Goal: Task Accomplishment & Management: Complete application form

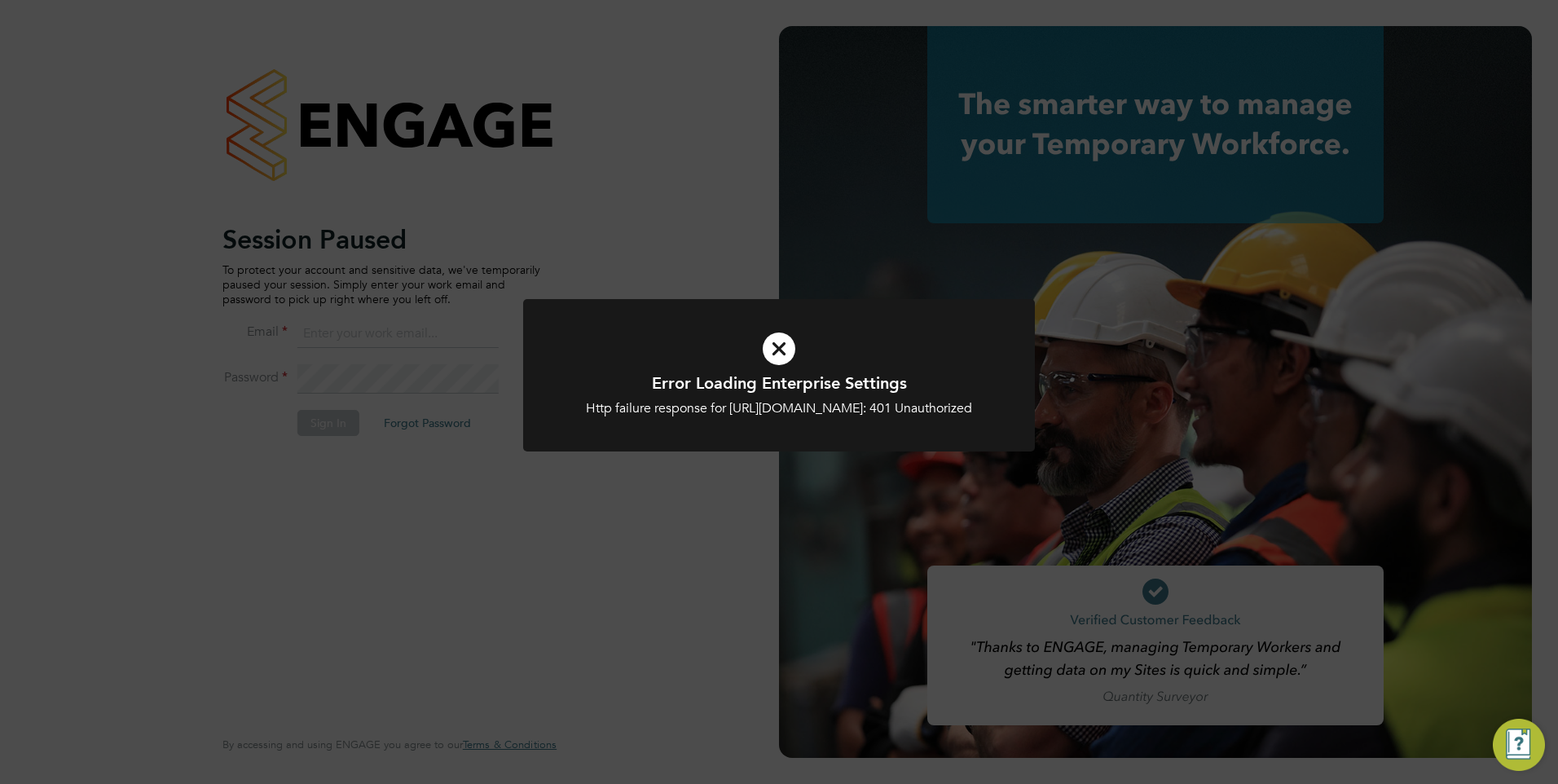
type input "rclarke@frlondon.co.uk"
click at [779, 388] on h1 "Error Loading Enterprise Settings" at bounding box center [779, 383] width 424 height 21
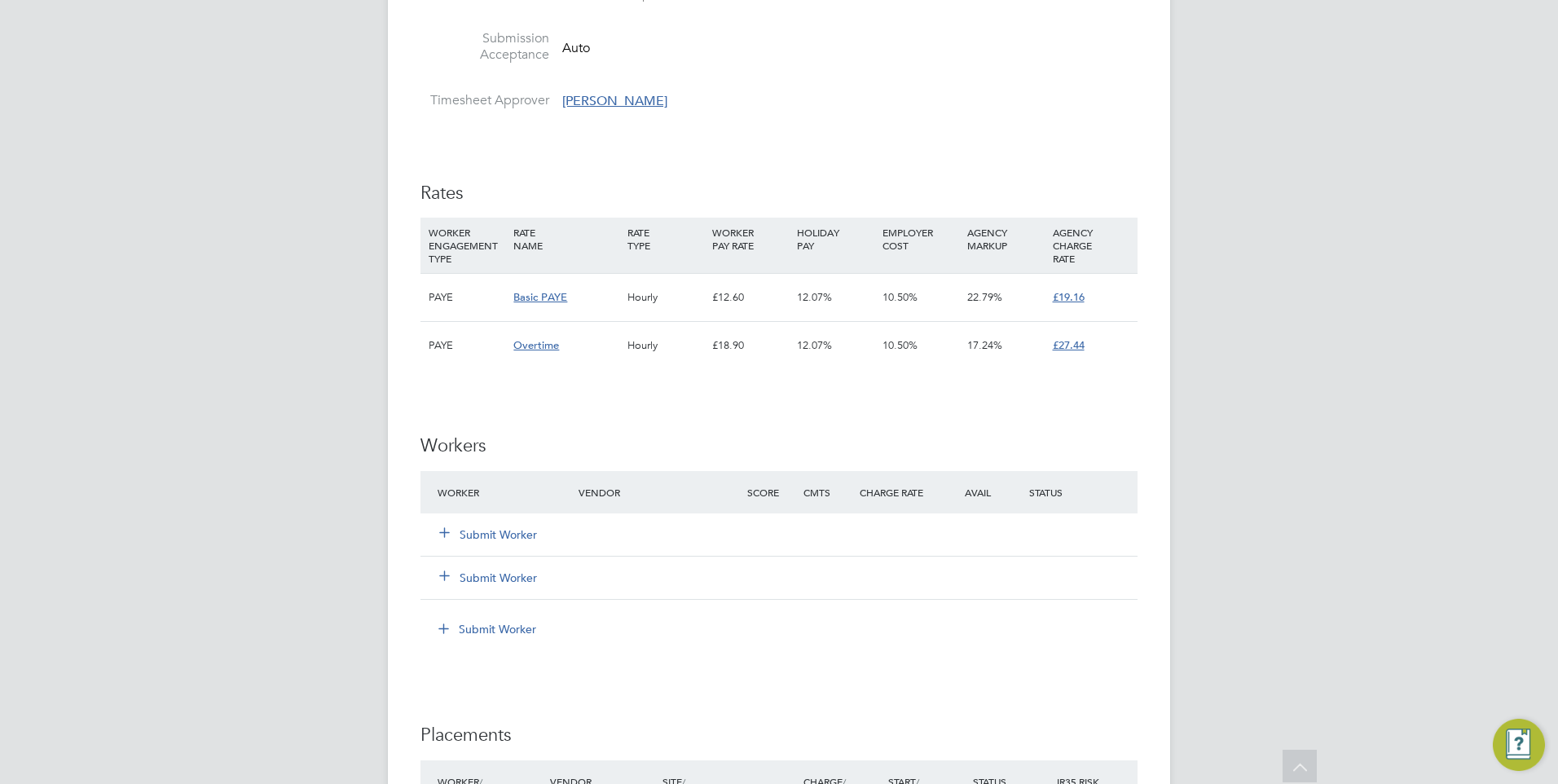
scroll to position [896, 0]
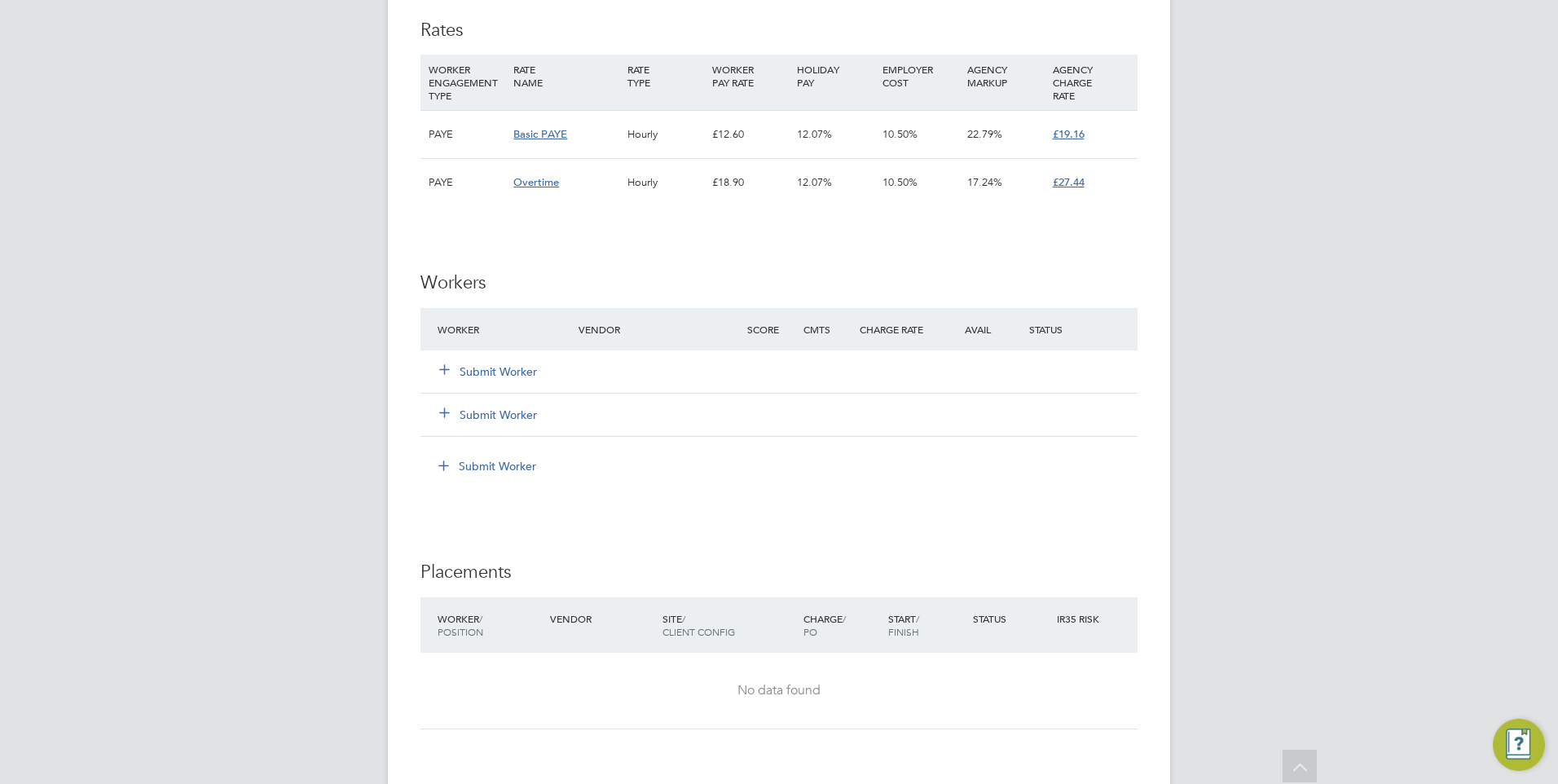
click at [494, 363] on button "Submit Worker" at bounding box center [489, 371] width 98 height 16
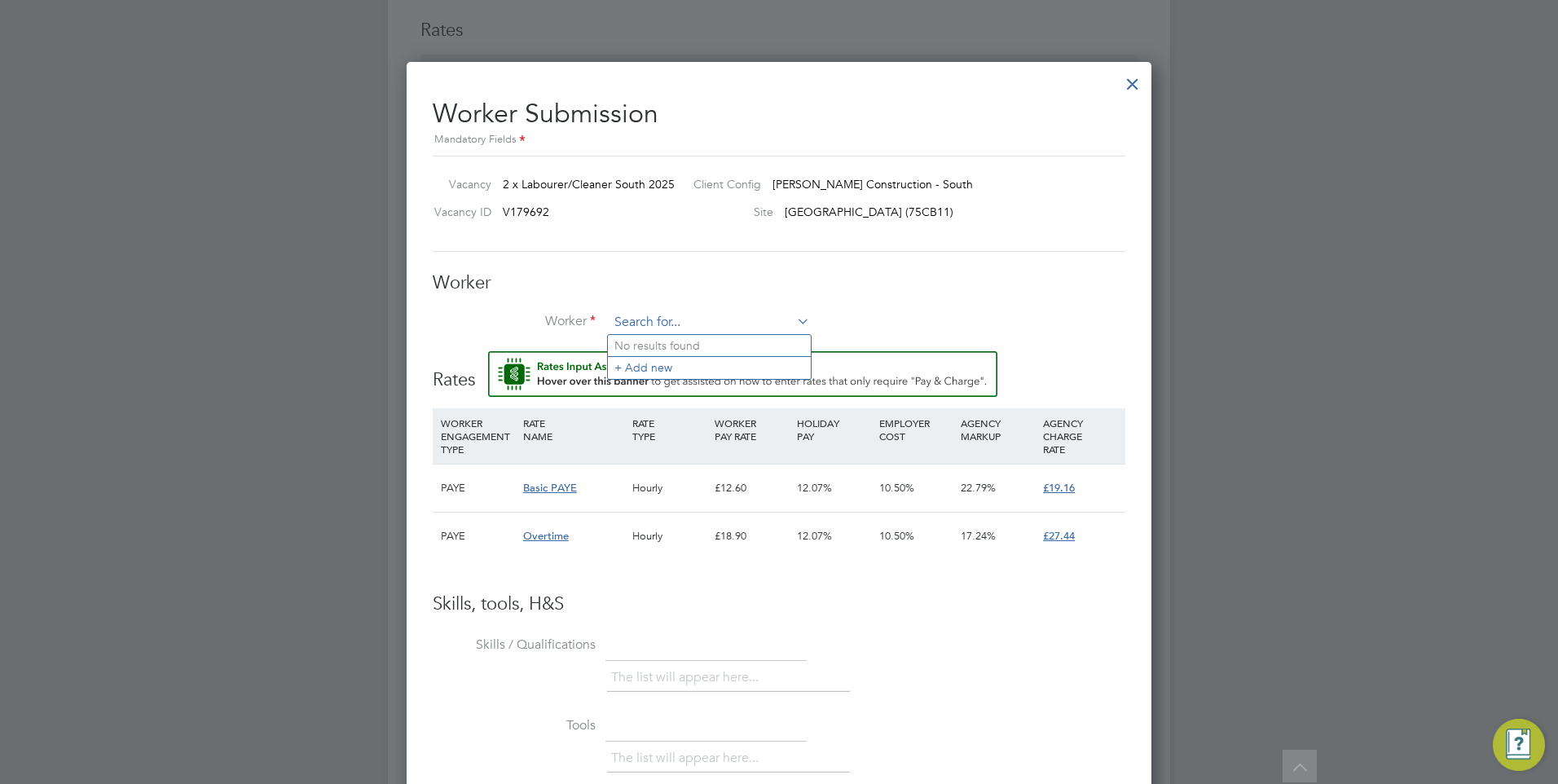
click at [646, 325] on input at bounding box center [709, 323] width 202 height 24
click at [650, 361] on li "+ Add new" at bounding box center [709, 368] width 203 height 22
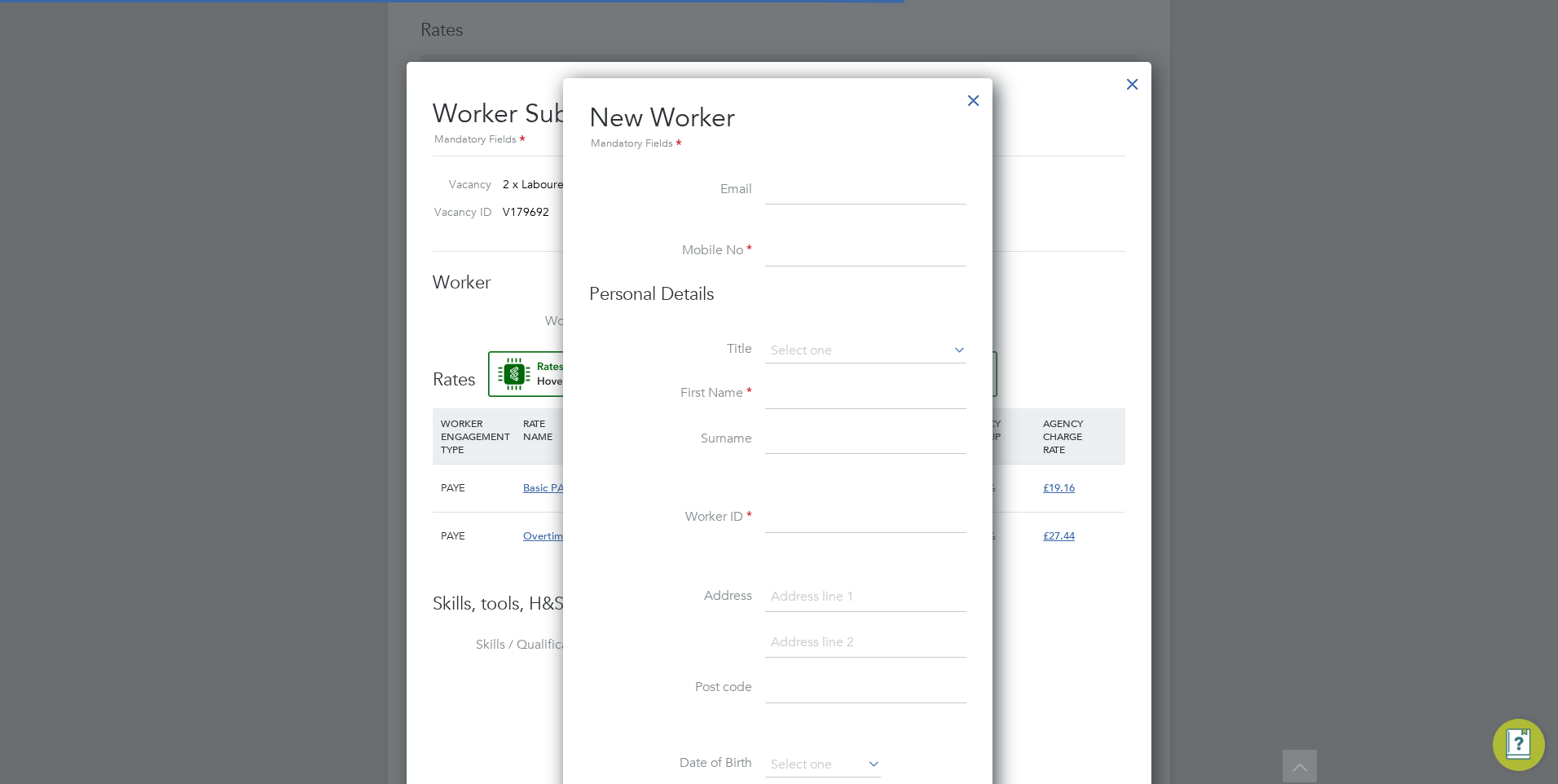
scroll to position [1387, 432]
click at [786, 175] on ul "New Worker Mandatory Fields Email Mobile No Personal Details Title First Name S…" at bounding box center [778, 766] width 377 height 1331
paste input "[EMAIL_ADDRESS][DOMAIN_NAME]"
type input "[EMAIL_ADDRESS][DOMAIN_NAME]"
click at [796, 255] on input at bounding box center [866, 251] width 202 height 29
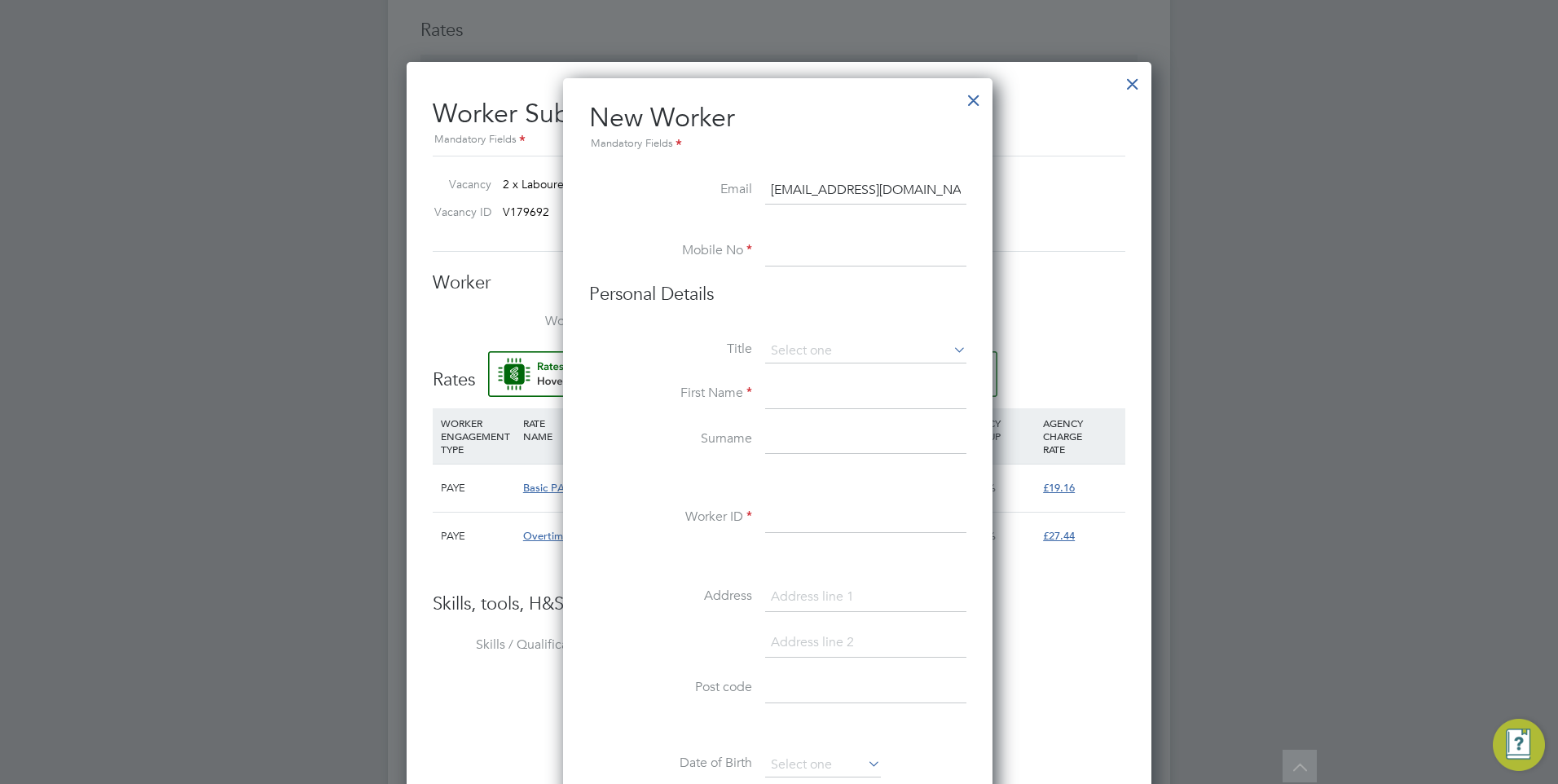
paste input "07949577266"
type input "07949577266"
click at [827, 344] on input at bounding box center [866, 351] width 202 height 24
click at [810, 374] on li "Mr" at bounding box center [865, 373] width 203 height 21
type input "Mr"
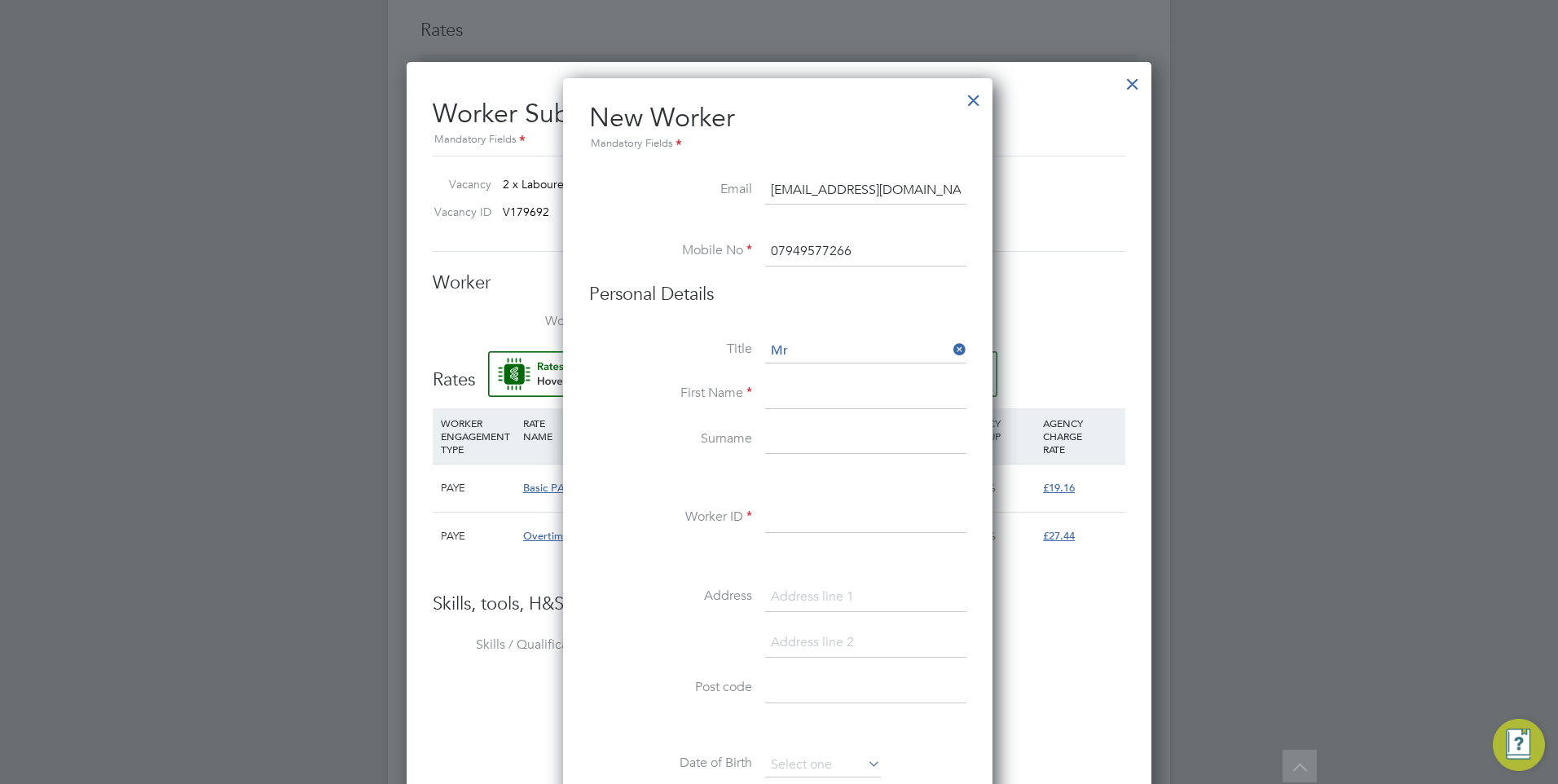
click at [811, 401] on input at bounding box center [866, 394] width 202 height 29
click at [803, 434] on input at bounding box center [866, 440] width 202 height 29
click at [849, 396] on input "[PERSON_NAME]" at bounding box center [866, 394] width 202 height 29
type input "[PERSON_NAME]"
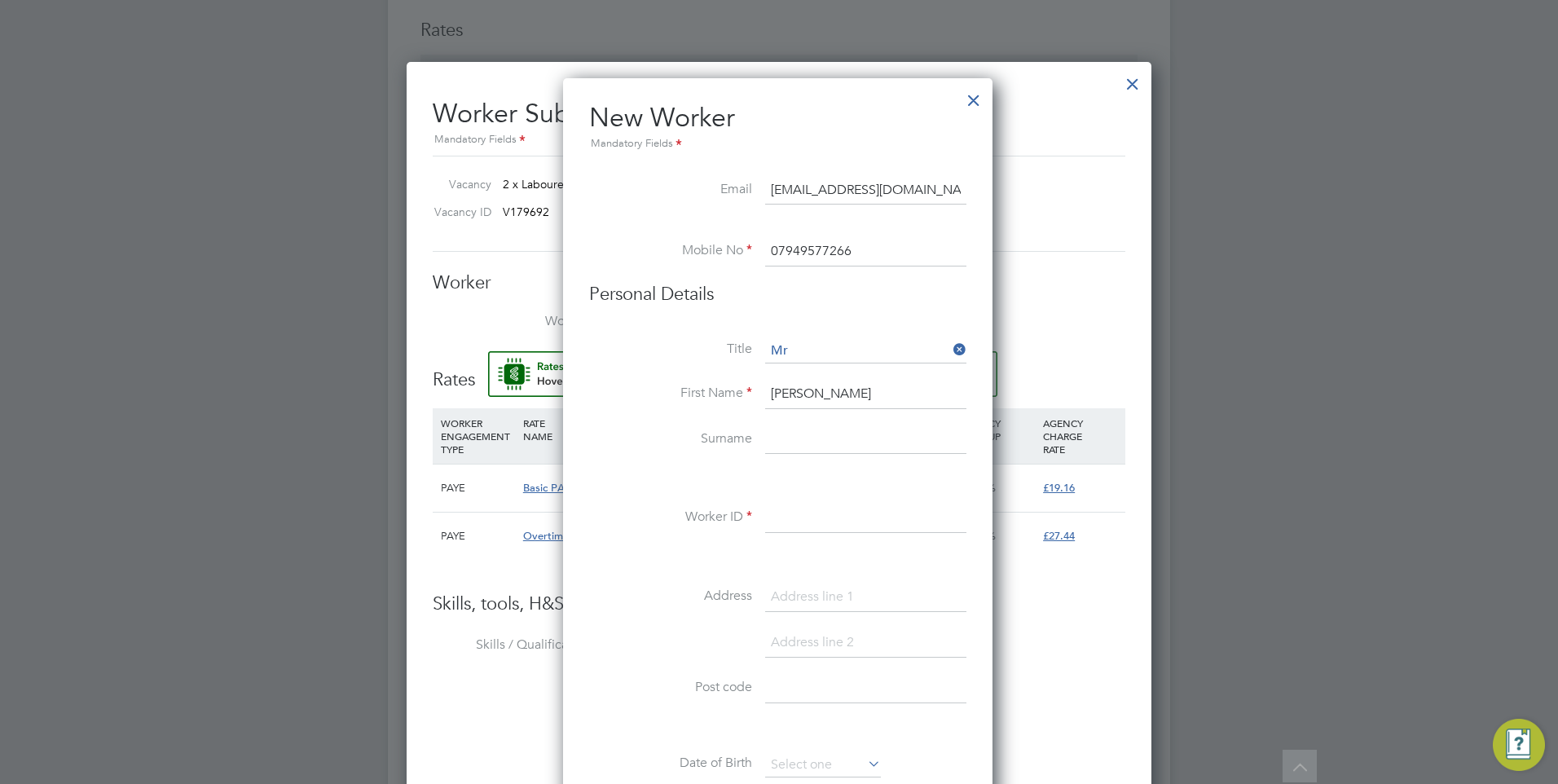
click at [813, 430] on input at bounding box center [866, 440] width 202 height 29
paste input "Mantey"
type input "Mantey"
click at [884, 554] on li at bounding box center [778, 558] width 377 height 17
click at [882, 526] on input at bounding box center [866, 518] width 202 height 29
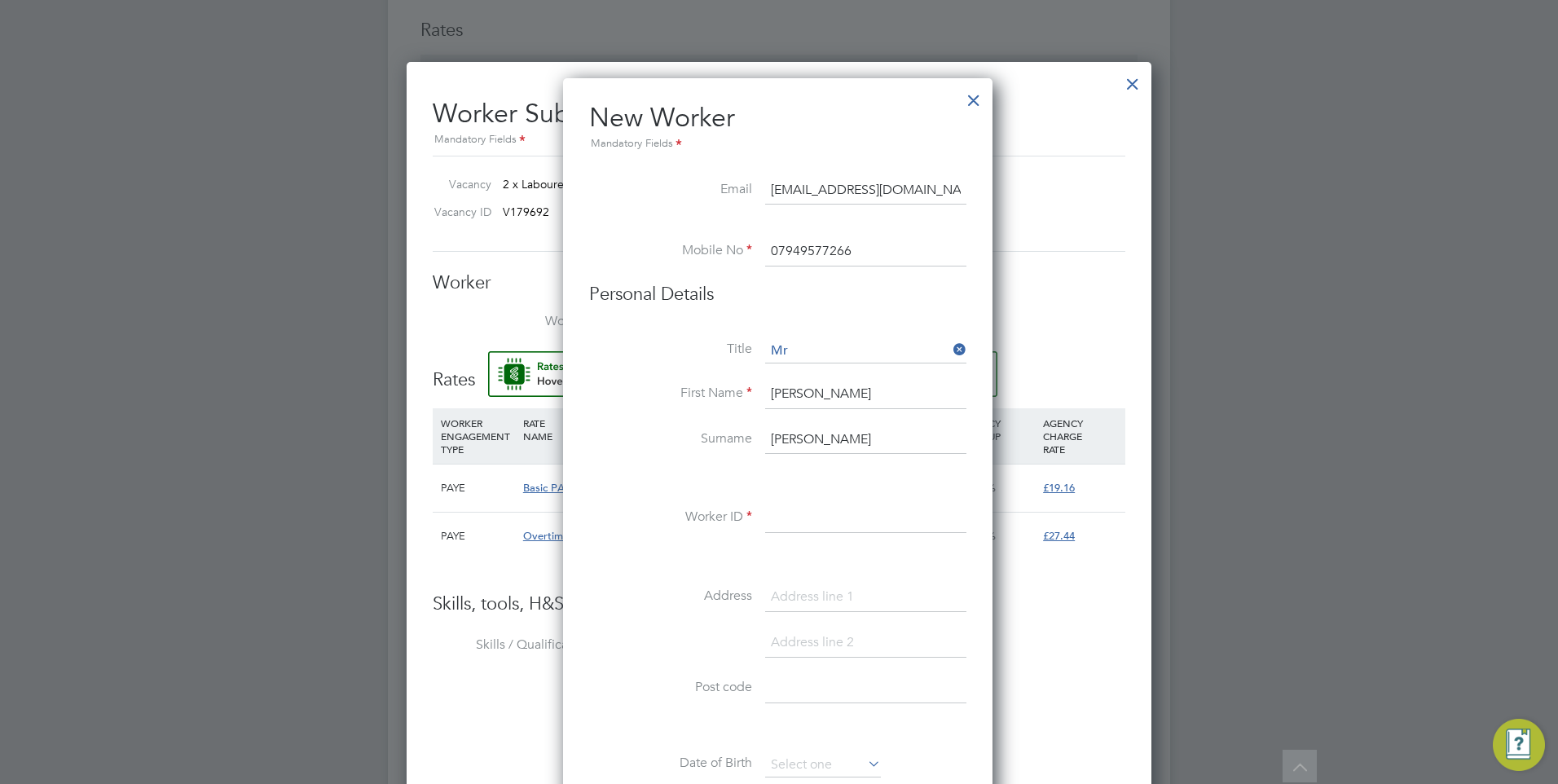
paste input "CAN-231537"
type input "CAN-231537"
click at [867, 596] on input at bounding box center [866, 596] width 202 height 29
paste input "8 The Green"
type input "8 The Green"
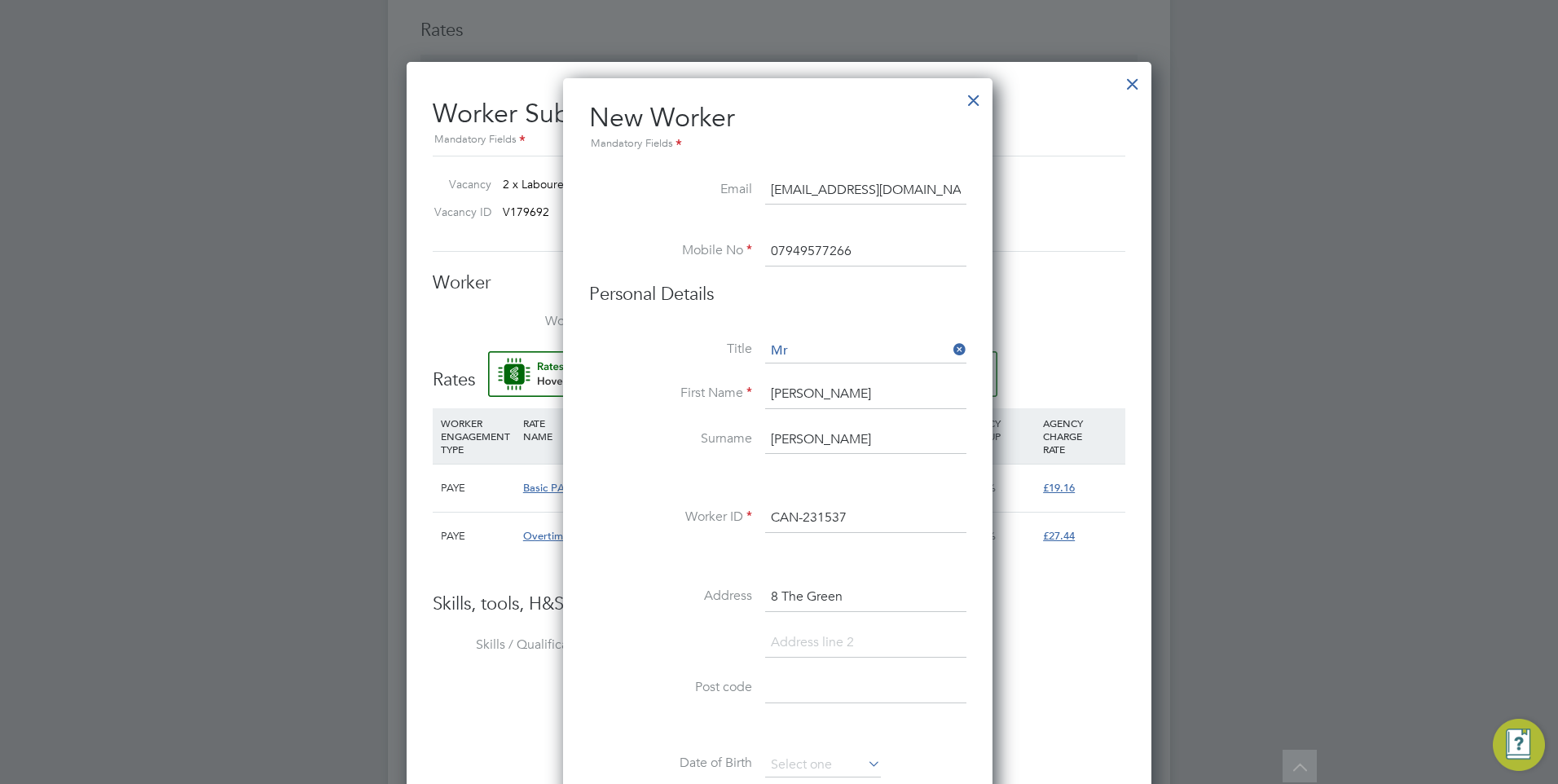
click at [813, 649] on input at bounding box center [866, 642] width 202 height 29
paste input "Badshot Lea"
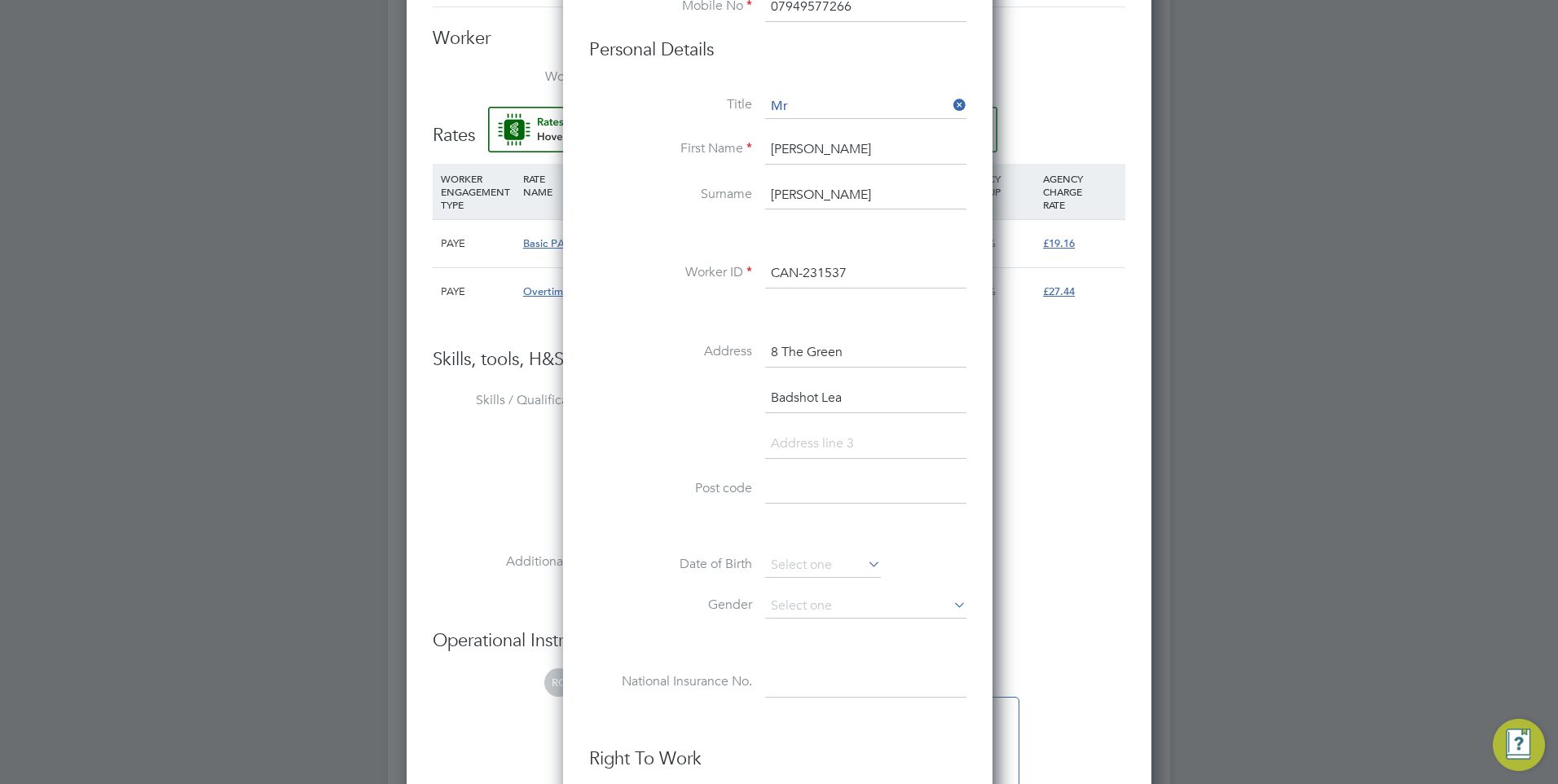
type input "Badshot Lea"
click at [815, 487] on input at bounding box center [866, 489] width 202 height 29
click at [819, 491] on input at bounding box center [866, 489] width 202 height 29
paste input "GU9 9LB"
type input "GU9 9LB"
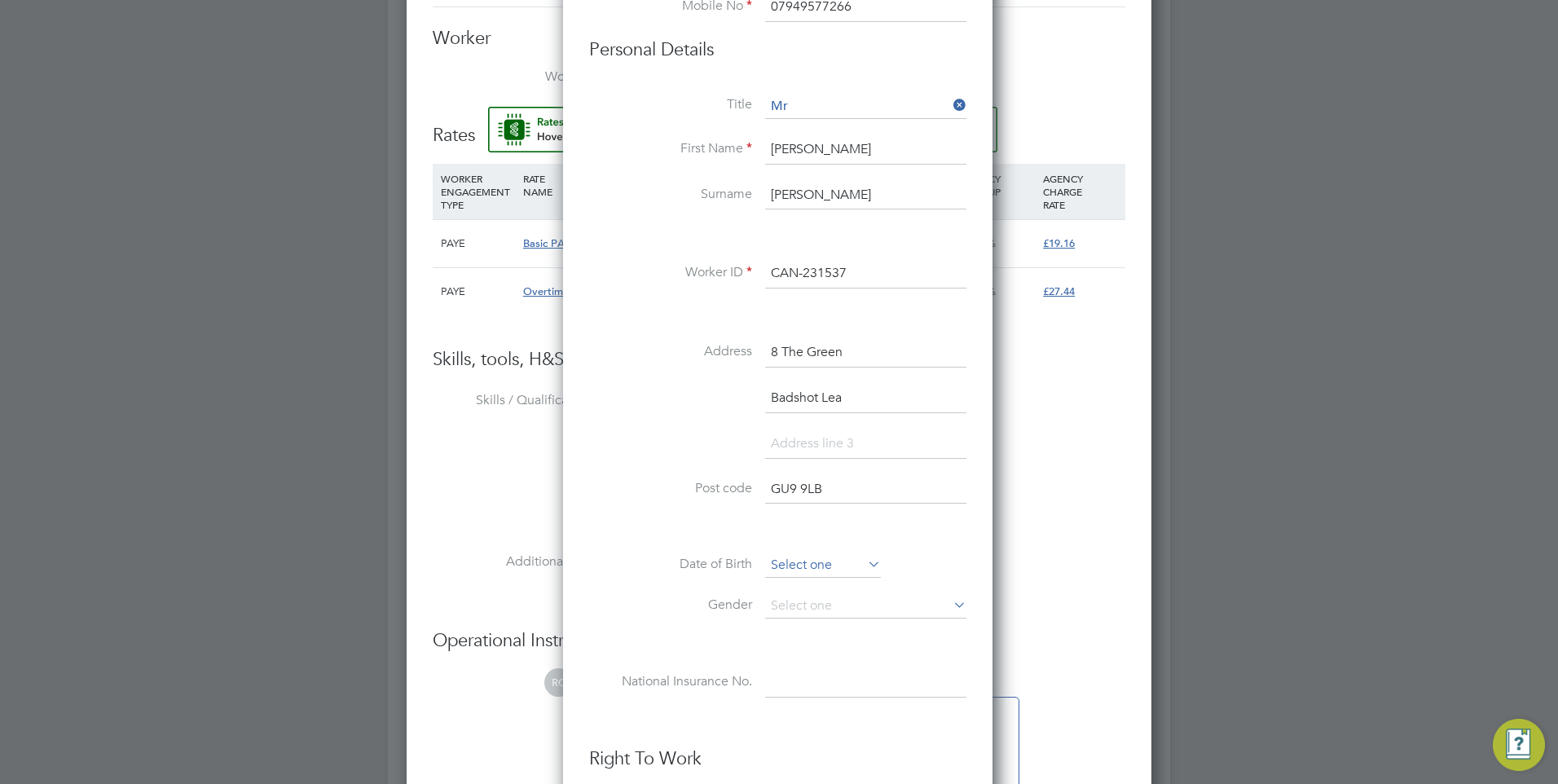
click at [824, 563] on input at bounding box center [823, 566] width 116 height 24
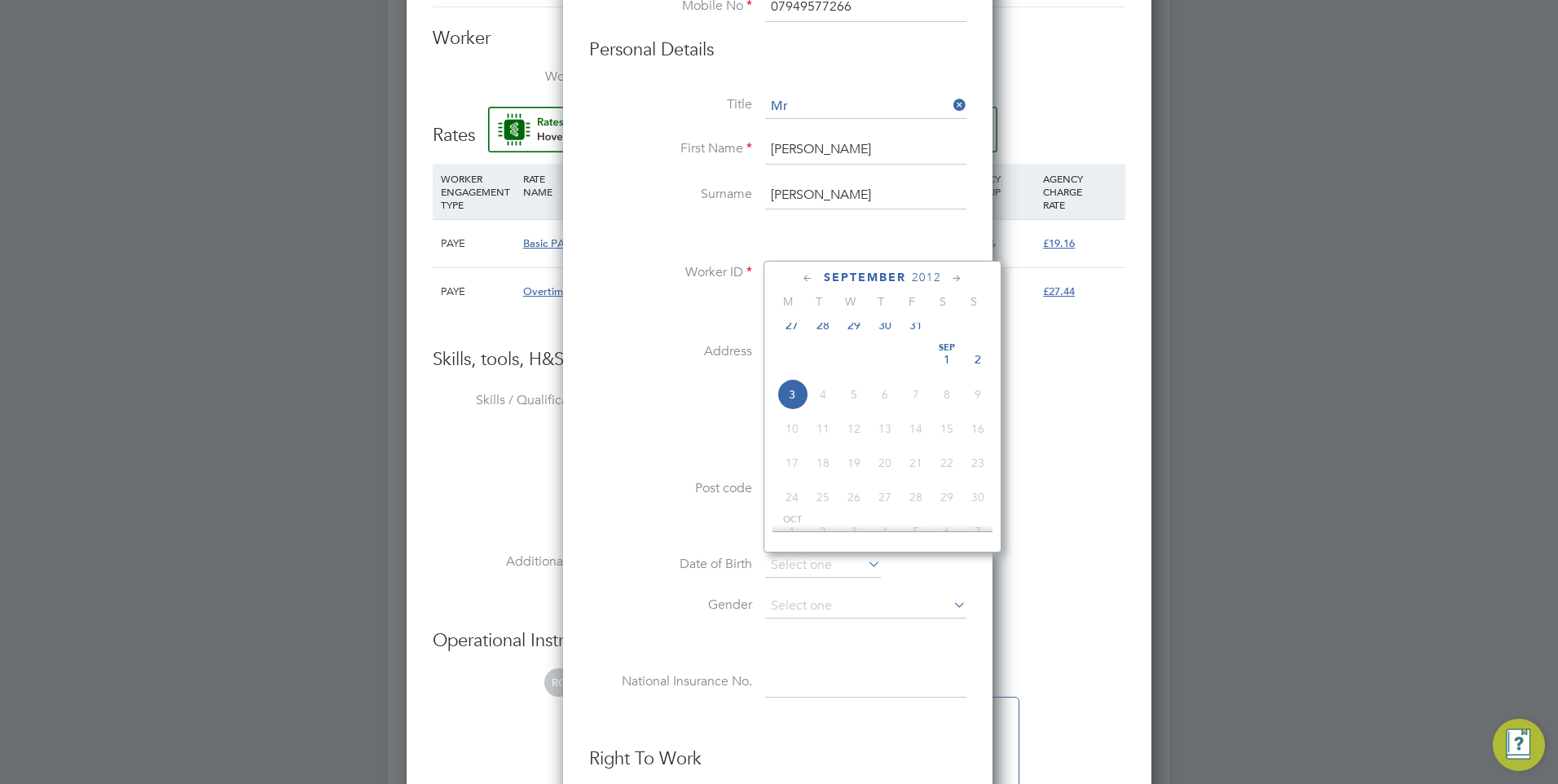
click at [877, 275] on span "September" at bounding box center [865, 277] width 82 height 14
click at [877, 279] on span "September" at bounding box center [865, 277] width 82 height 14
click at [912, 275] on span "2025" at bounding box center [926, 277] width 29 height 14
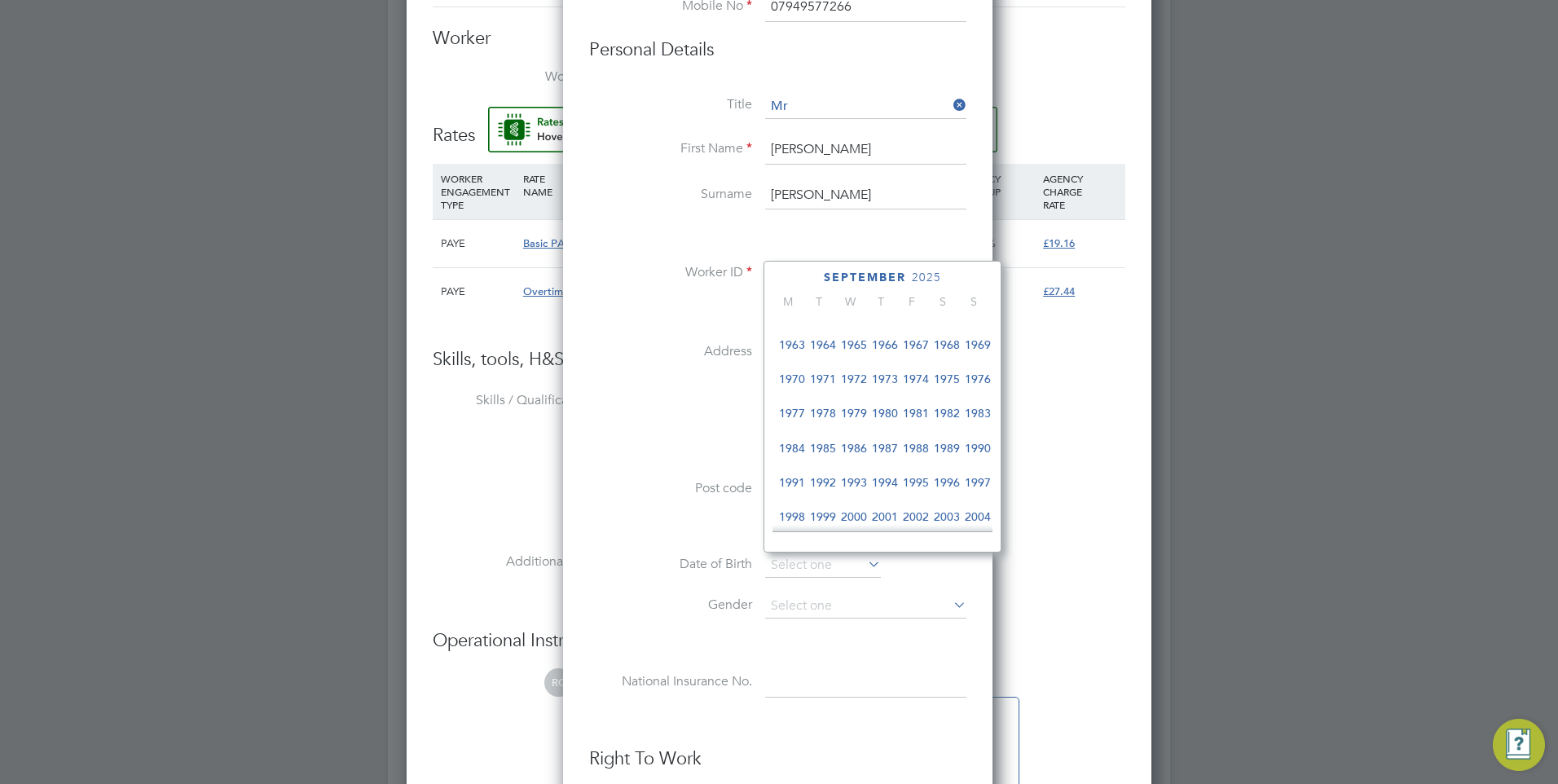
click at [791, 416] on span "1977" at bounding box center [792, 413] width 31 height 31
click at [807, 274] on icon at bounding box center [807, 278] width 16 height 18
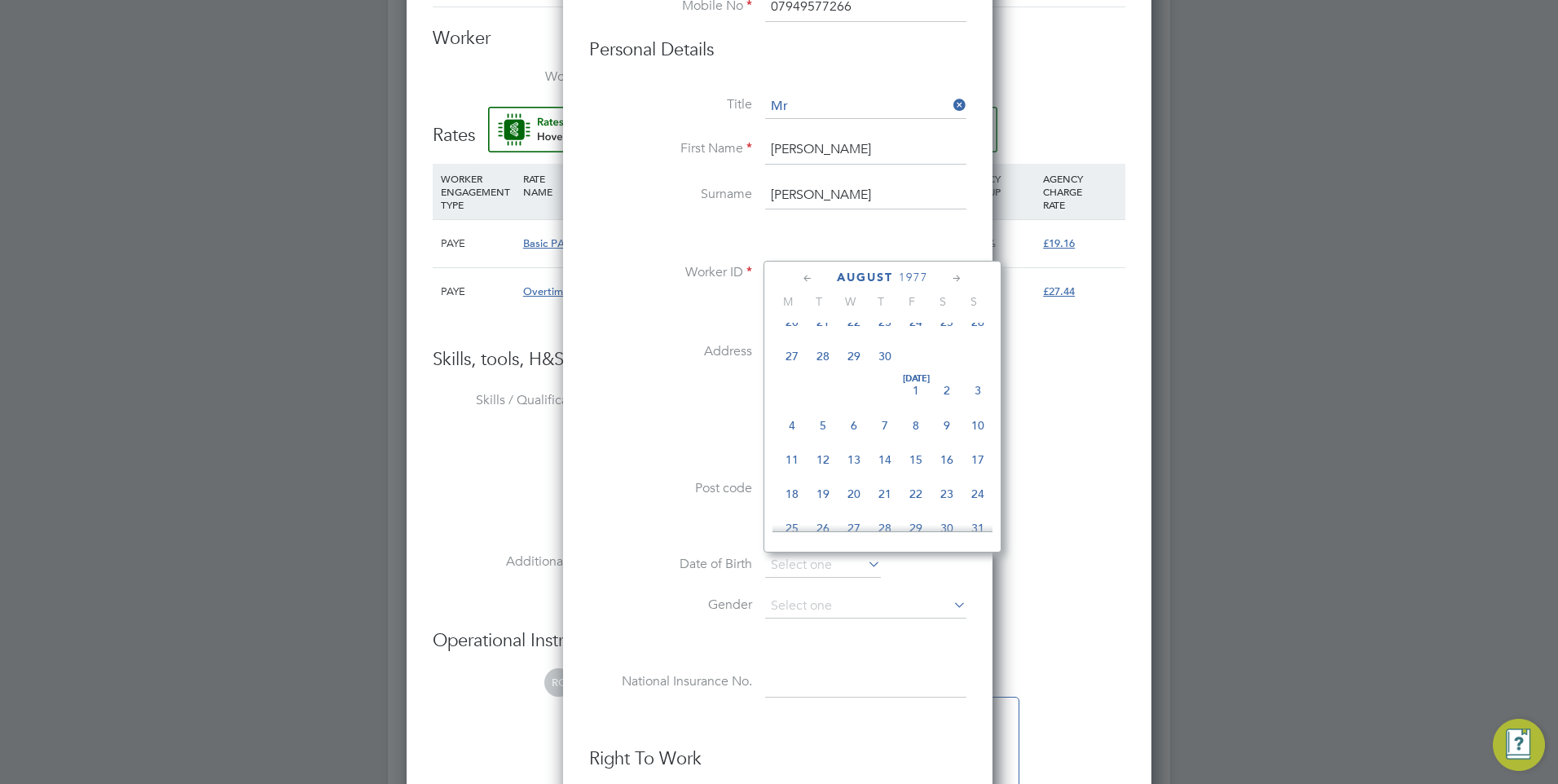
click at [807, 274] on icon at bounding box center [807, 278] width 16 height 18
click at [958, 278] on icon at bounding box center [957, 278] width 16 height 18
click at [978, 475] on span "29" at bounding box center [977, 471] width 31 height 31
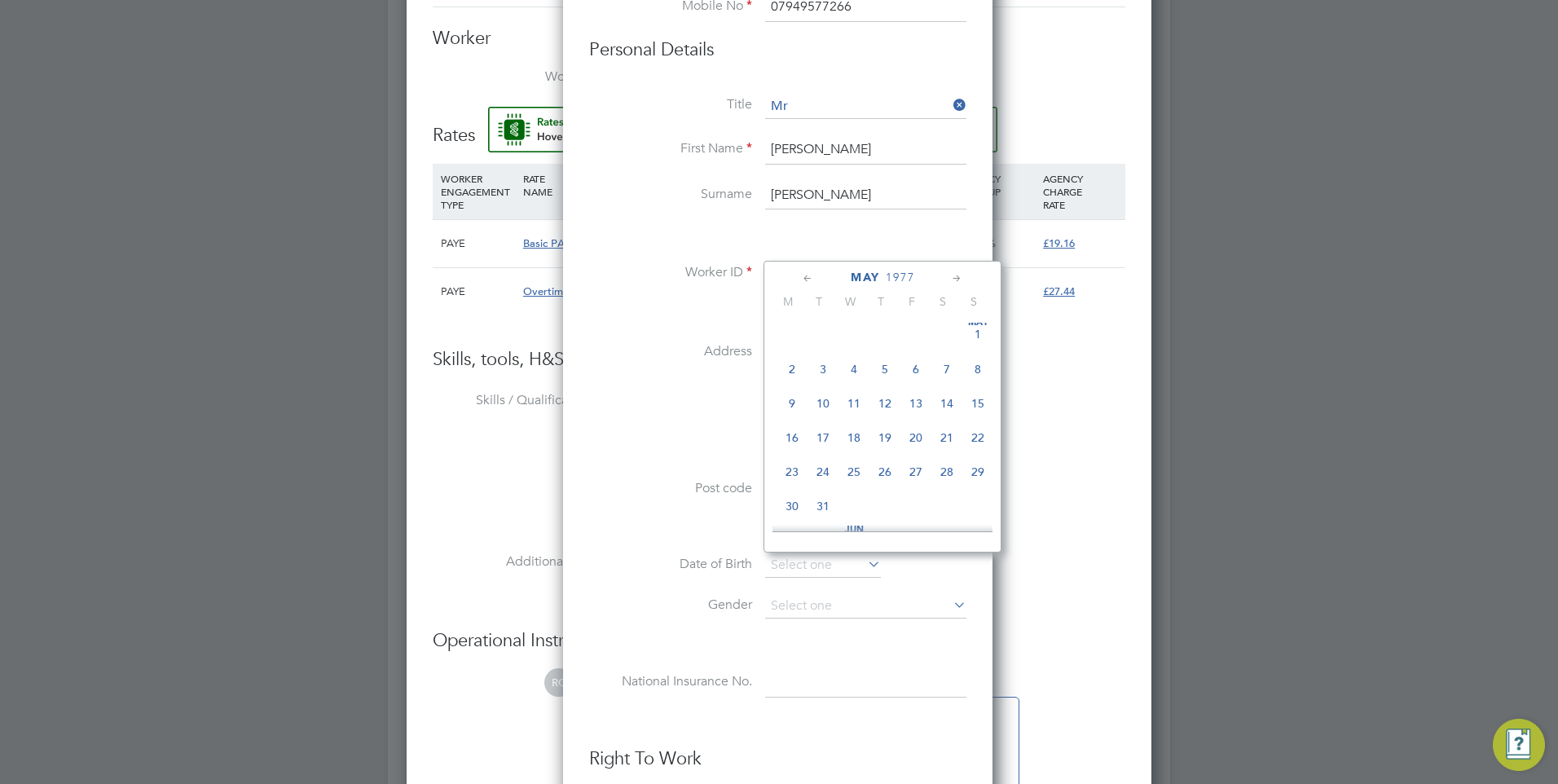
type input "29 May 1977"
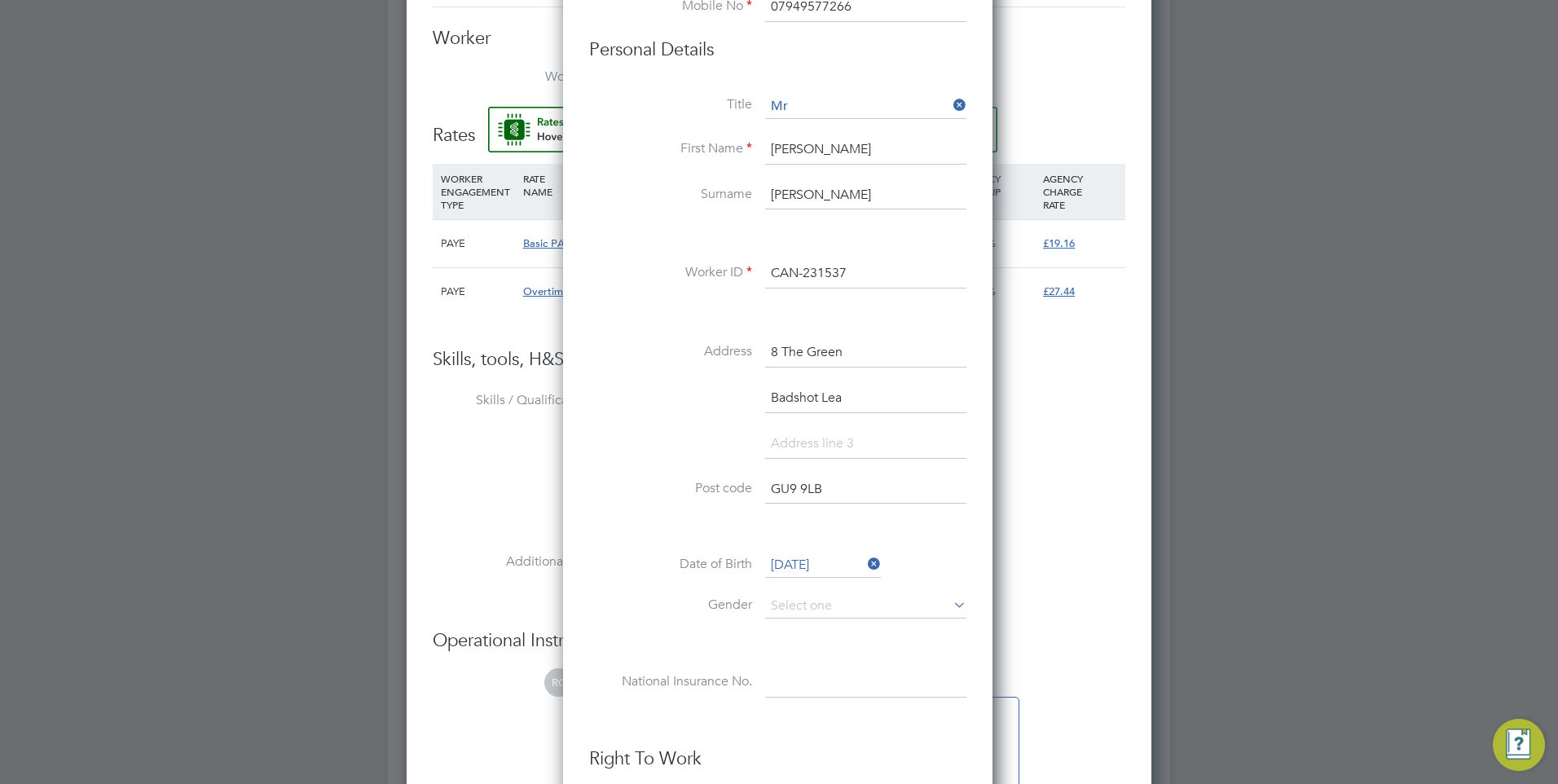
scroll to position [1304, 0]
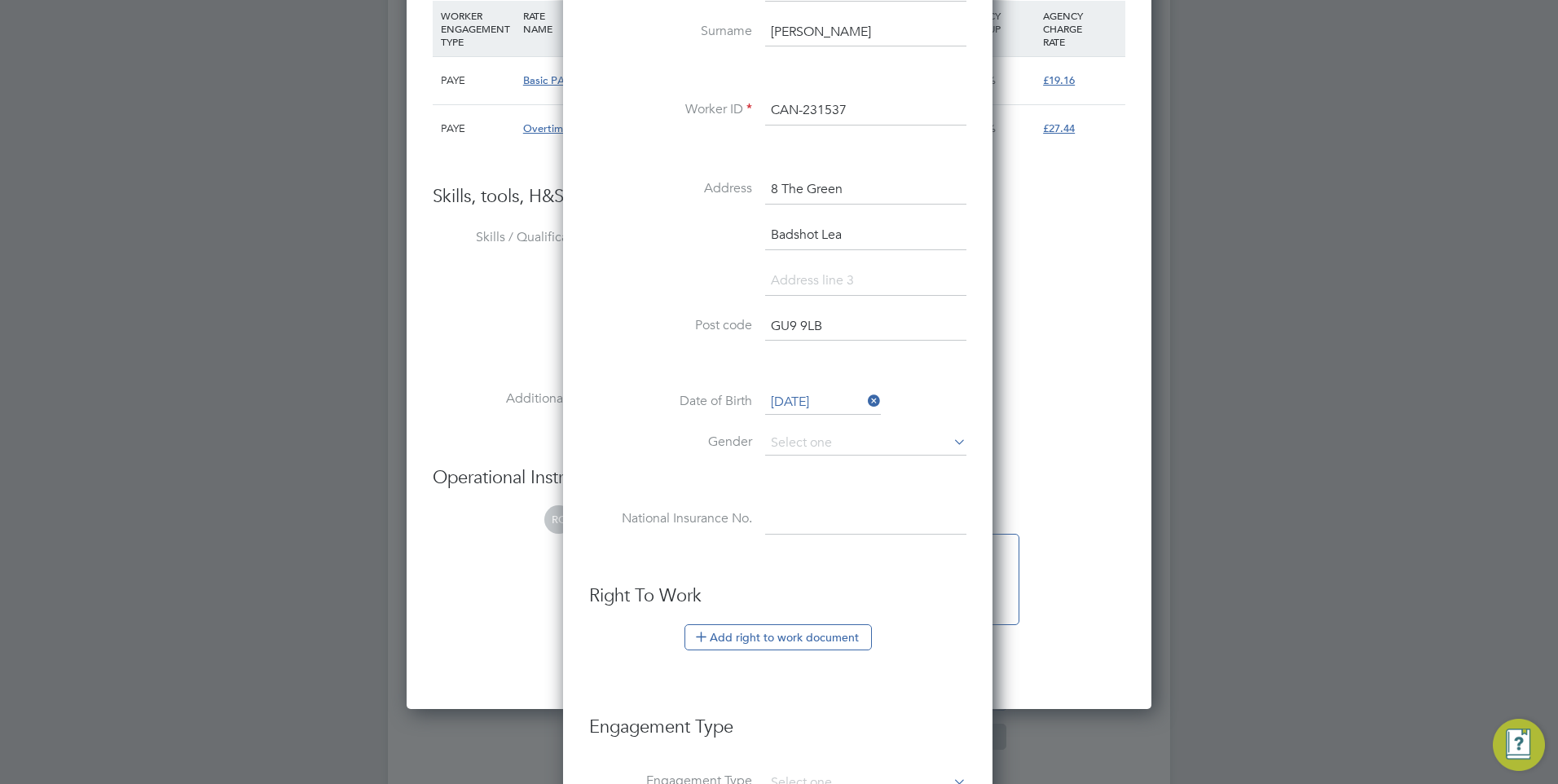
click at [821, 425] on li "Date of Birth 29 May 1977" at bounding box center [778, 411] width 377 height 41
click at [820, 437] on input at bounding box center [866, 443] width 202 height 24
click at [807, 463] on li "[DEMOGRAPHIC_DATA]" at bounding box center [865, 466] width 203 height 21
type input "[DEMOGRAPHIC_DATA]"
click at [801, 532] on input at bounding box center [866, 519] width 202 height 29
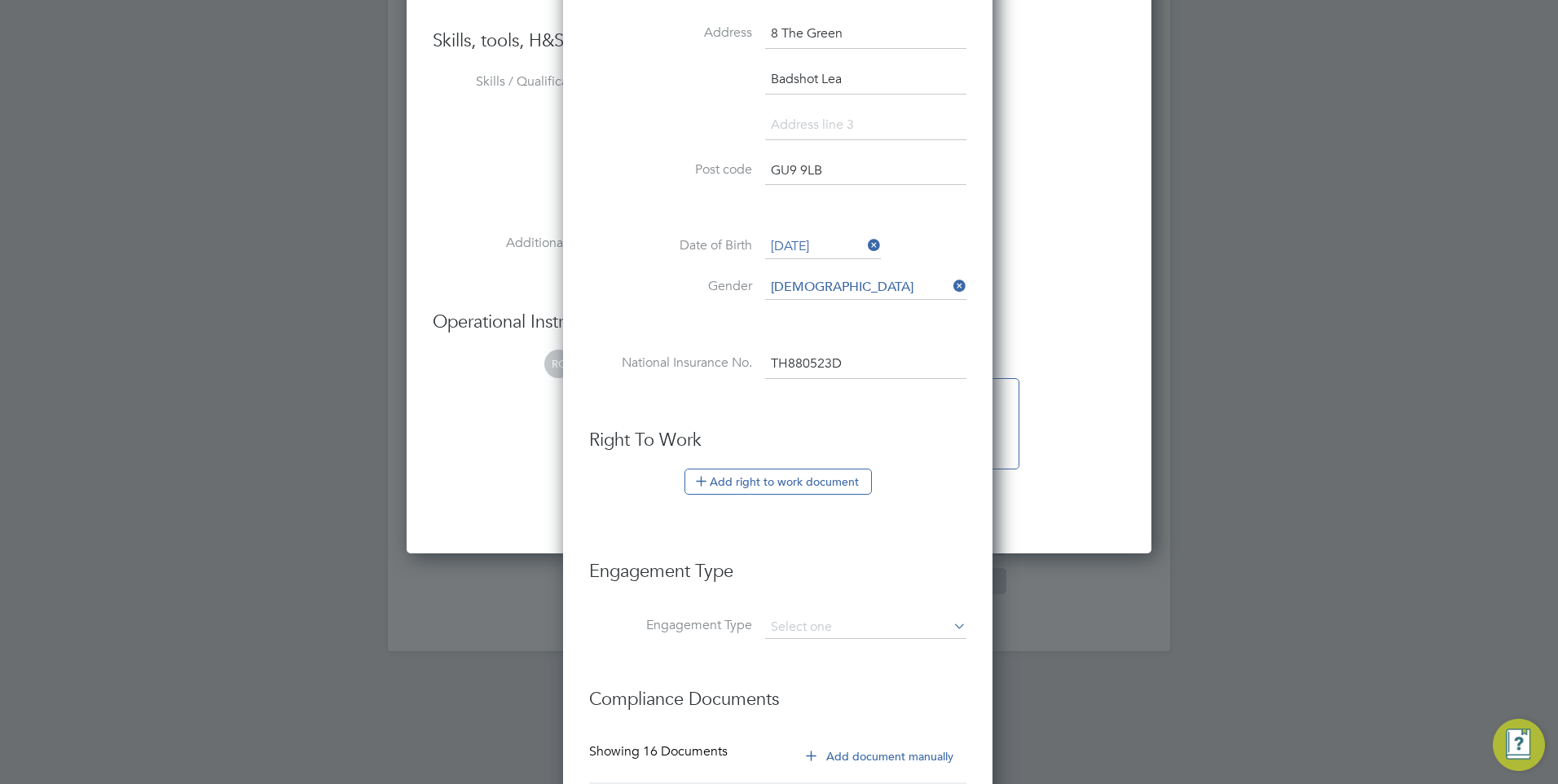
scroll to position [1622, 0]
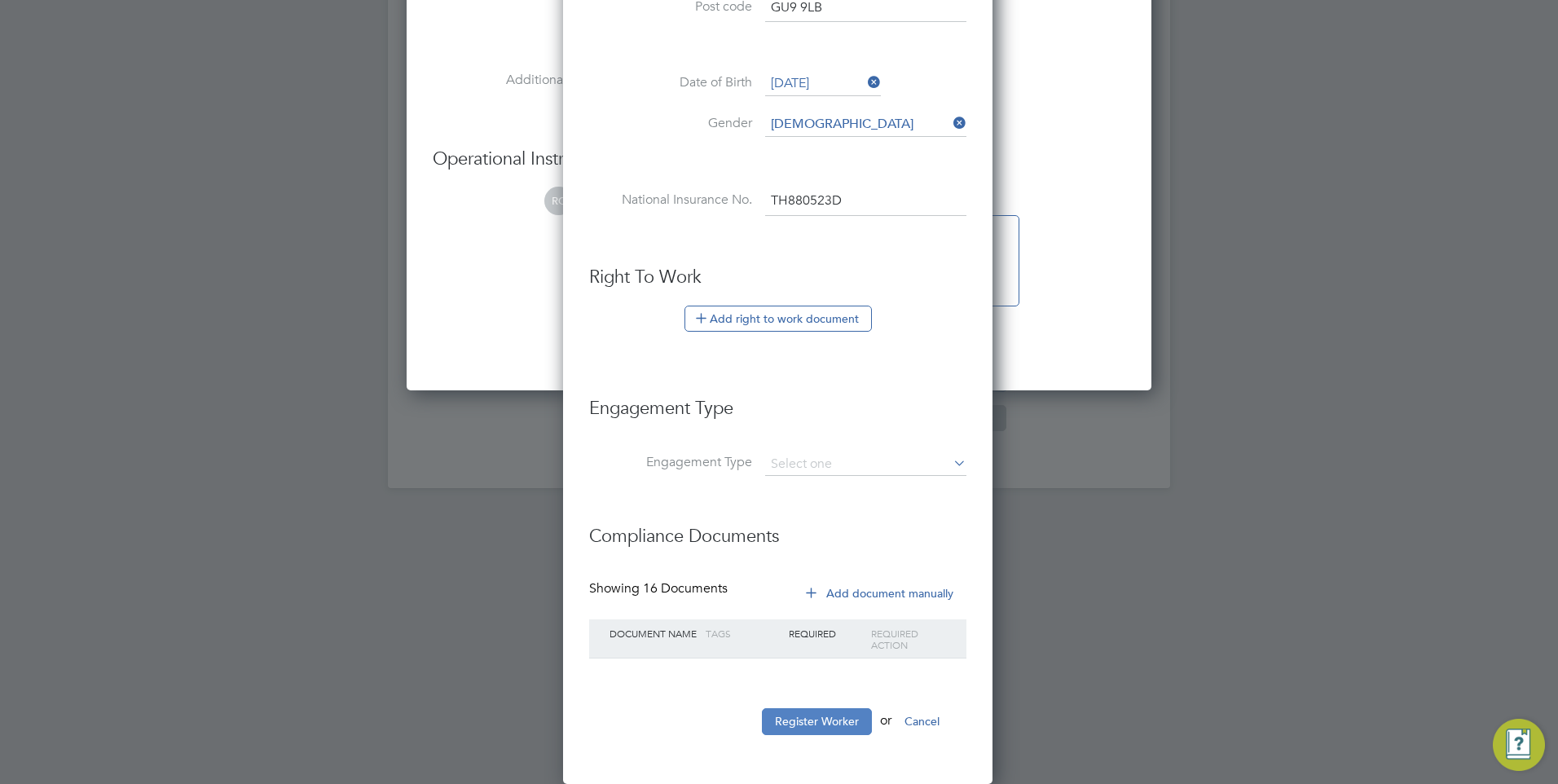
type input "TH 88 05 23 D"
click at [835, 717] on button "Register Worker" at bounding box center [817, 721] width 110 height 26
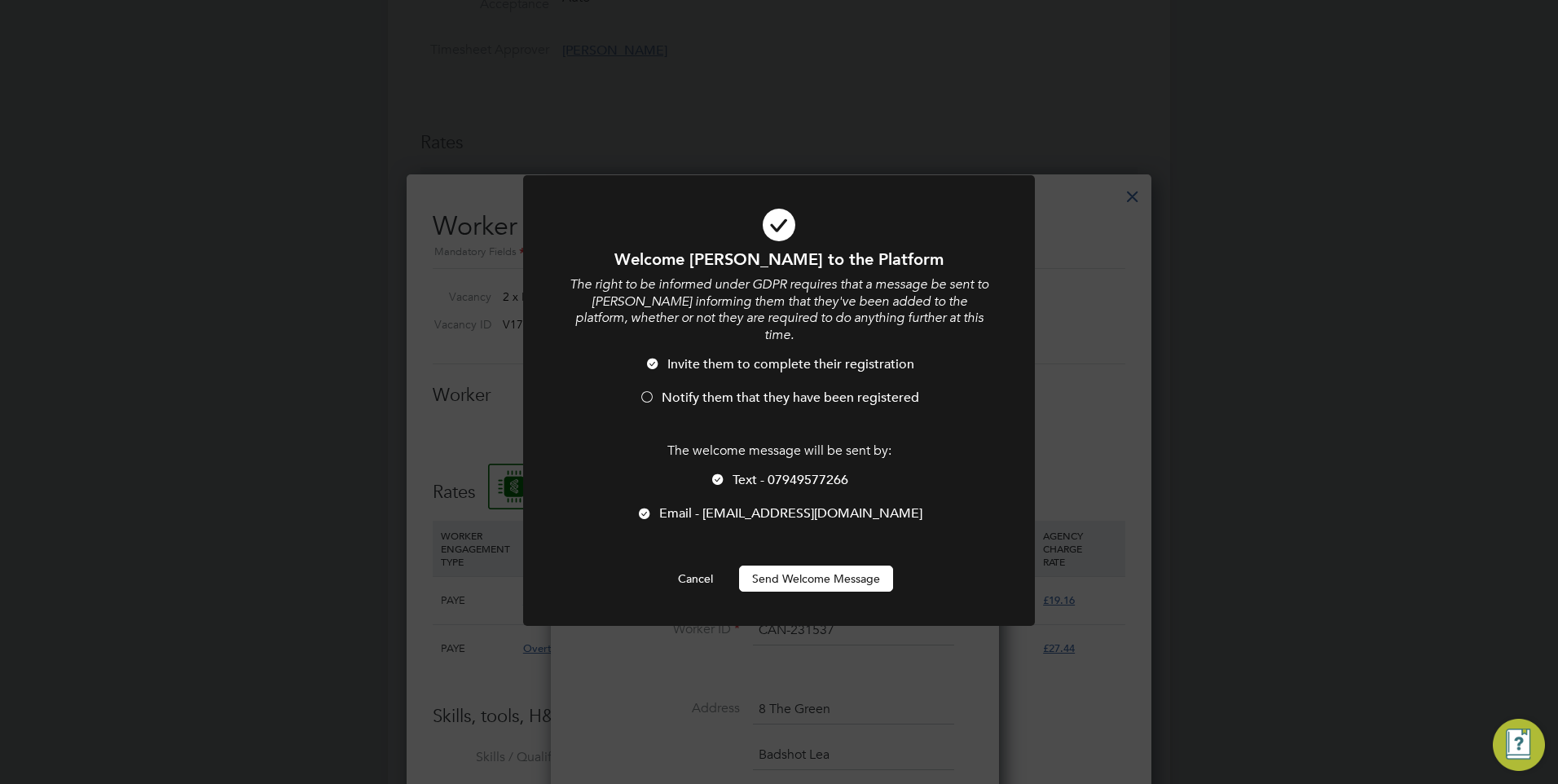
scroll to position [1432, 432]
click at [684, 389] on span "Notify them that they have been registered" at bounding box center [791, 397] width 258 height 16
click at [718, 357] on span "Invite them to complete their registration" at bounding box center [791, 364] width 247 height 16
click at [671, 371] on li "Invite them to complete their registration" at bounding box center [779, 373] width 424 height 34
click at [681, 357] on span "Invite them to complete their registration" at bounding box center [791, 364] width 247 height 16
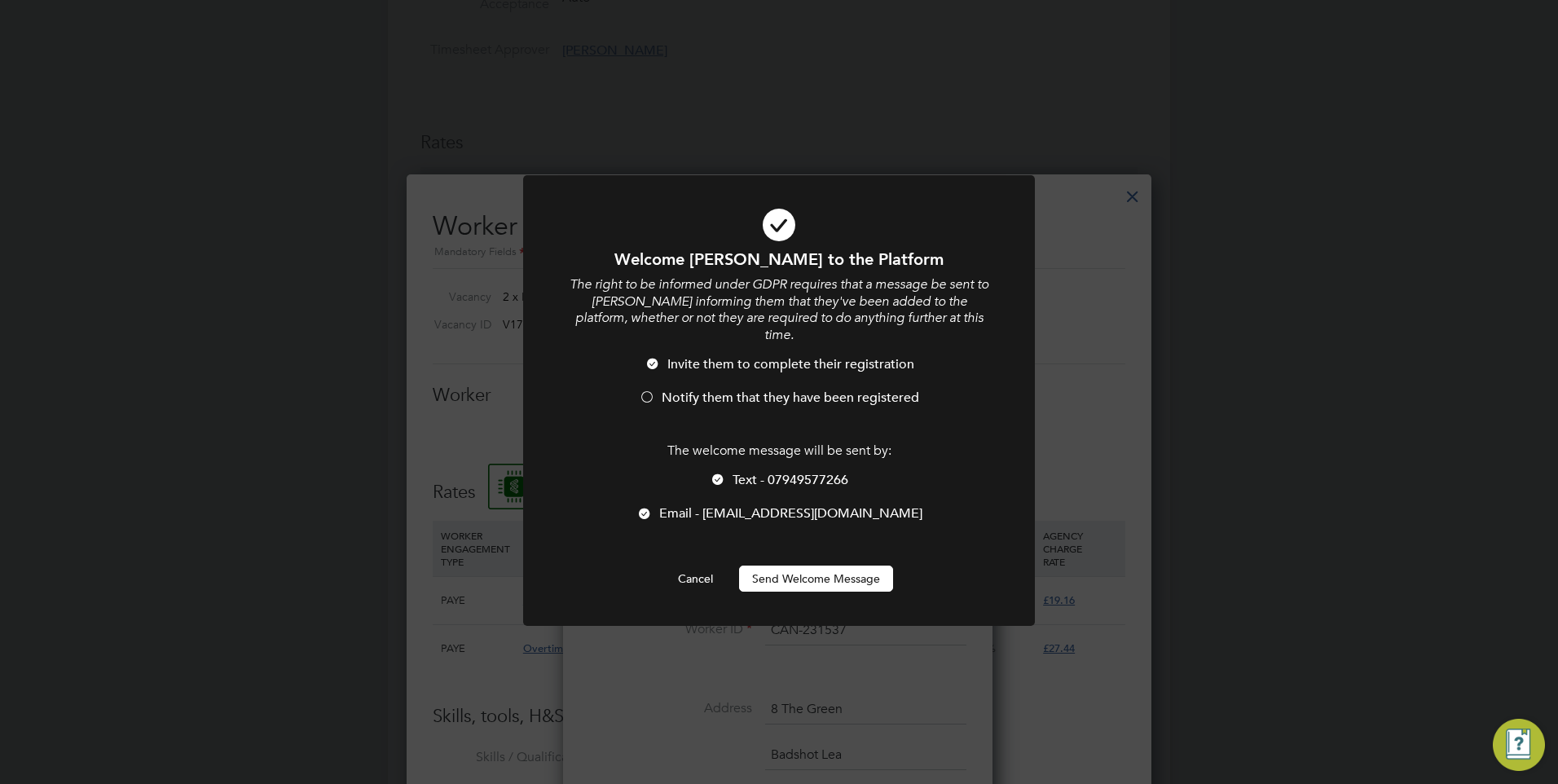
click at [811, 566] on button "Send Welcome Message" at bounding box center [816, 579] width 154 height 26
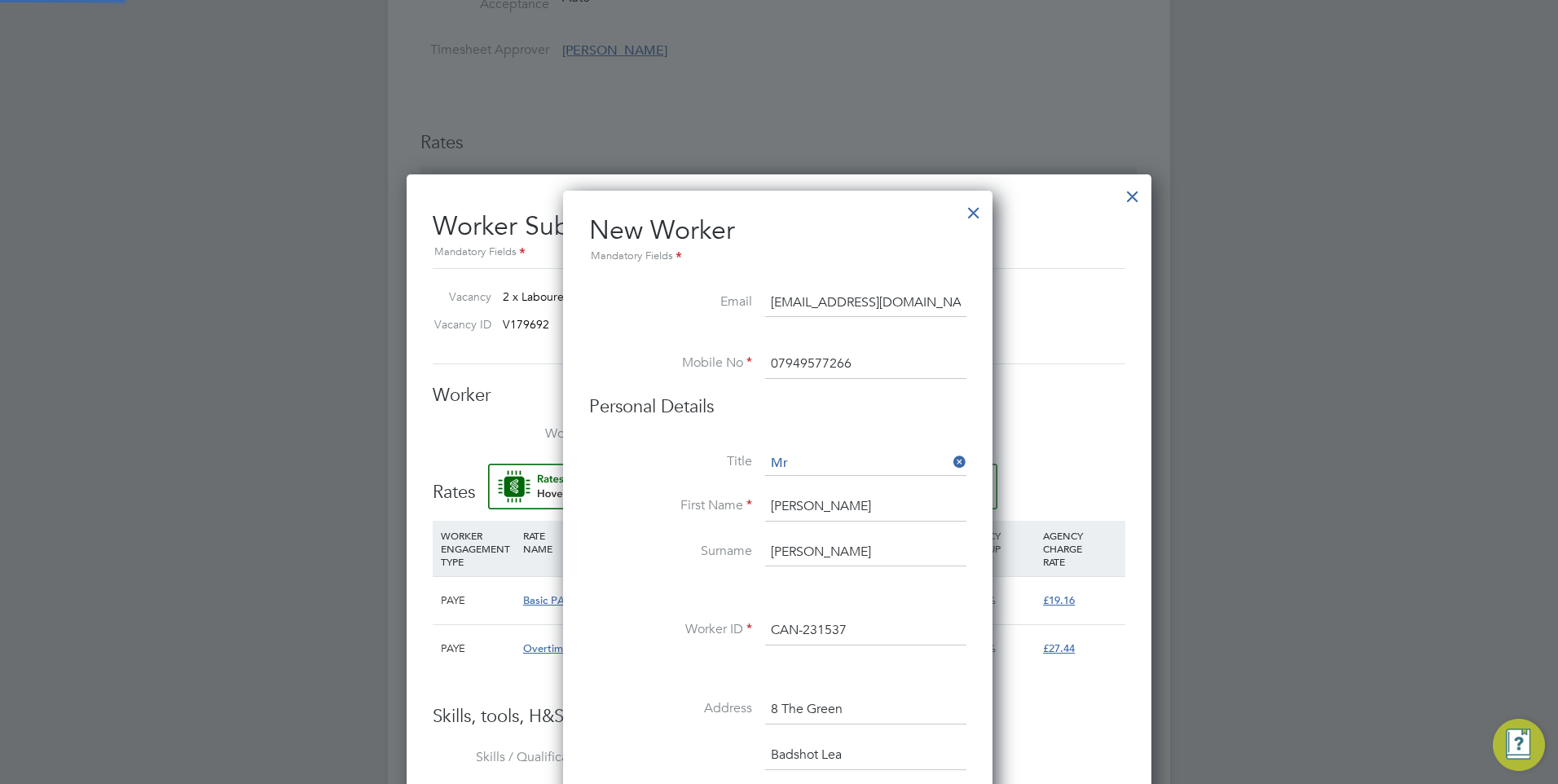
type input "[PERSON_NAME] (CAN-231537)"
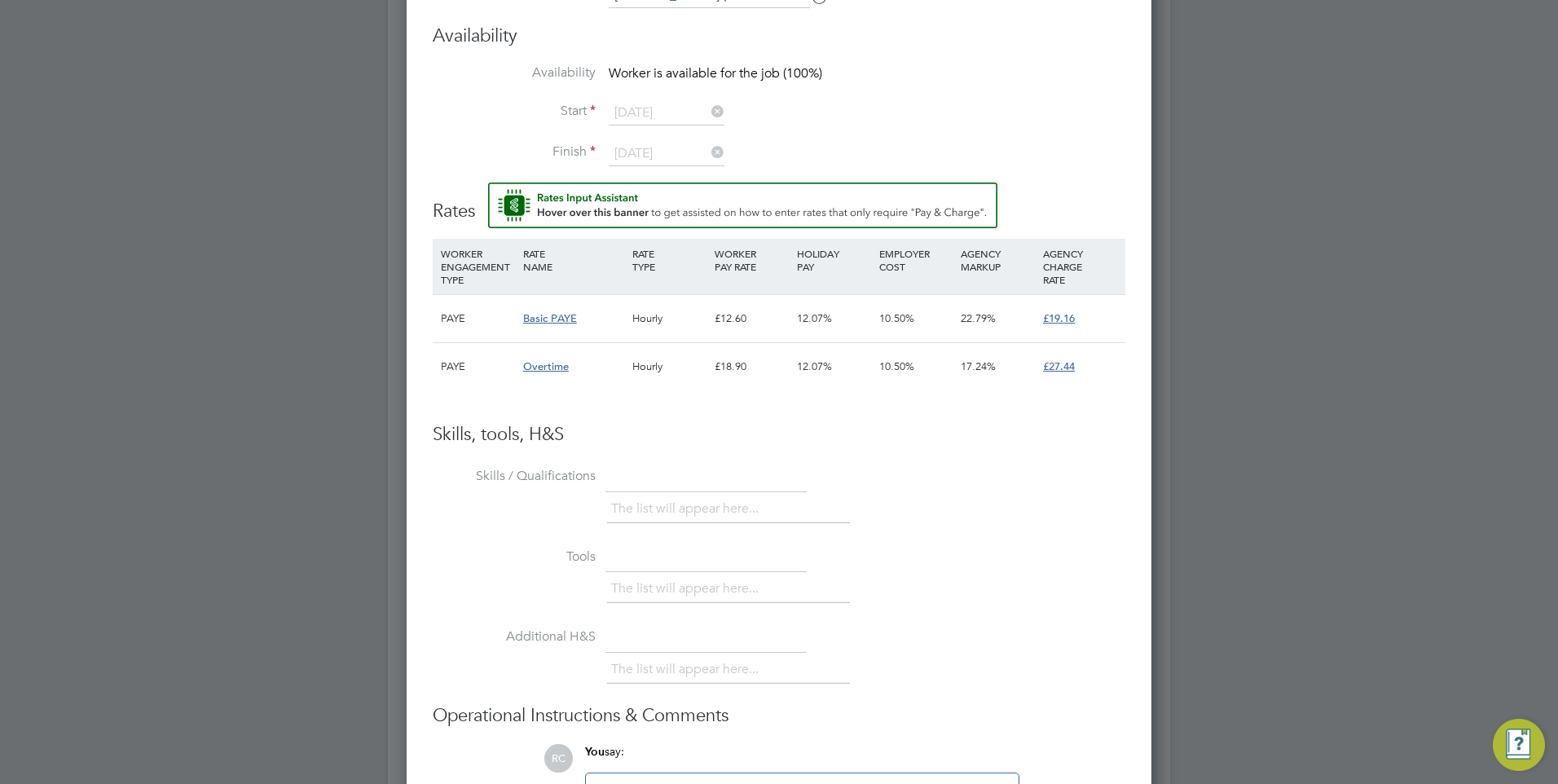
scroll to position [1386, 0]
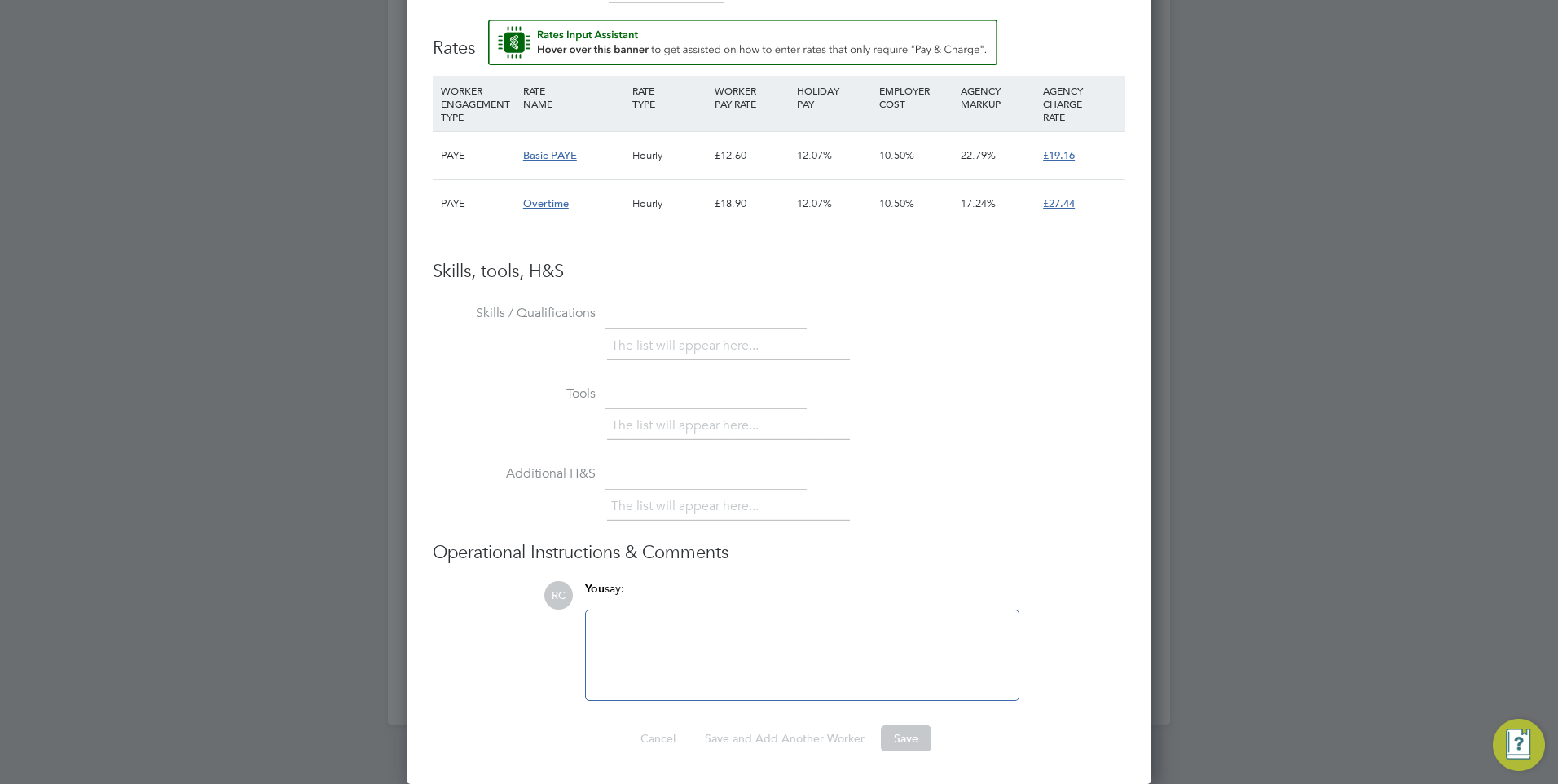
click at [696, 656] on div at bounding box center [802, 654] width 414 height 70
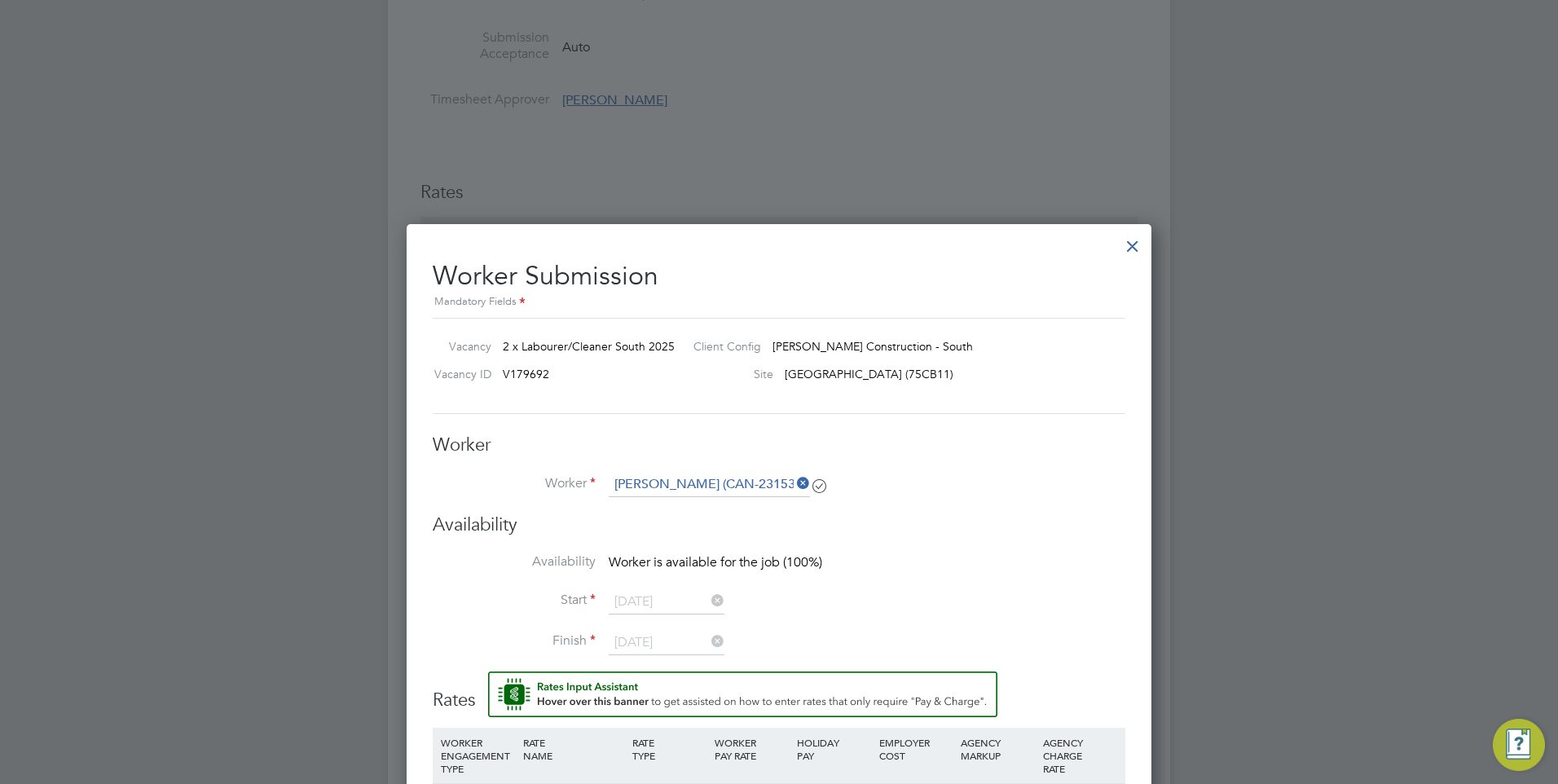
click at [1134, 247] on div at bounding box center [1132, 242] width 29 height 29
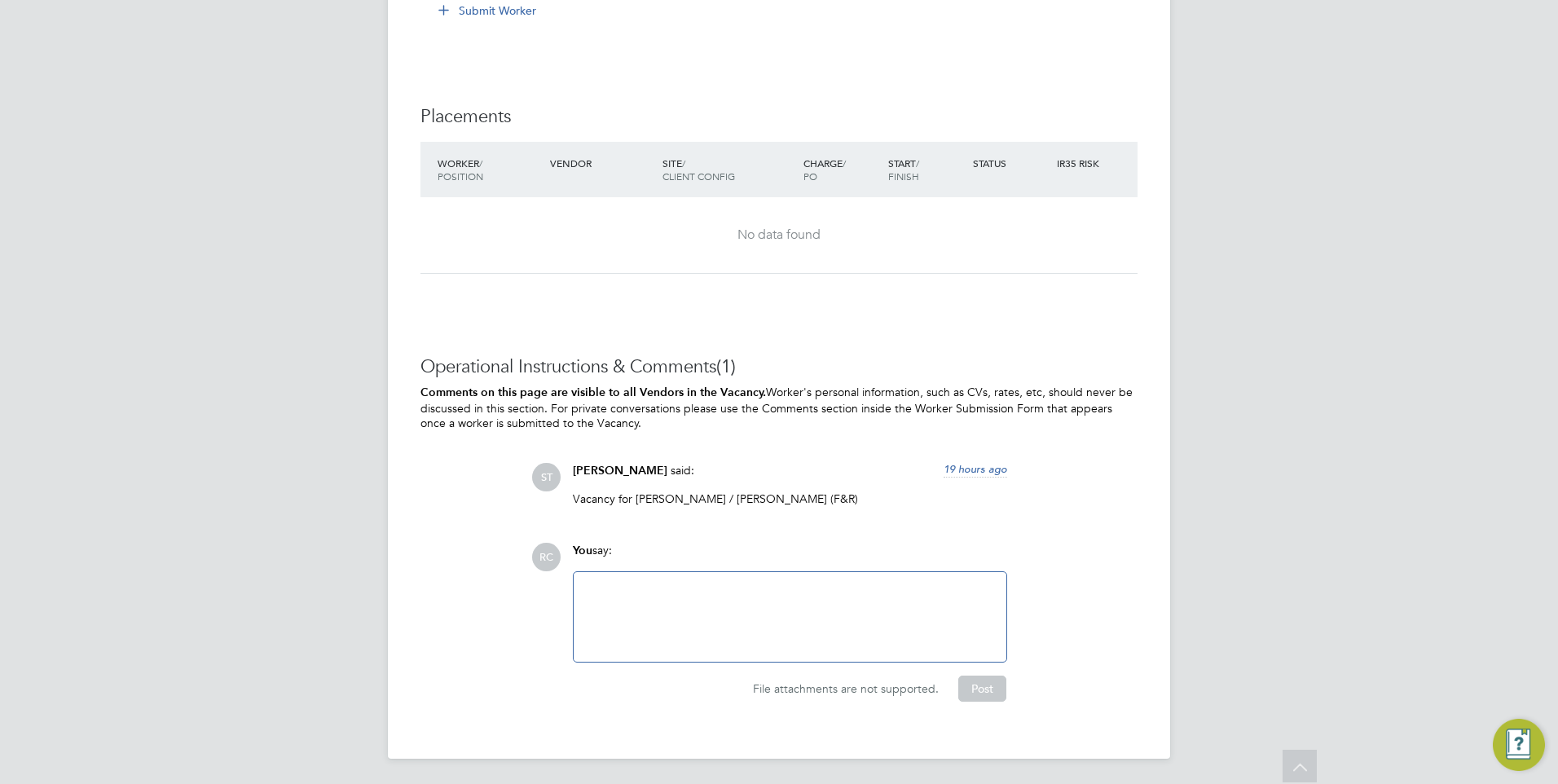
scroll to position [863, 0]
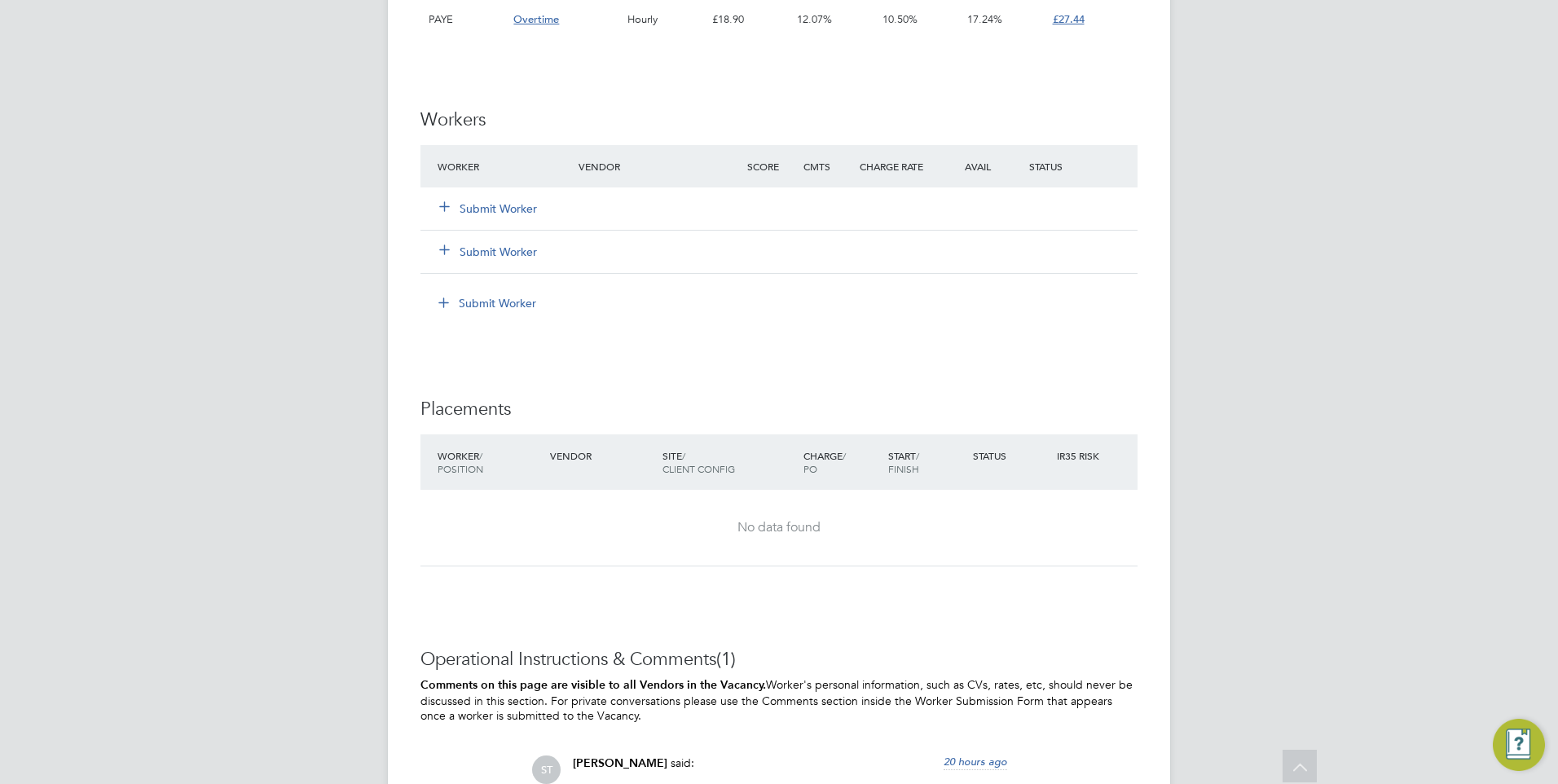
scroll to position [896, 0]
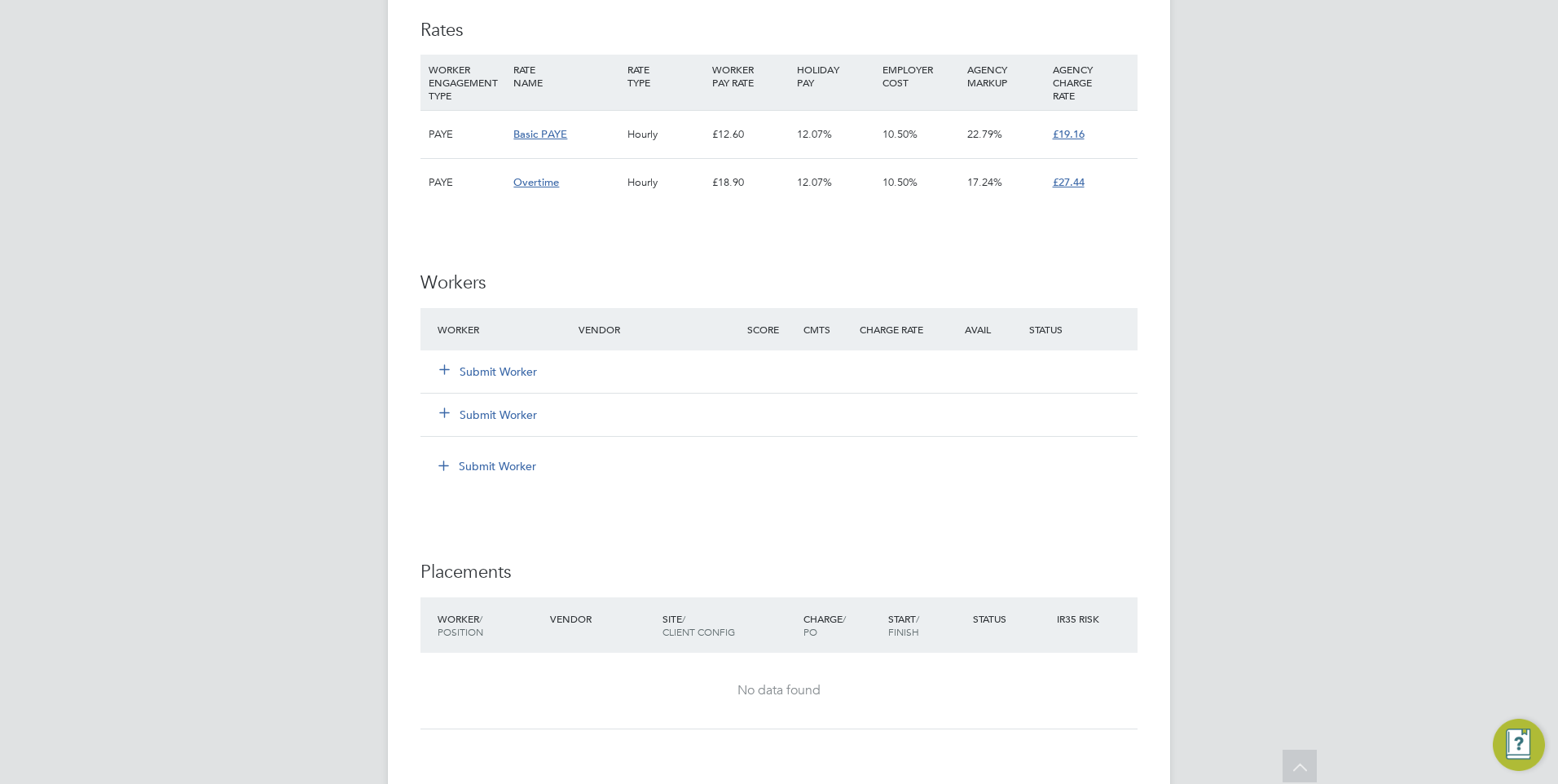
click at [524, 371] on button "Submit Worker" at bounding box center [489, 371] width 98 height 16
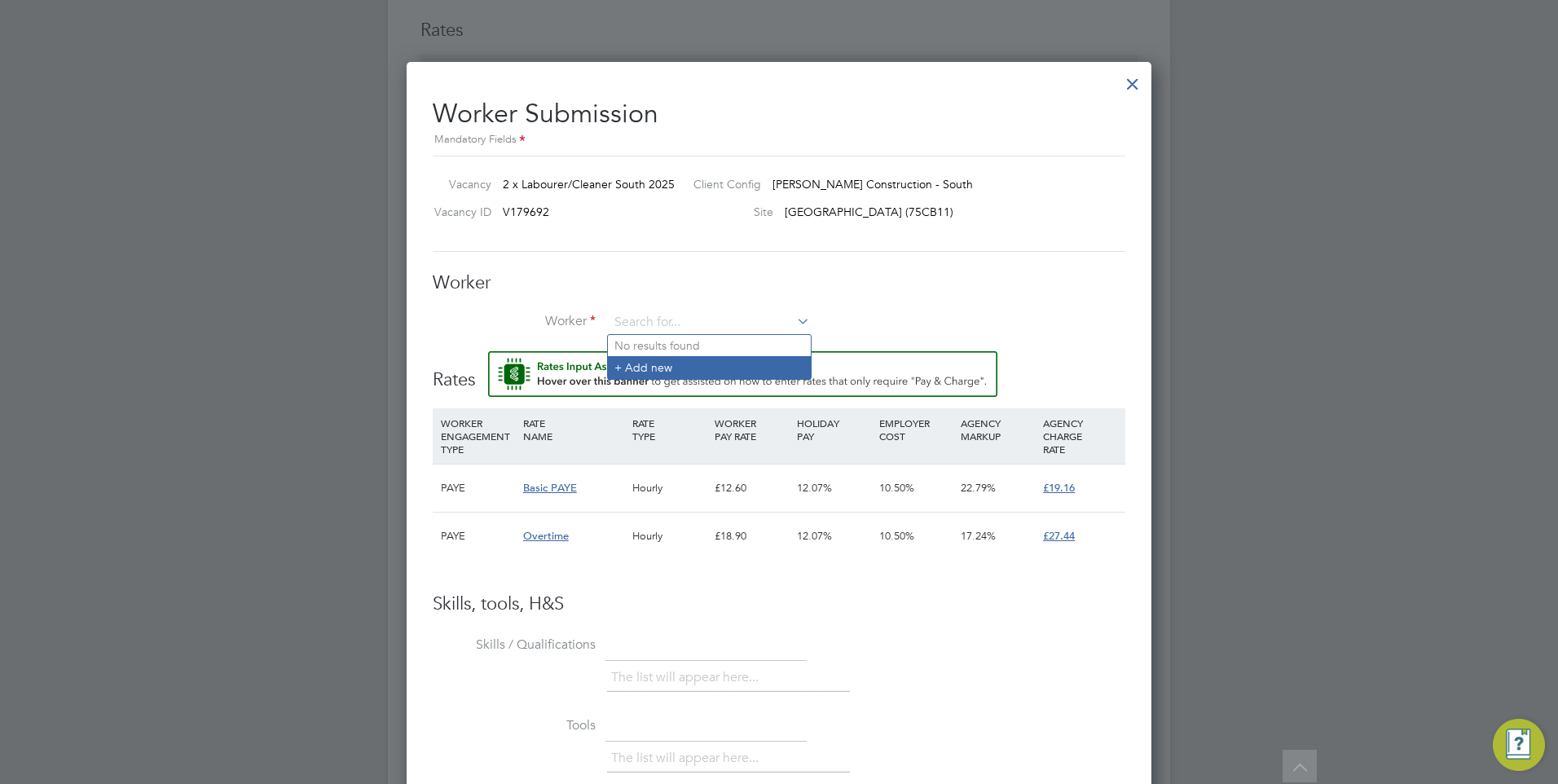
click at [654, 371] on li "+ Add new" at bounding box center [709, 368] width 203 height 22
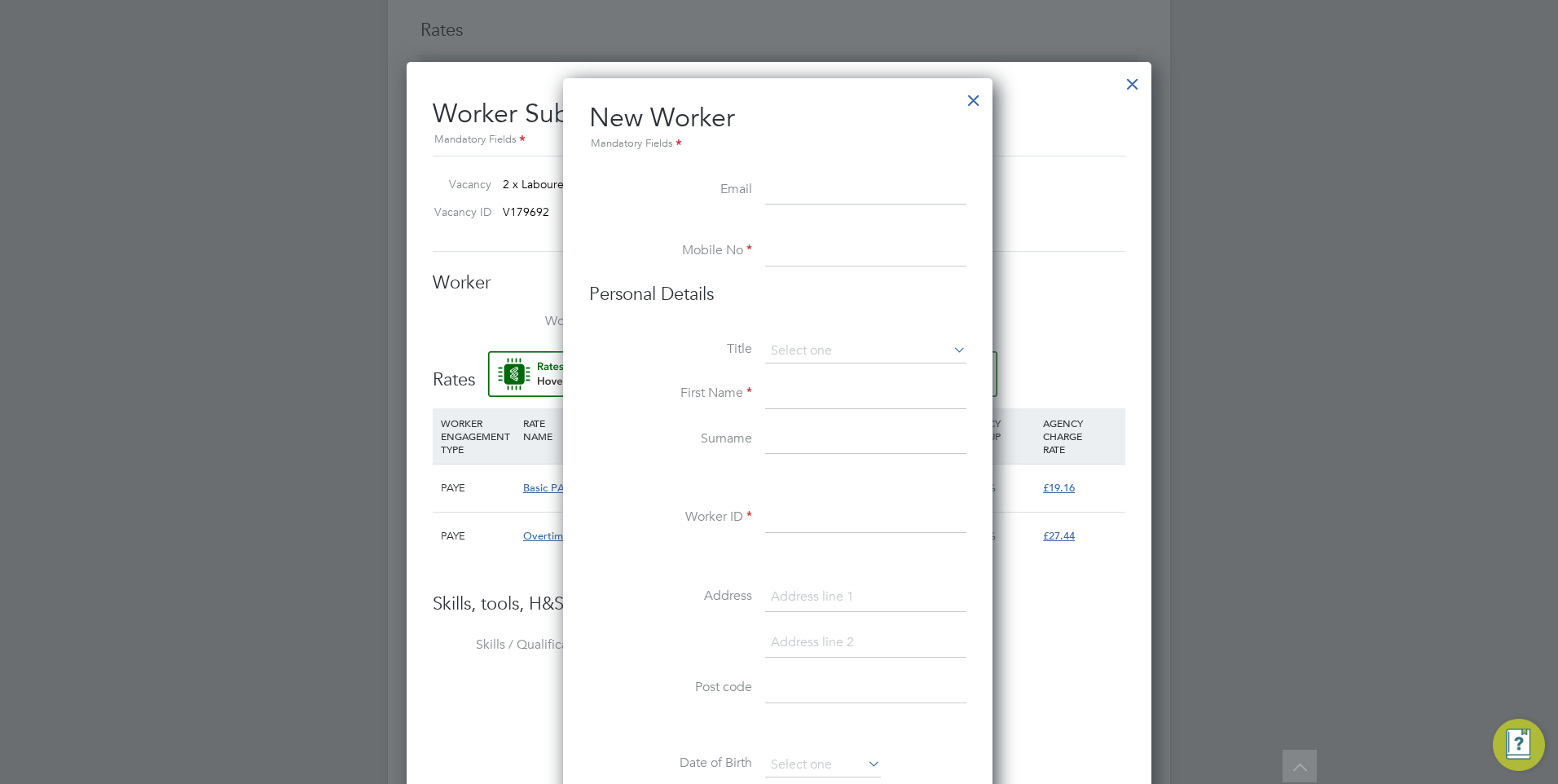
click at [775, 198] on input at bounding box center [866, 190] width 202 height 29
paste input "[EMAIL_ADDRESS][DOMAIN_NAME]"
type input "[EMAIL_ADDRESS][DOMAIN_NAME]"
click at [796, 241] on input at bounding box center [866, 251] width 202 height 29
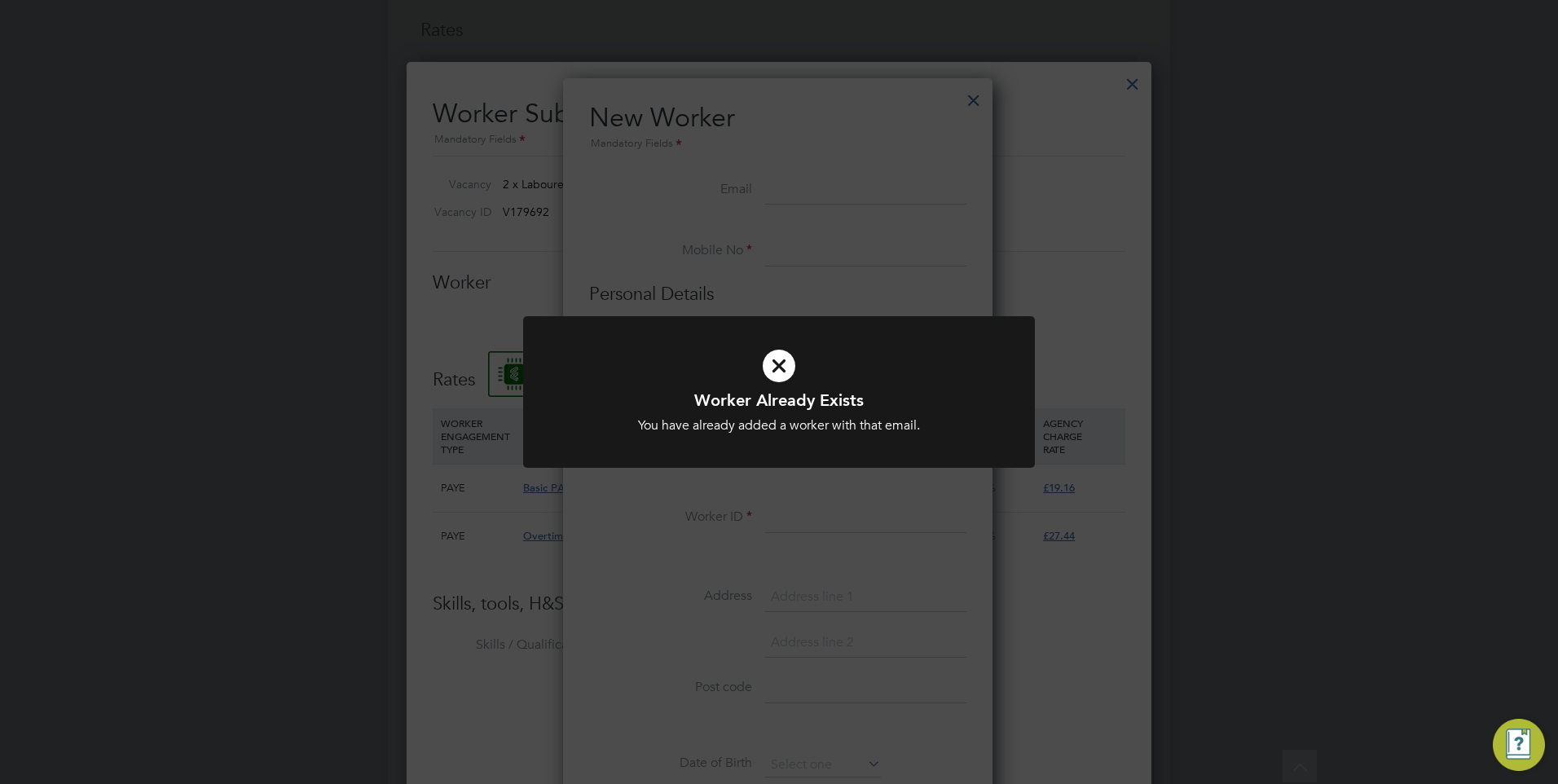
click at [768, 317] on div at bounding box center [779, 392] width 512 height 152
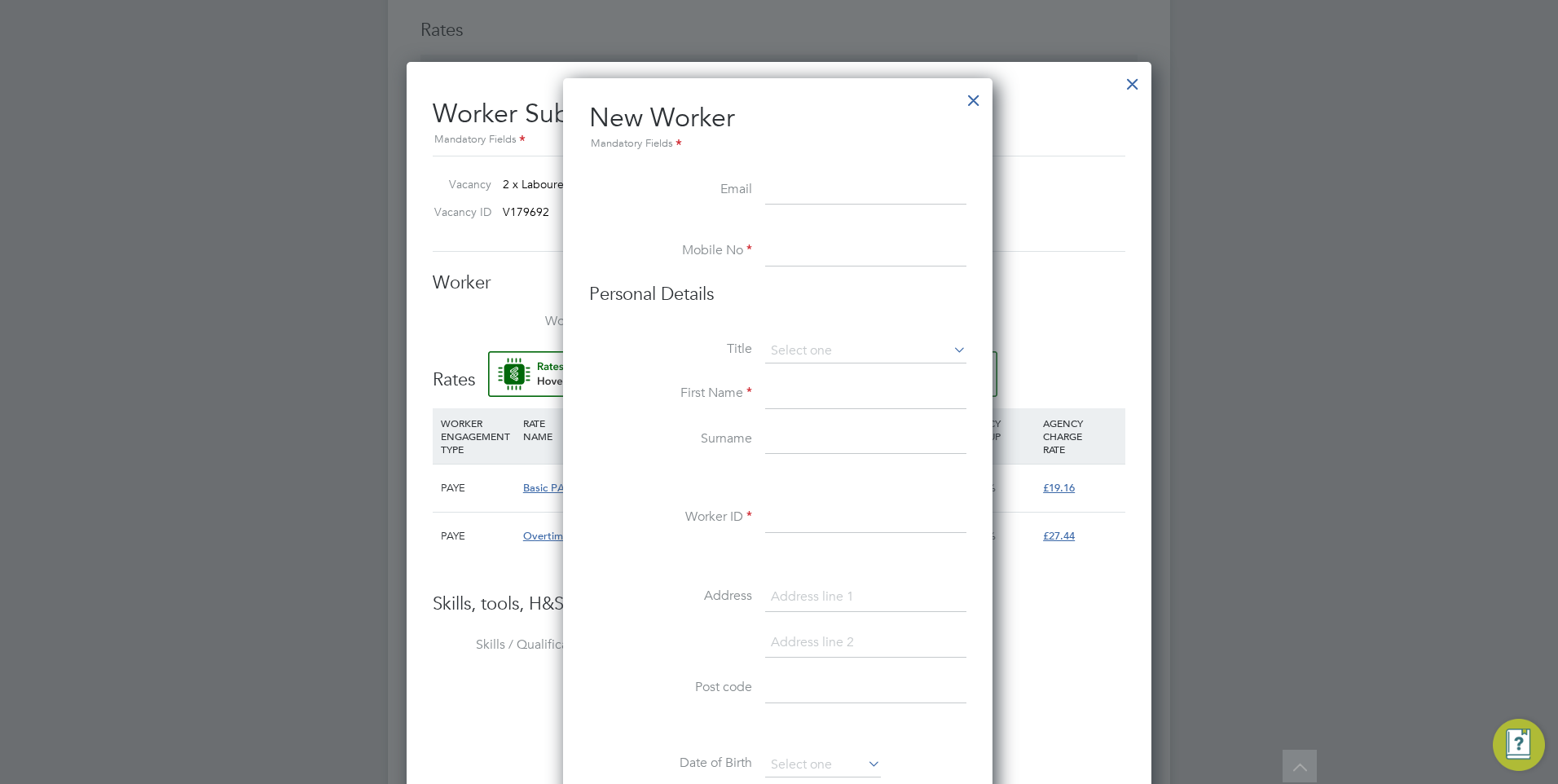
click at [972, 109] on div at bounding box center [974, 95] width 29 height 29
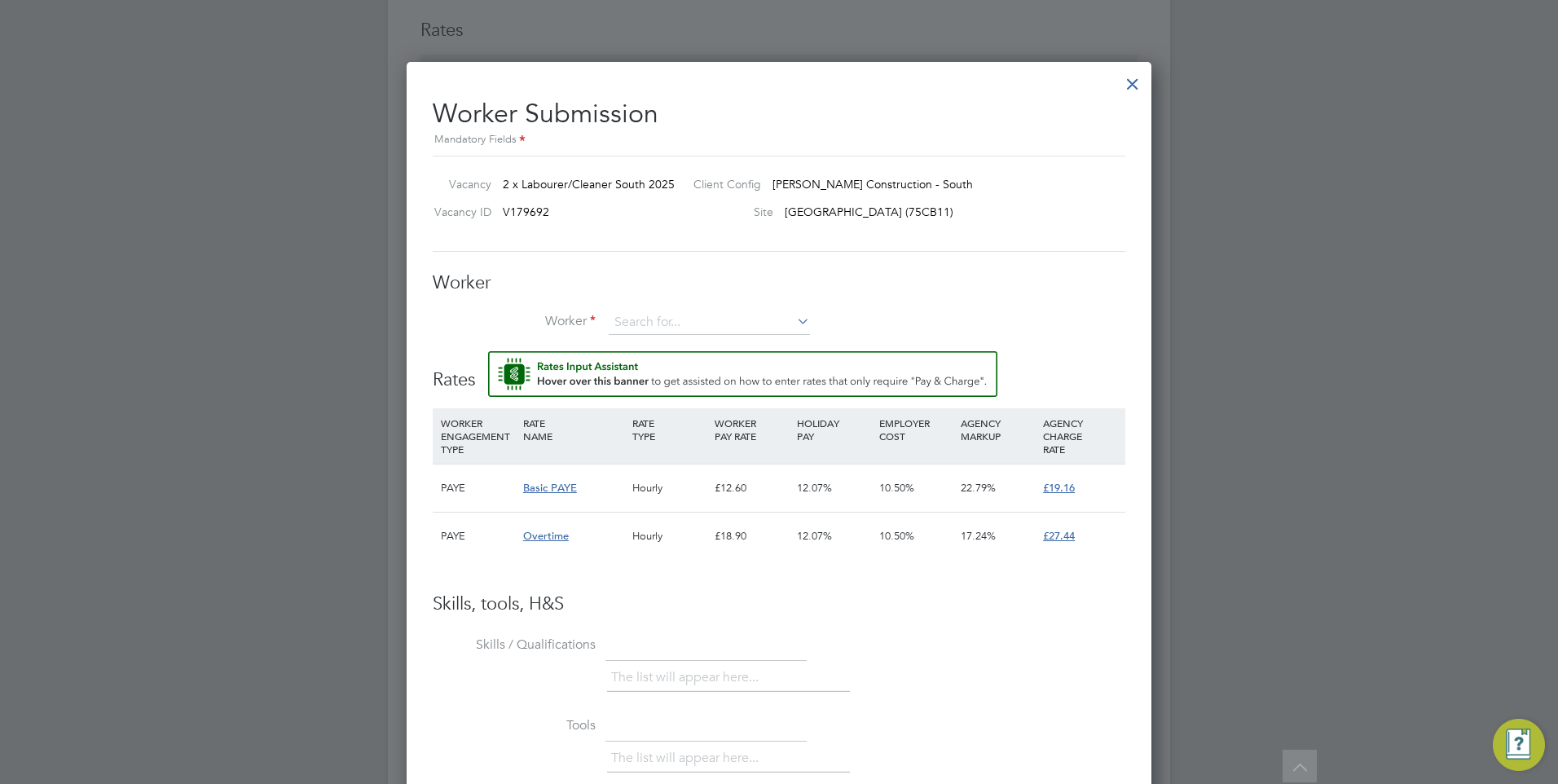
click at [1133, 81] on div at bounding box center [1132, 79] width 29 height 29
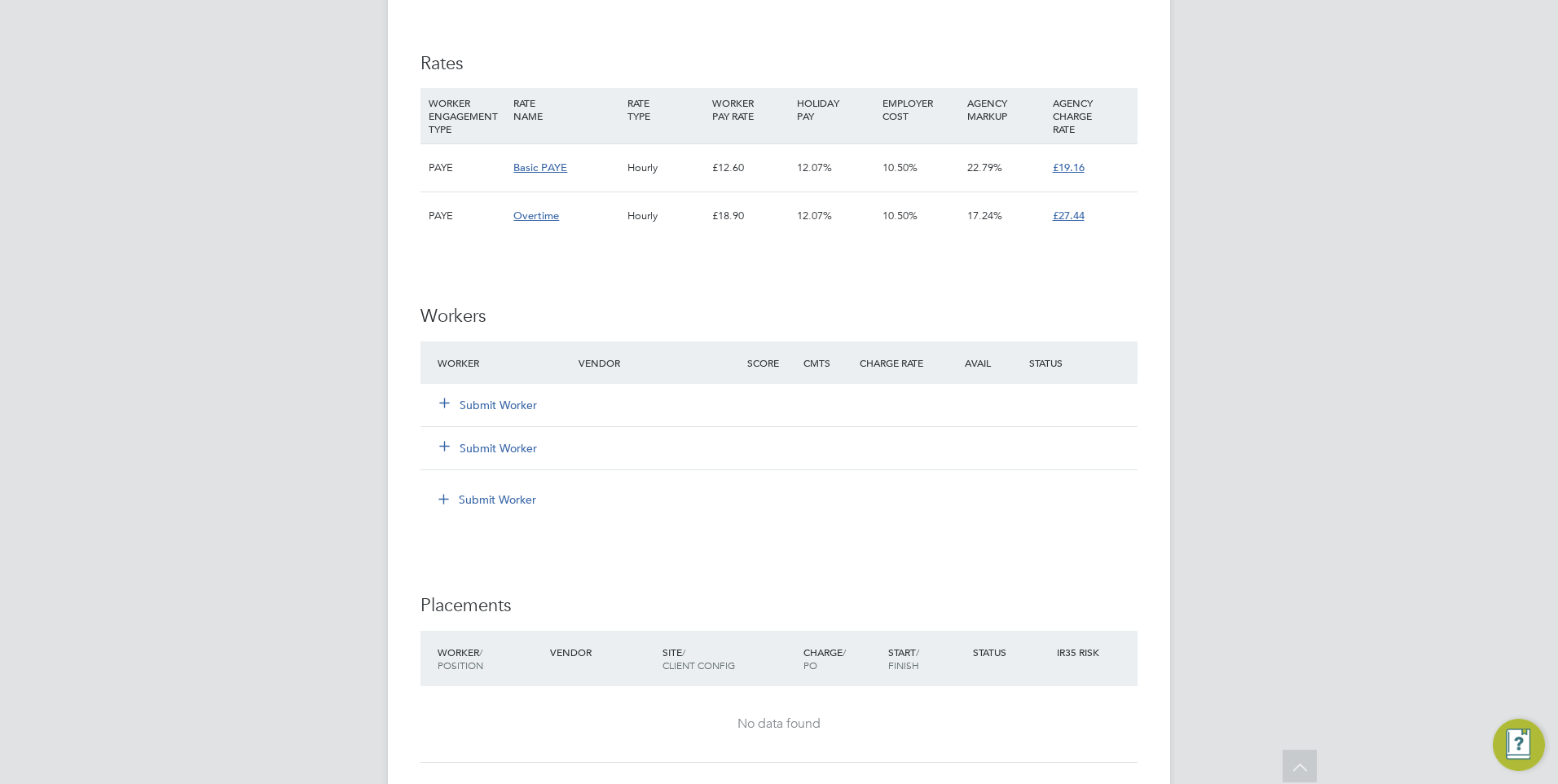
click at [515, 404] on button "Submit Worker" at bounding box center [489, 404] width 98 height 16
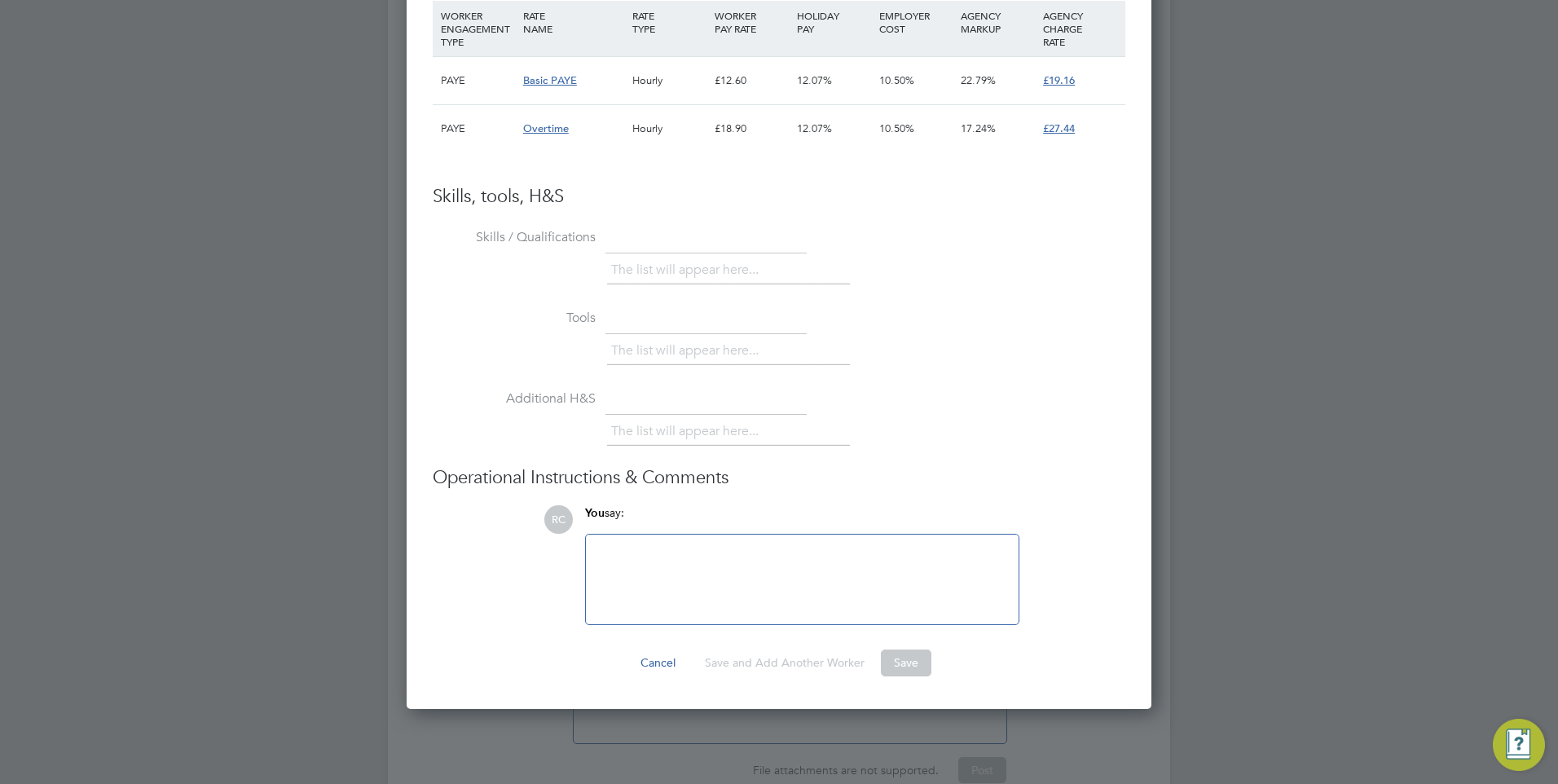
click at [902, 661] on button "Save" at bounding box center [906, 663] width 50 height 26
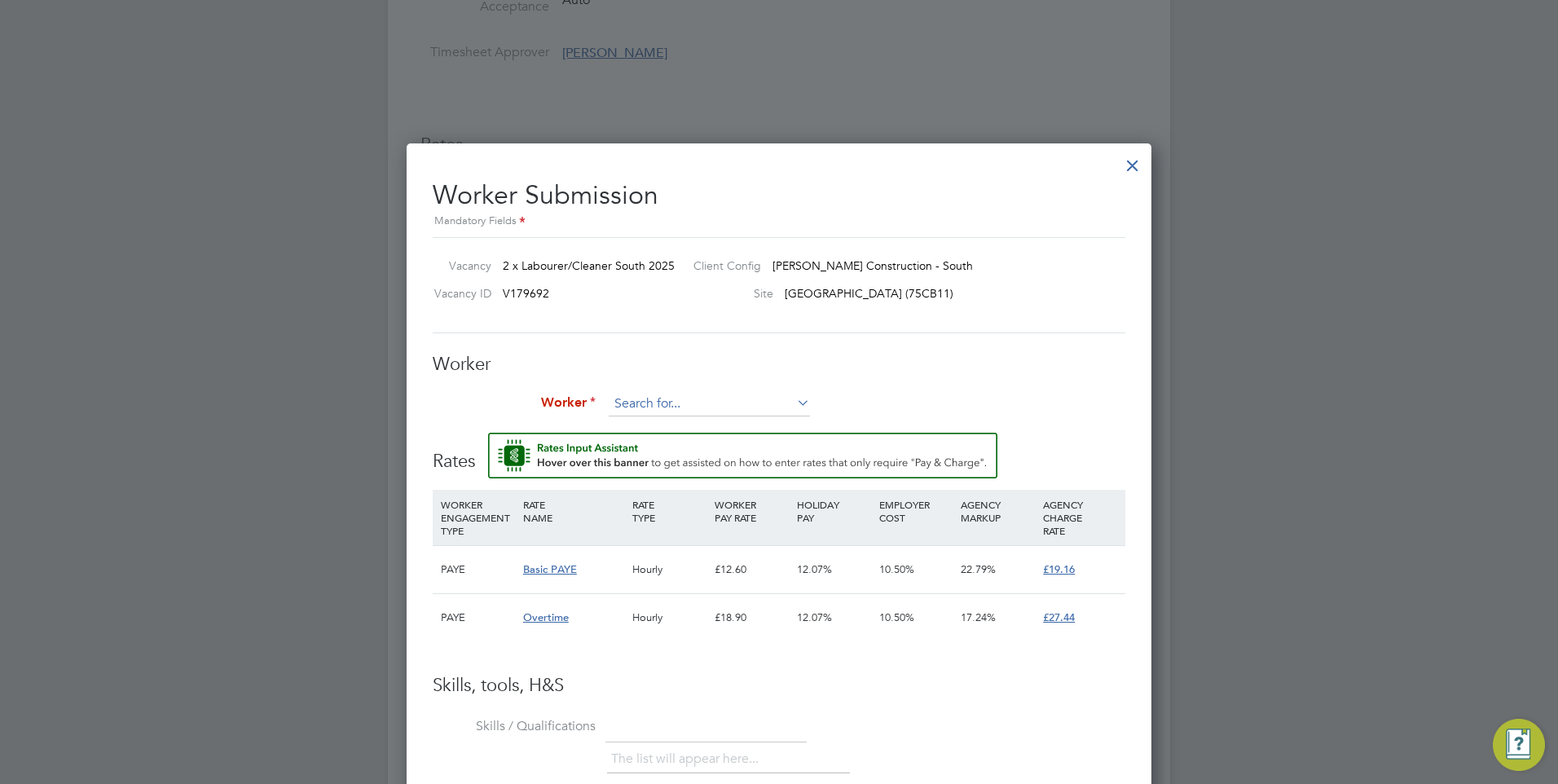
click at [771, 395] on input at bounding box center [709, 404] width 202 height 24
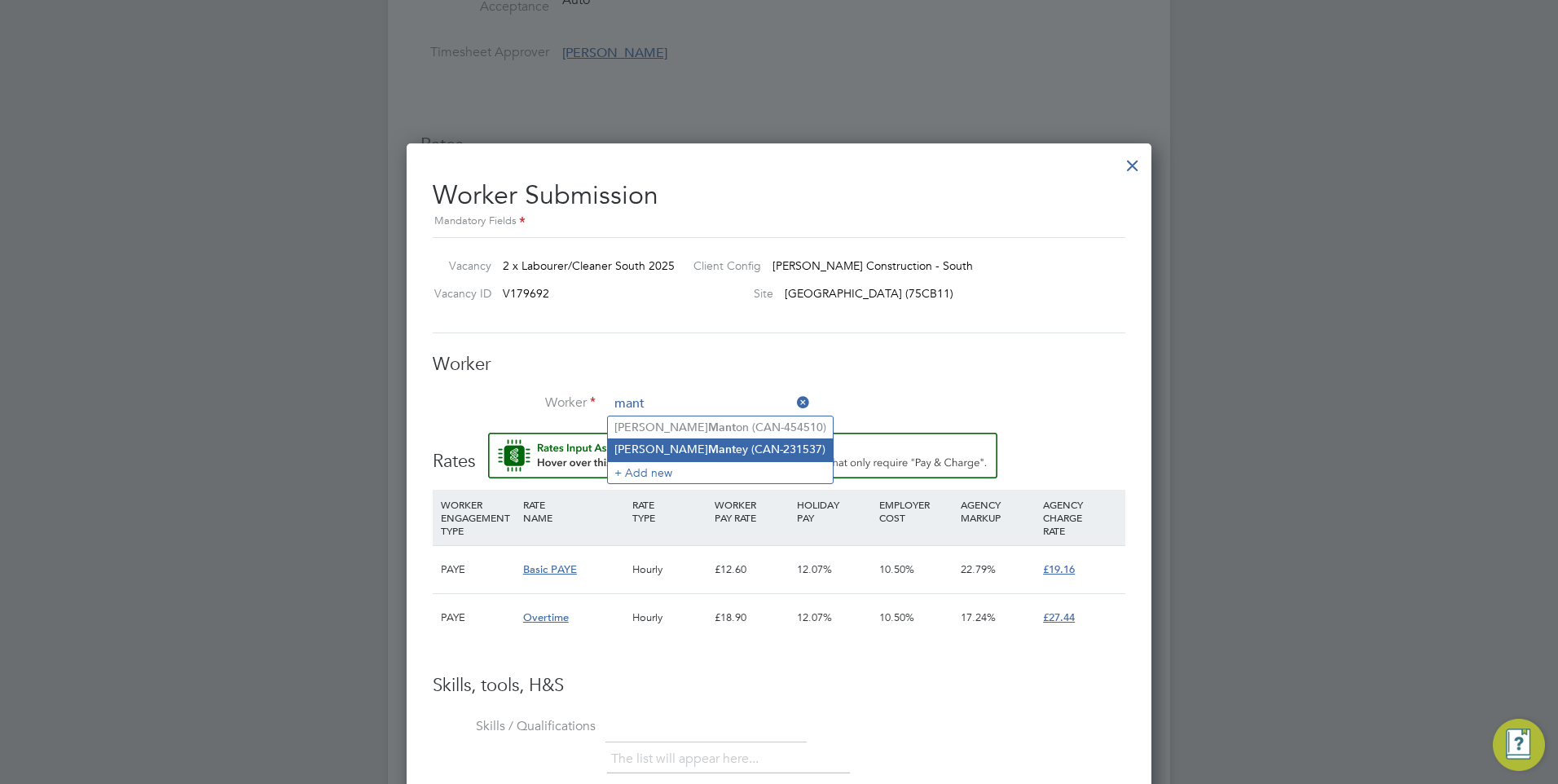
click at [727, 446] on li "[PERSON_NAME] (CAN-231537)" at bounding box center [720, 450] width 225 height 22
type input "[PERSON_NAME] (CAN-231537)"
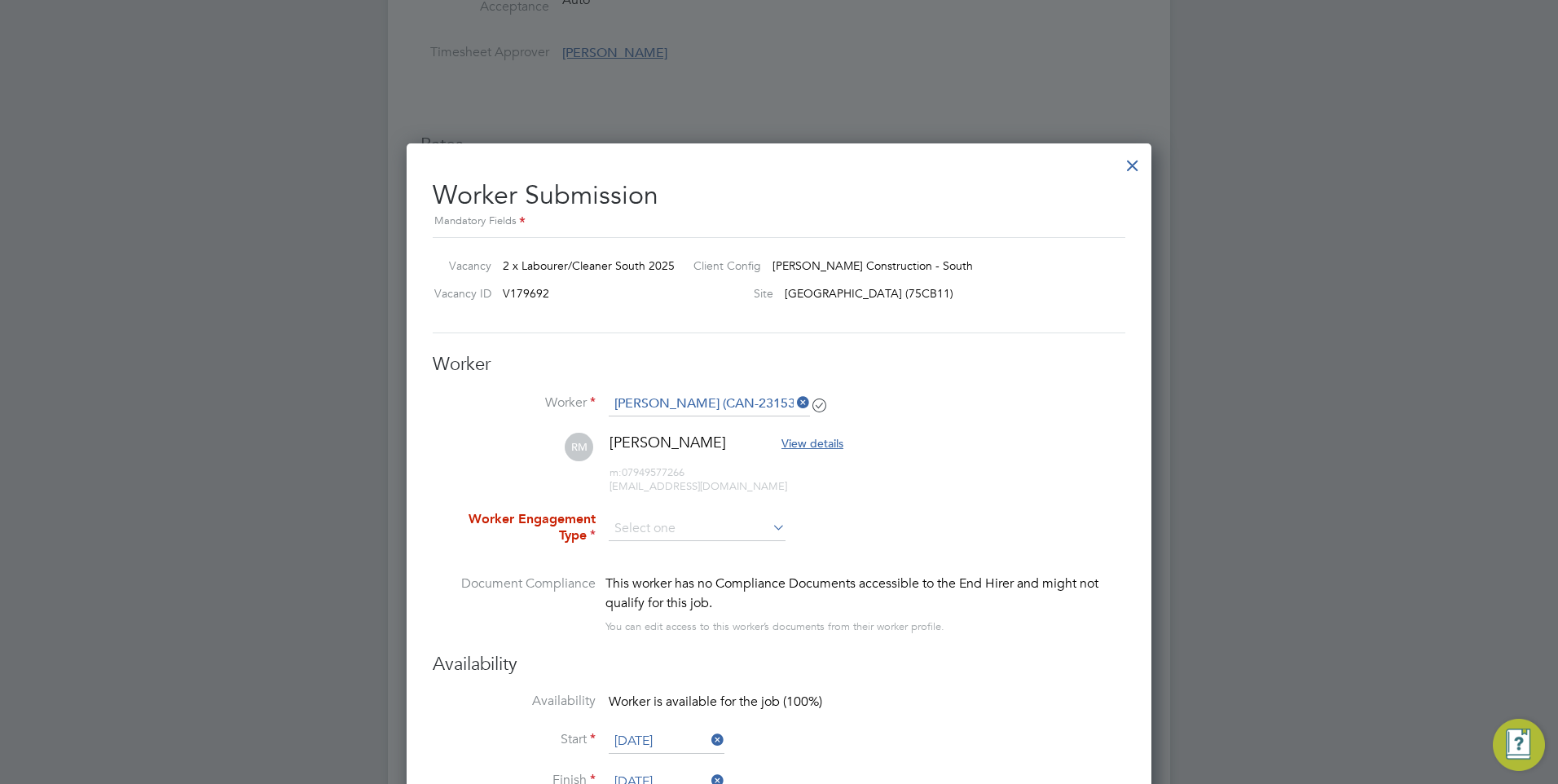
click at [677, 516] on li "Worker Engagement Type" at bounding box center [779, 542] width 693 height 63
click at [678, 527] on input at bounding box center [696, 529] width 176 height 24
click at [665, 566] on li "PAYE" at bounding box center [696, 572] width 178 height 21
type input "PAYE"
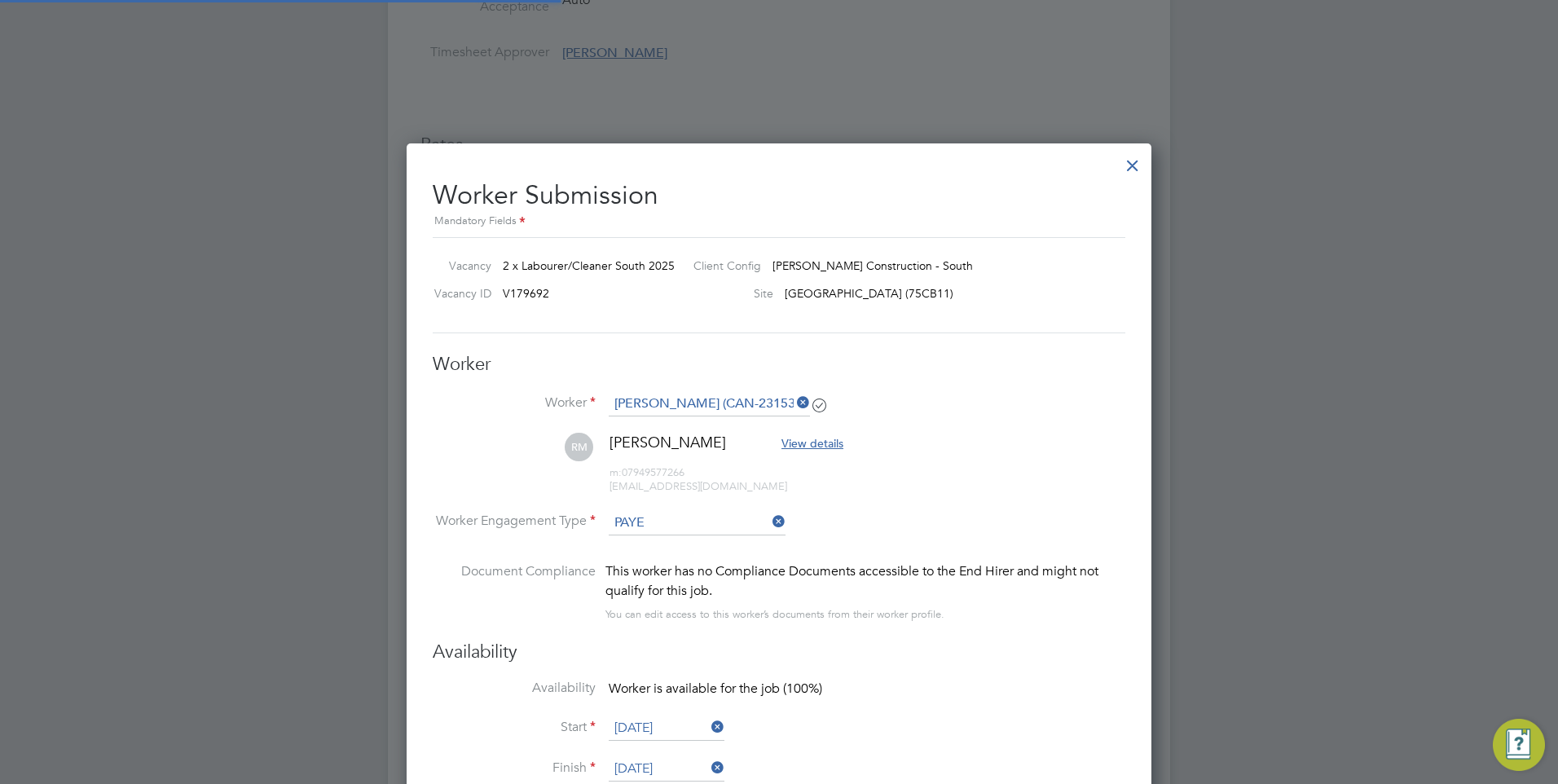
click at [889, 483] on li "RM [PERSON_NAME] View details m: 07949577266 [EMAIL_ADDRESS][DOMAIN_NAME]" at bounding box center [779, 471] width 693 height 77
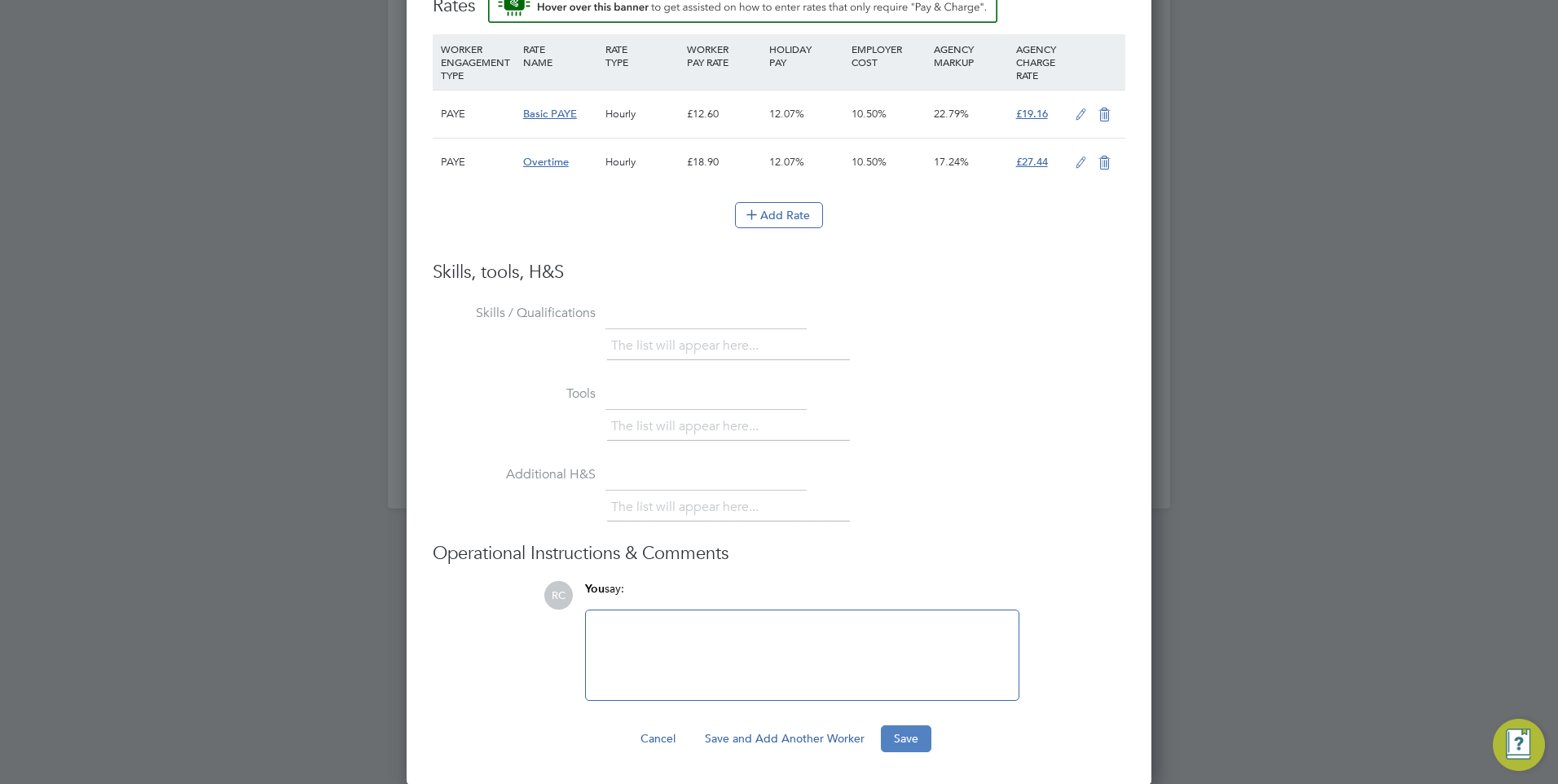
click at [899, 730] on button "Save" at bounding box center [906, 738] width 50 height 26
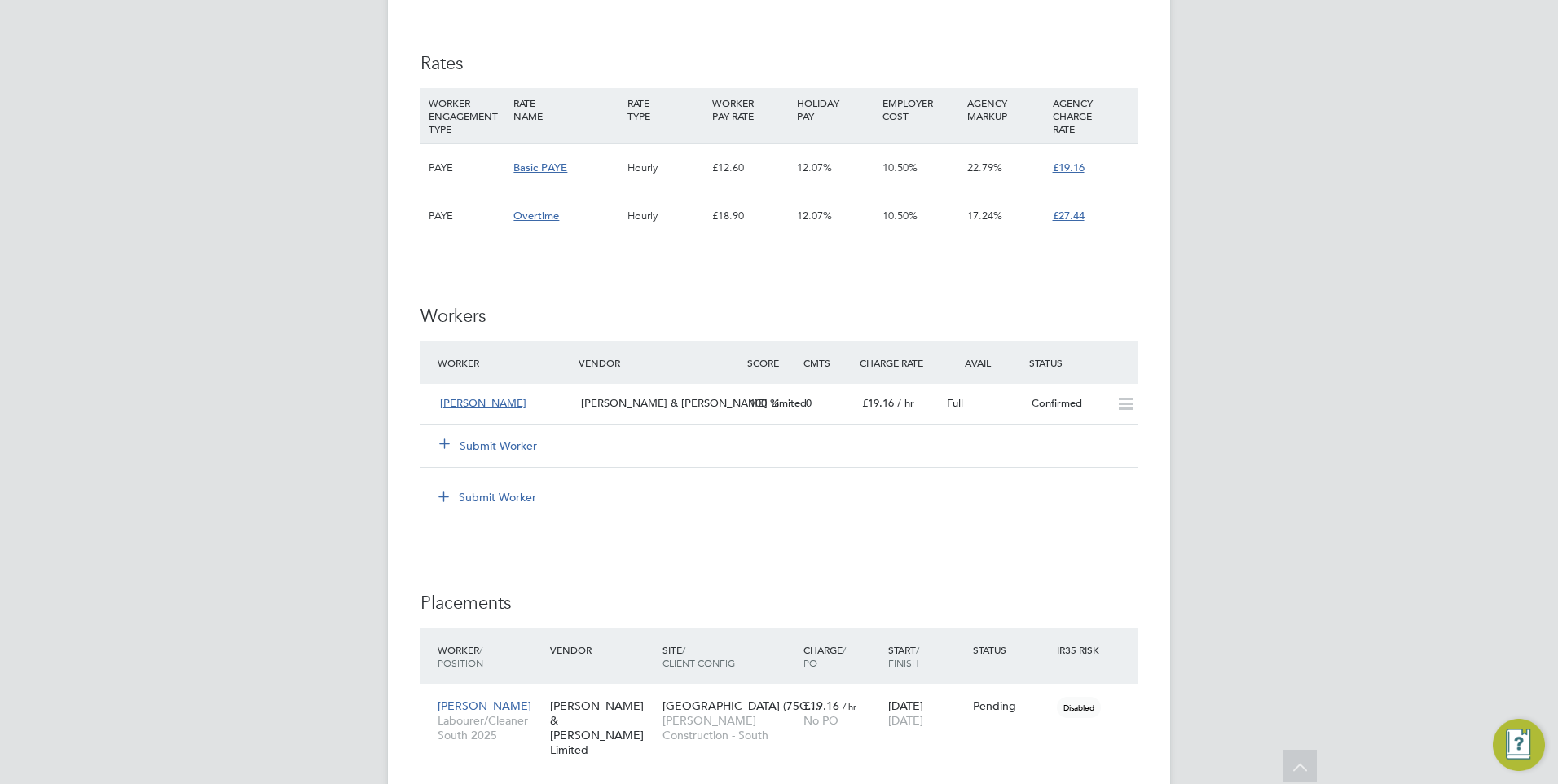
click at [520, 445] on button "Submit Worker" at bounding box center [489, 445] width 98 height 16
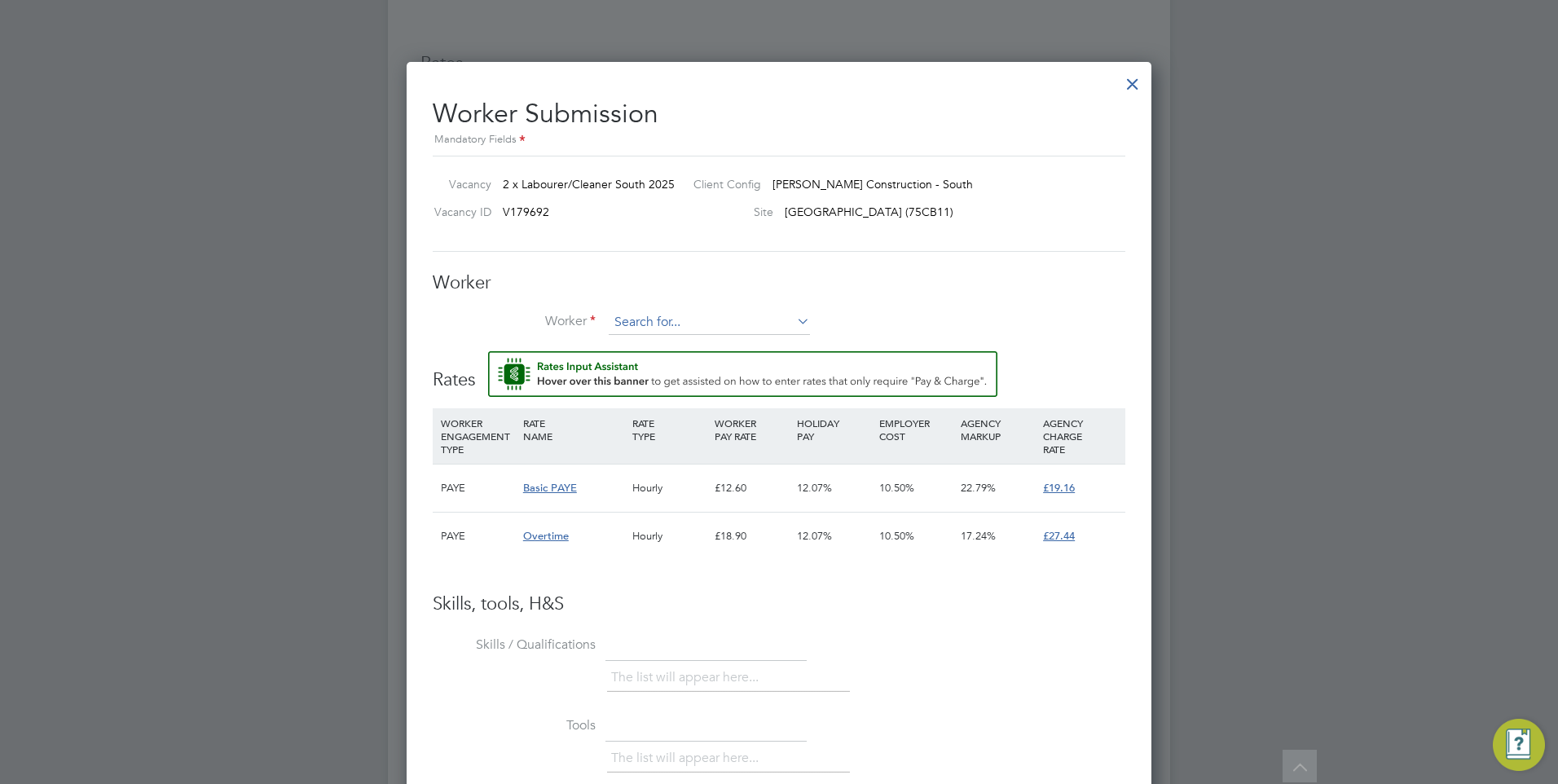
click at [667, 323] on input at bounding box center [709, 323] width 202 height 24
click at [655, 363] on li "+ Add new" at bounding box center [709, 368] width 203 height 22
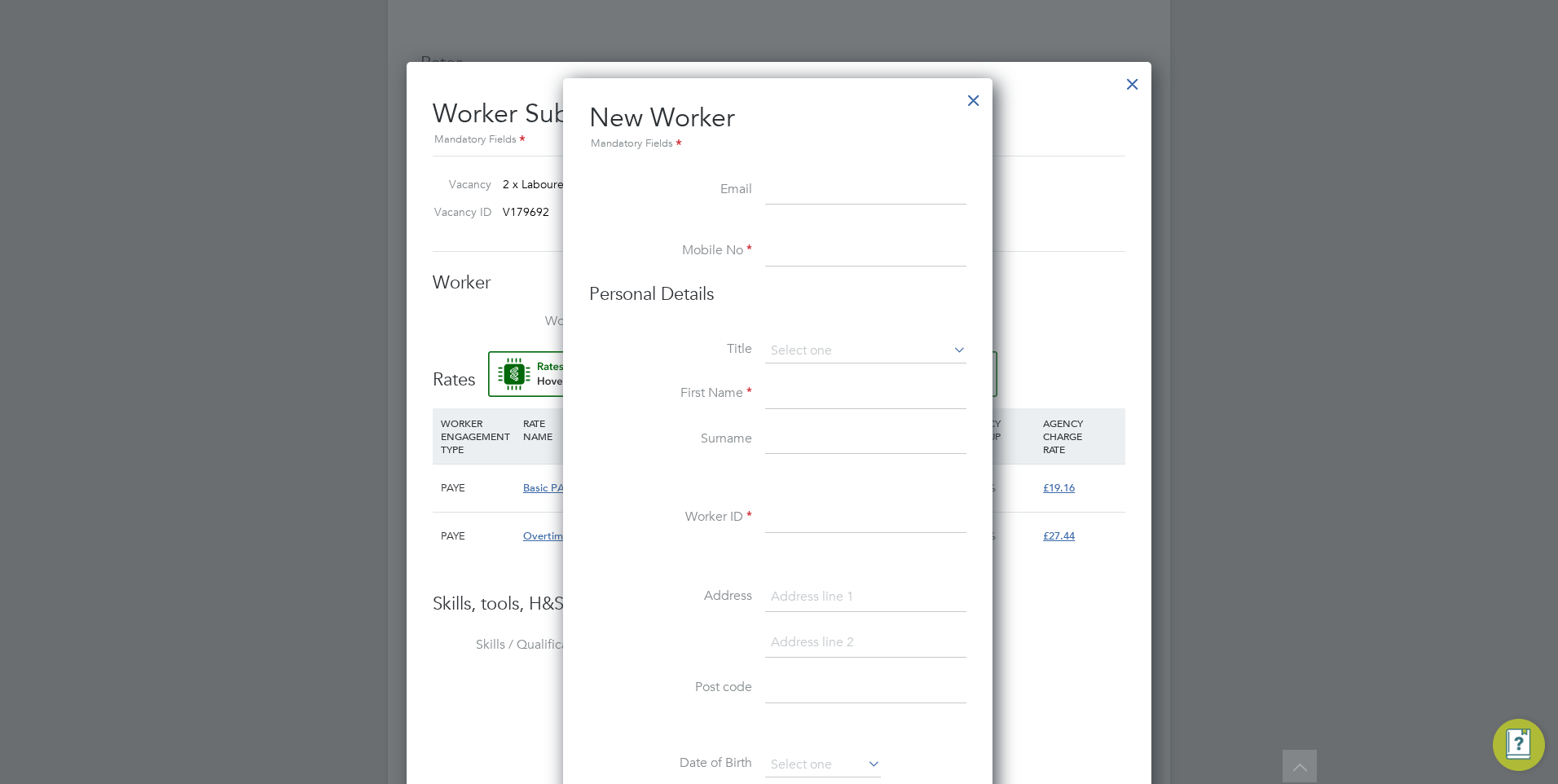
click at [1137, 114] on div "Worker Submission Mandatory Fields Vacancy 2 x Labourer/Cleaner South 2025 Clie…" at bounding box center [779, 589] width 745 height 1055
click at [985, 98] on div at bounding box center [974, 95] width 29 height 29
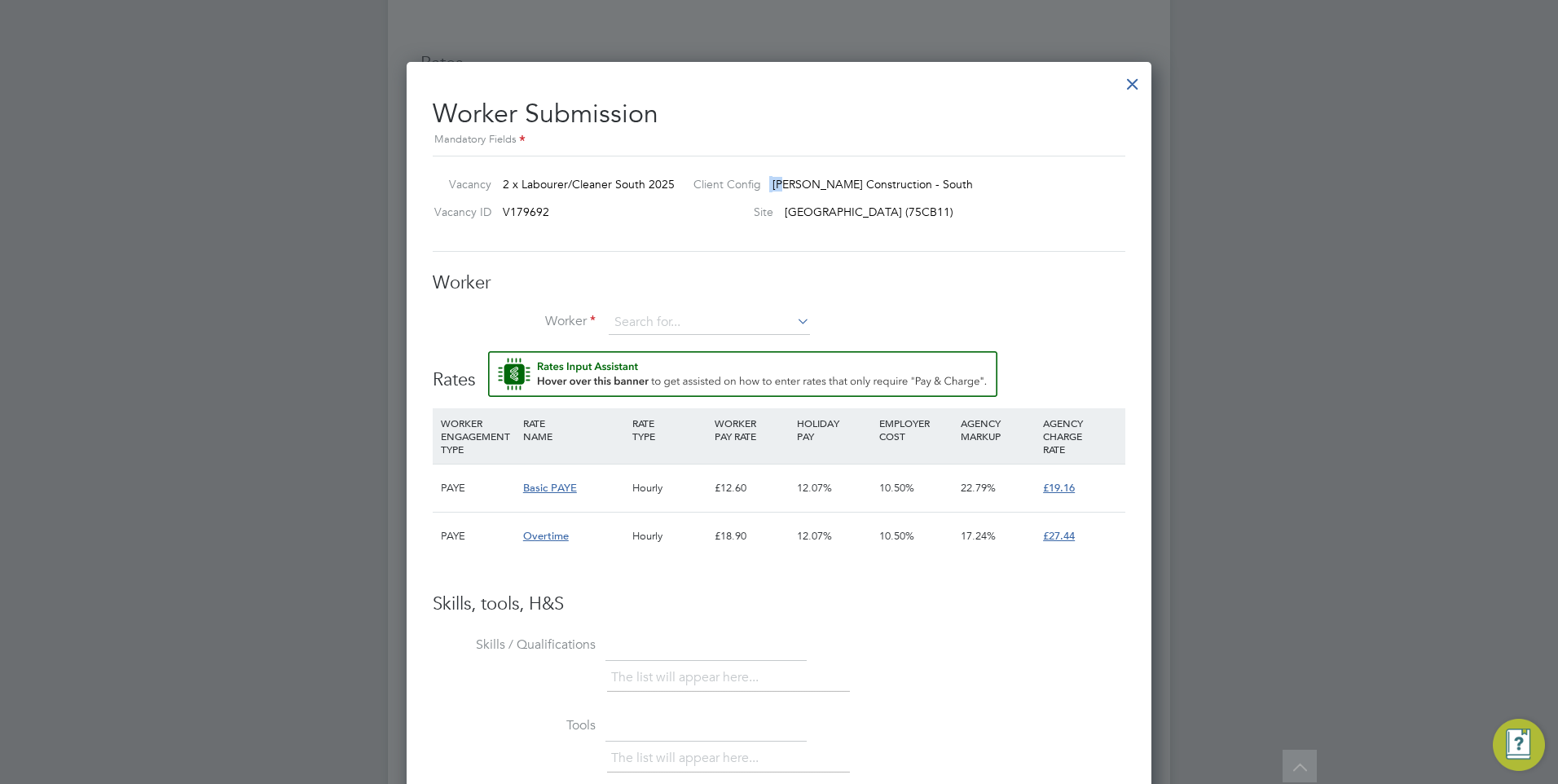
drag, startPoint x: 859, startPoint y: 175, endPoint x: 905, endPoint y: 174, distance: 46.0
click at [905, 174] on div "Vacancy 2 x Labourer/Cleaner South 2025 Client Config [PERSON_NAME] Constructio…" at bounding box center [779, 203] width 693 height 96
drag, startPoint x: 905, startPoint y: 174, endPoint x: 801, endPoint y: 217, distance: 112.5
click at [801, 217] on span "[GEOGRAPHIC_DATA] (75CB11)" at bounding box center [869, 212] width 169 height 15
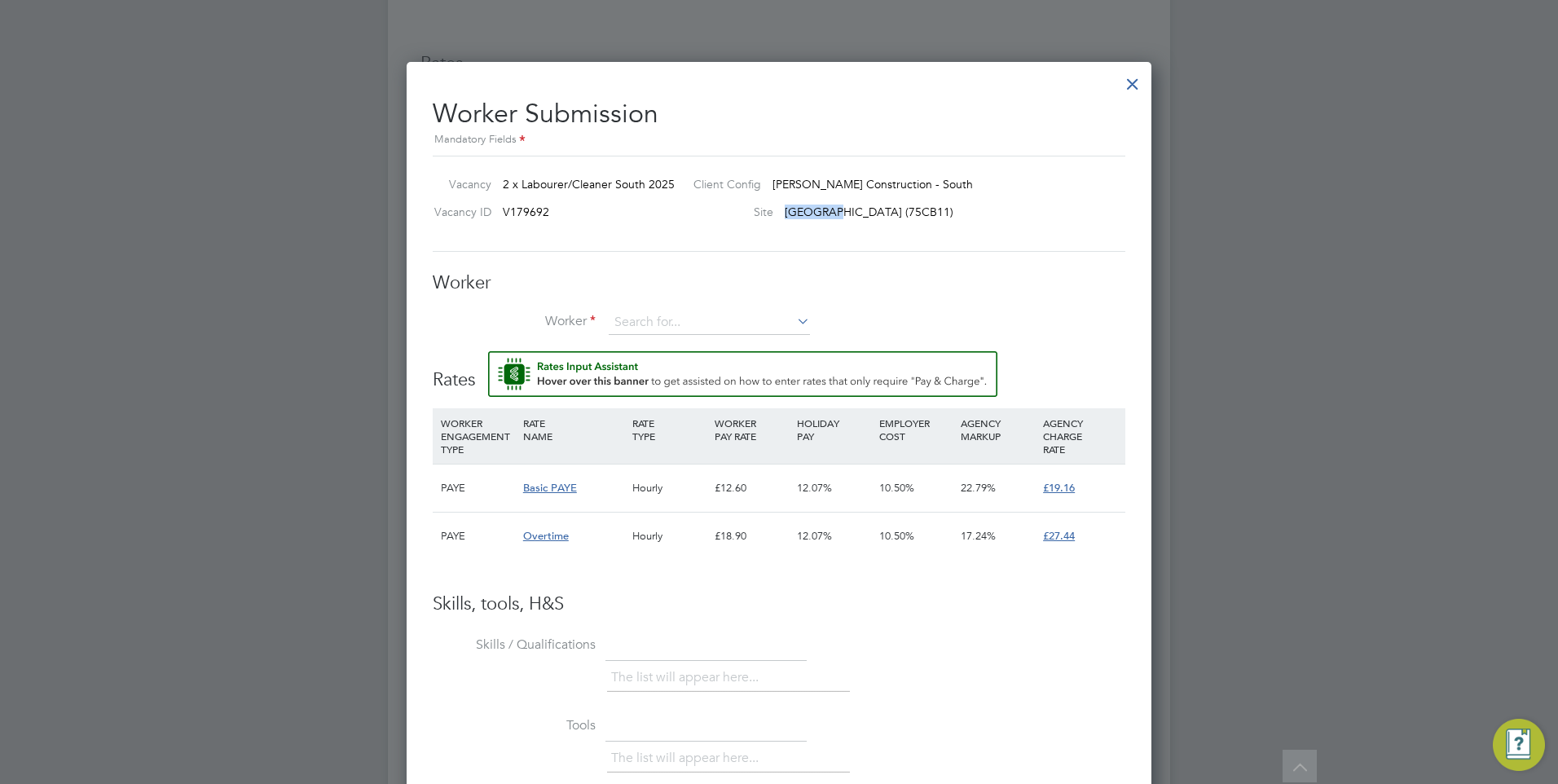
click at [612, 190] on div "Vacancy 2 x Labourer/Cleaner South 2025" at bounding box center [554, 189] width 254 height 24
click at [615, 190] on span "2 x Labourer/Cleaner South 2025" at bounding box center [589, 184] width 172 height 15
click at [723, 257] on div "Worker Submission Mandatory Fields Vacancy 2 x Labourer/Cleaner South 2025 Clie…" at bounding box center [779, 584] width 693 height 1000
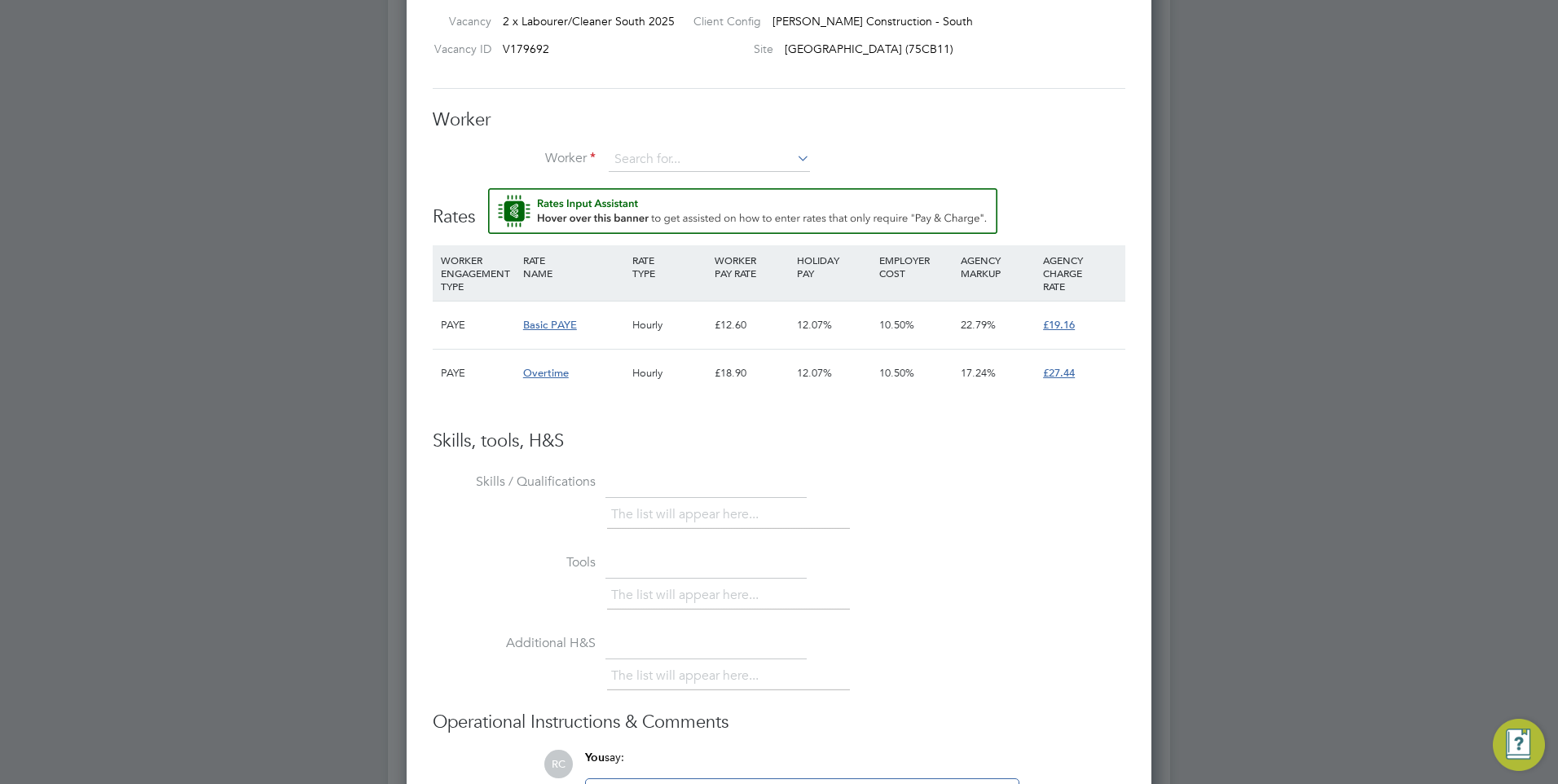
scroll to position [945, 0]
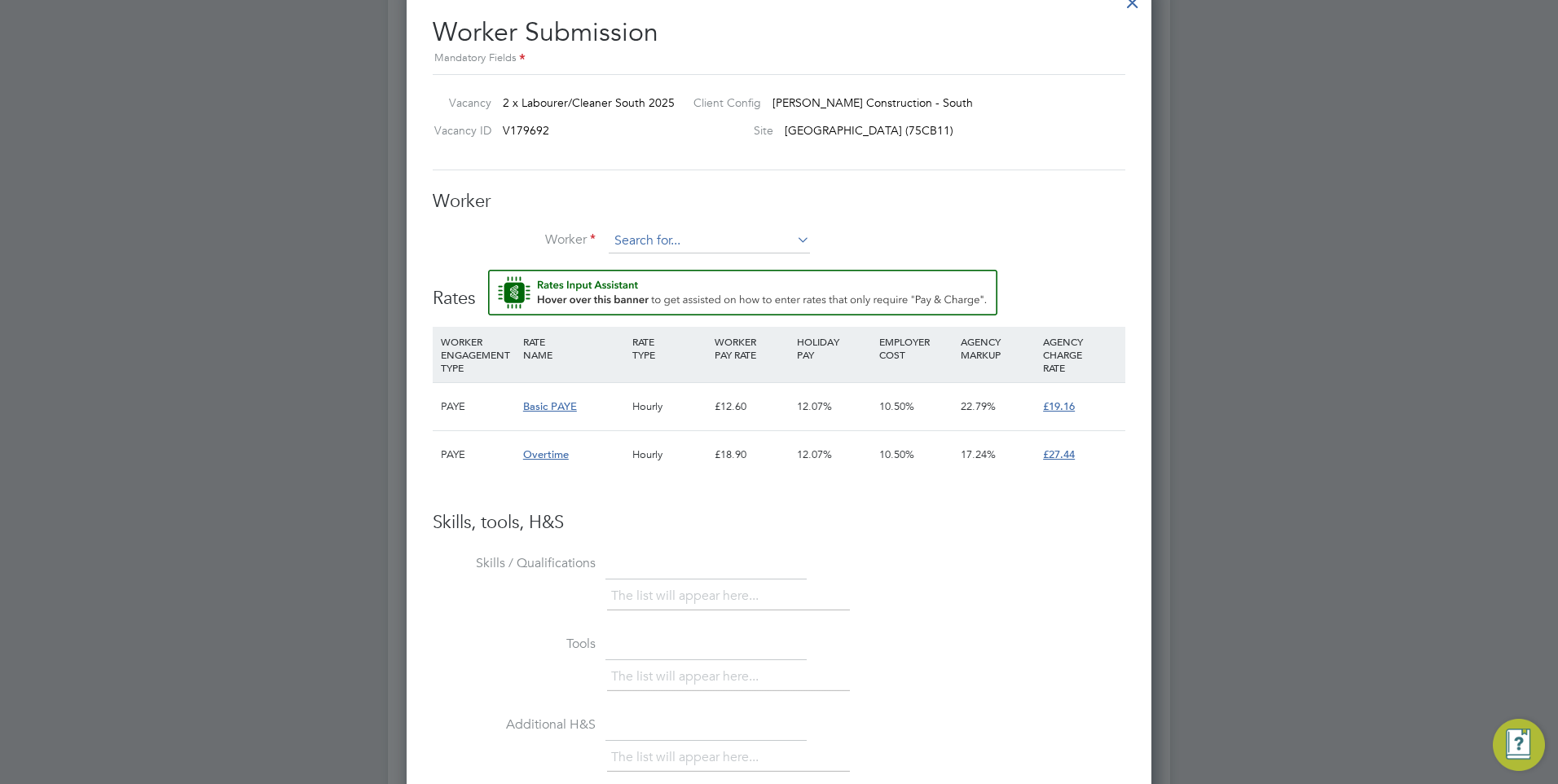
click at [684, 232] on input at bounding box center [709, 241] width 202 height 24
click at [717, 277] on li "+ Add new" at bounding box center [709, 286] width 203 height 22
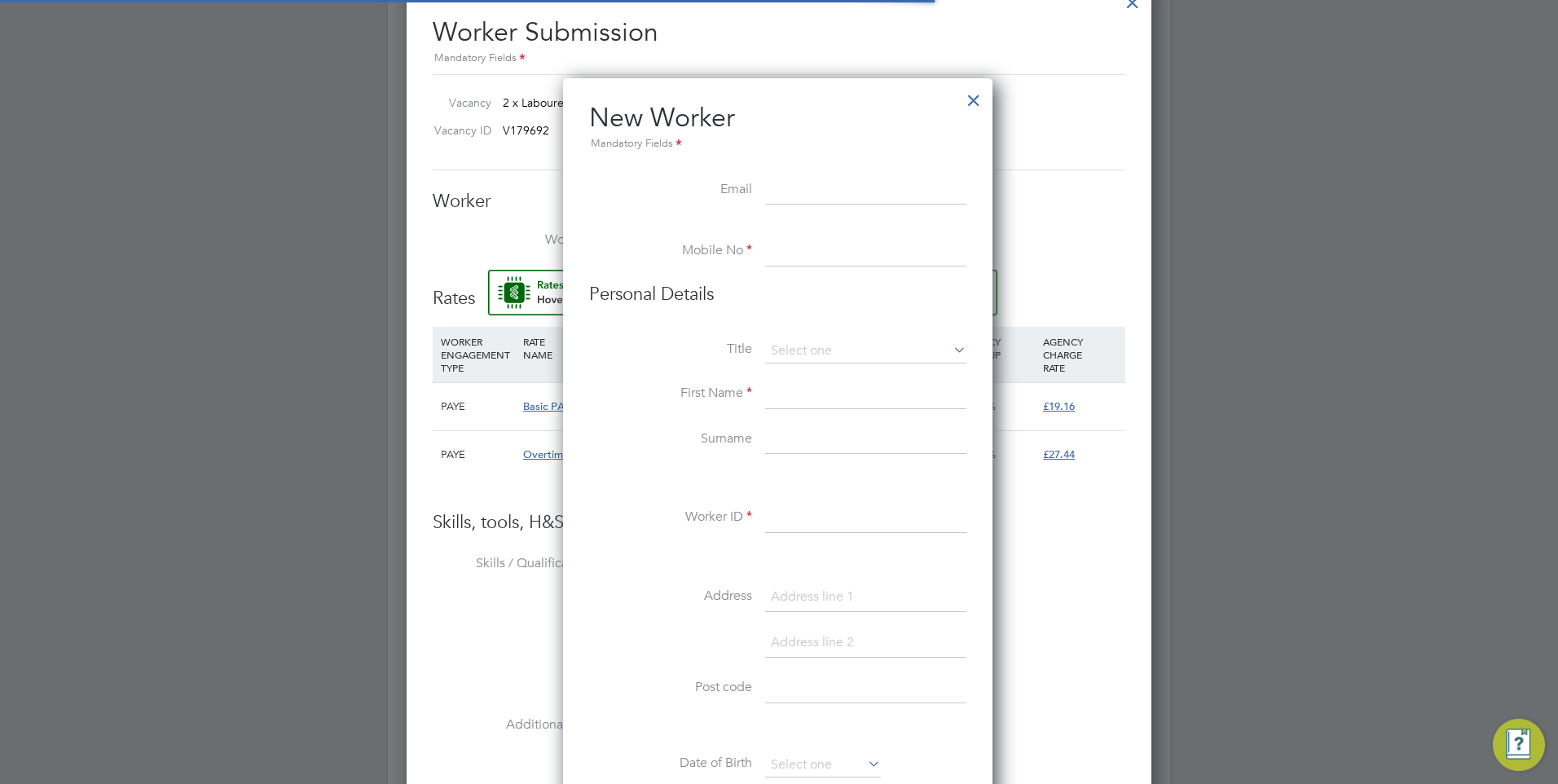
scroll to position [1387, 432]
drag, startPoint x: 800, startPoint y: 189, endPoint x: 749, endPoint y: 201, distance: 52.4
click at [800, 189] on input at bounding box center [866, 190] width 202 height 29
click at [815, 194] on input at bounding box center [866, 190] width 202 height 29
paste input "[EMAIL_ADDRESS][DOMAIN_NAME]"
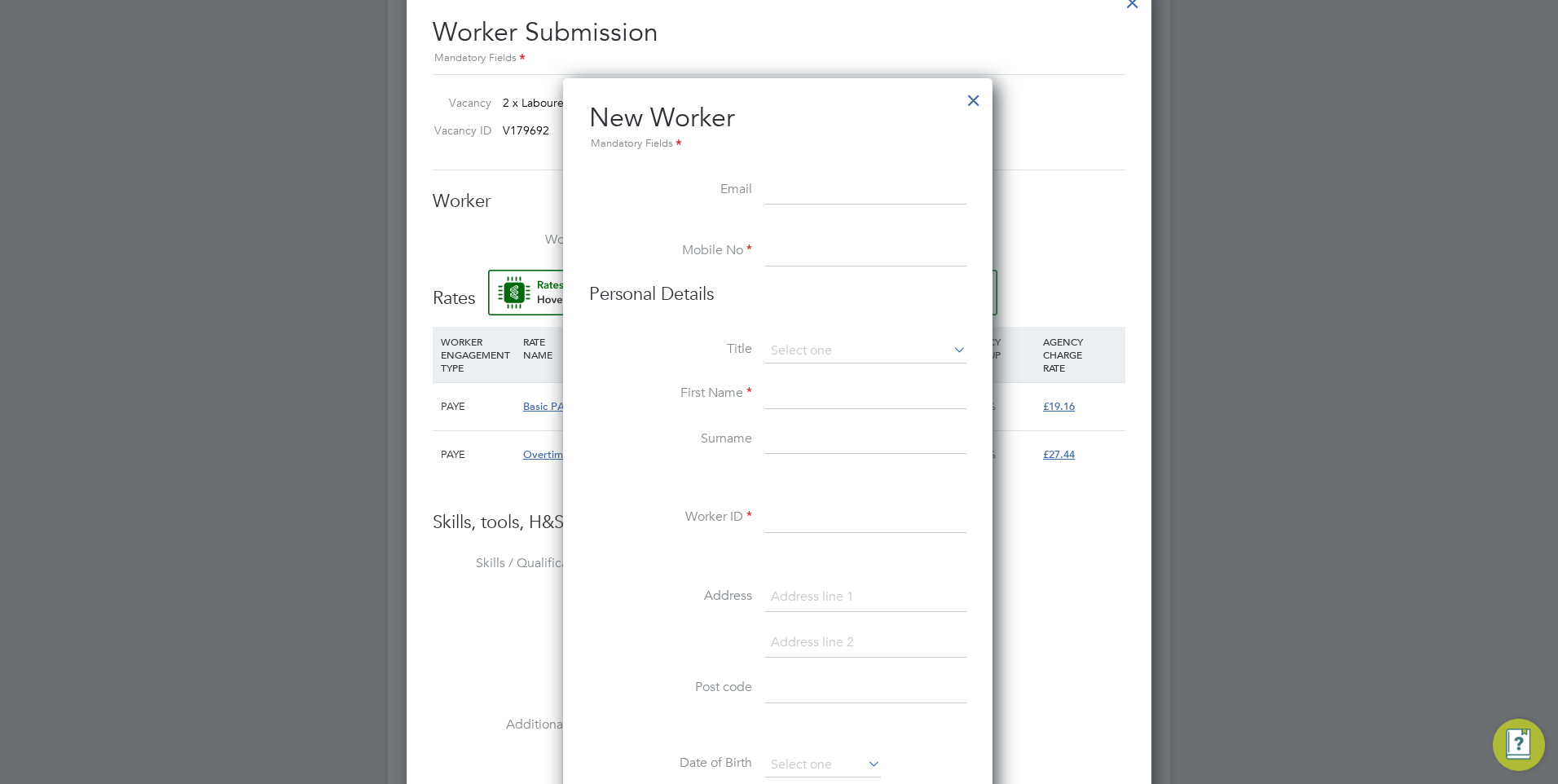
type input "[EMAIL_ADDRESS][DOMAIN_NAME]"
type input "07788502193"
type input "[PERSON_NAME]"
type input "Keet"
type input "[GEOGRAPHIC_DATA], [GEOGRAPHIC_DATA]"
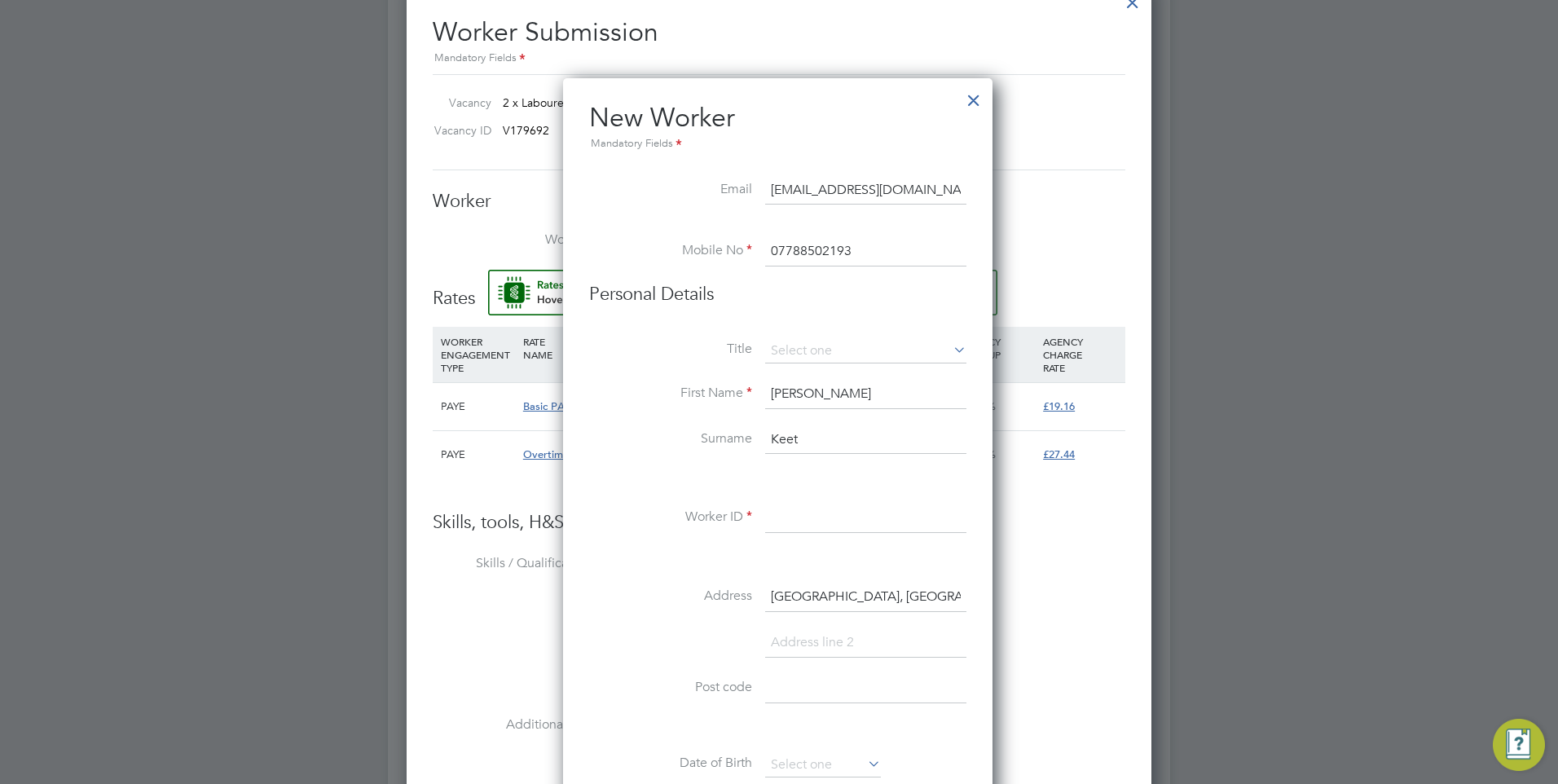
type input "Greatham"
type input "GU33 6AQ"
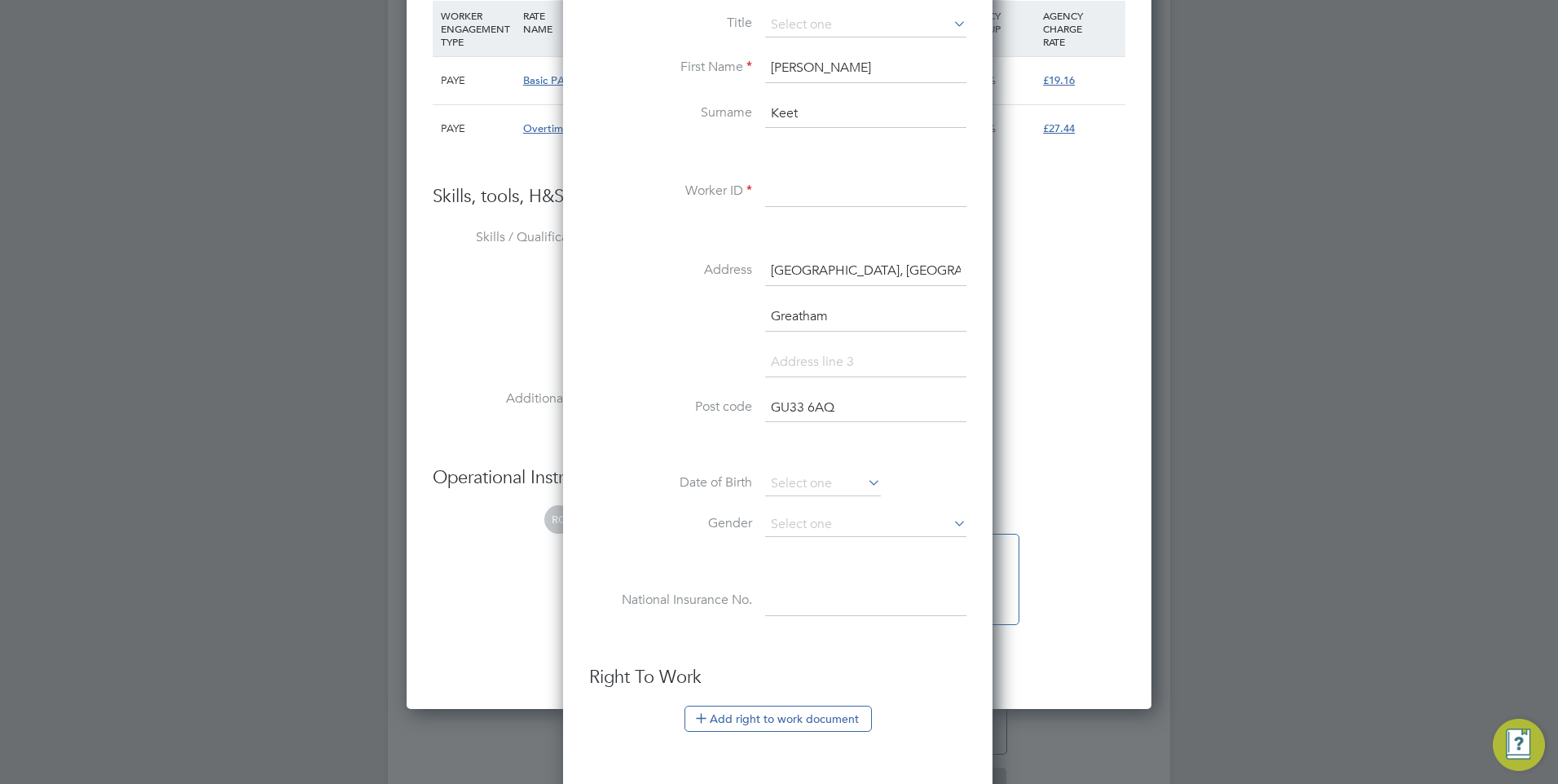
scroll to position [1434, 0]
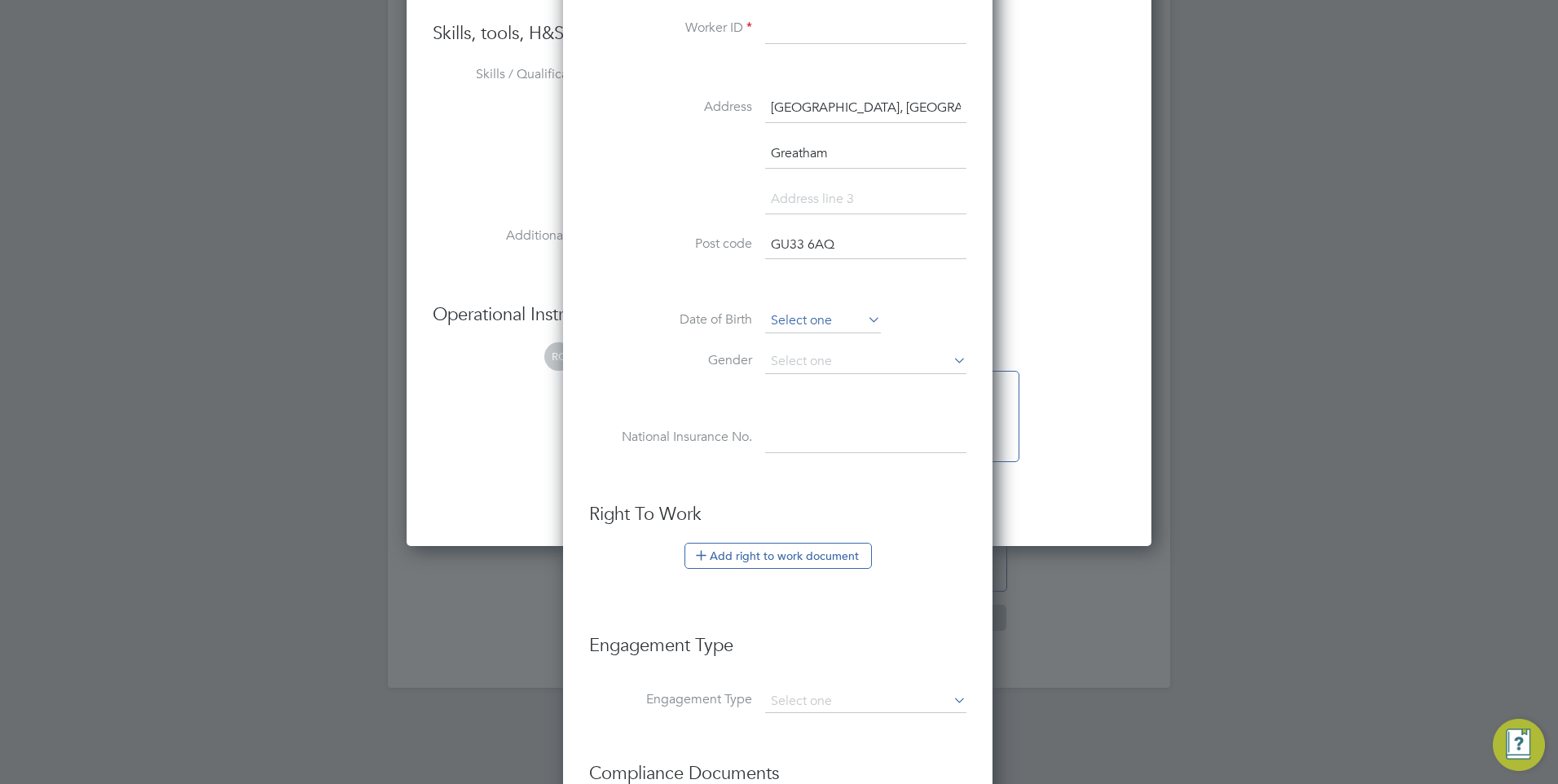
type input "[EMAIL_ADDRESS][DOMAIN_NAME]"
click at [800, 323] on input at bounding box center [823, 321] width 116 height 24
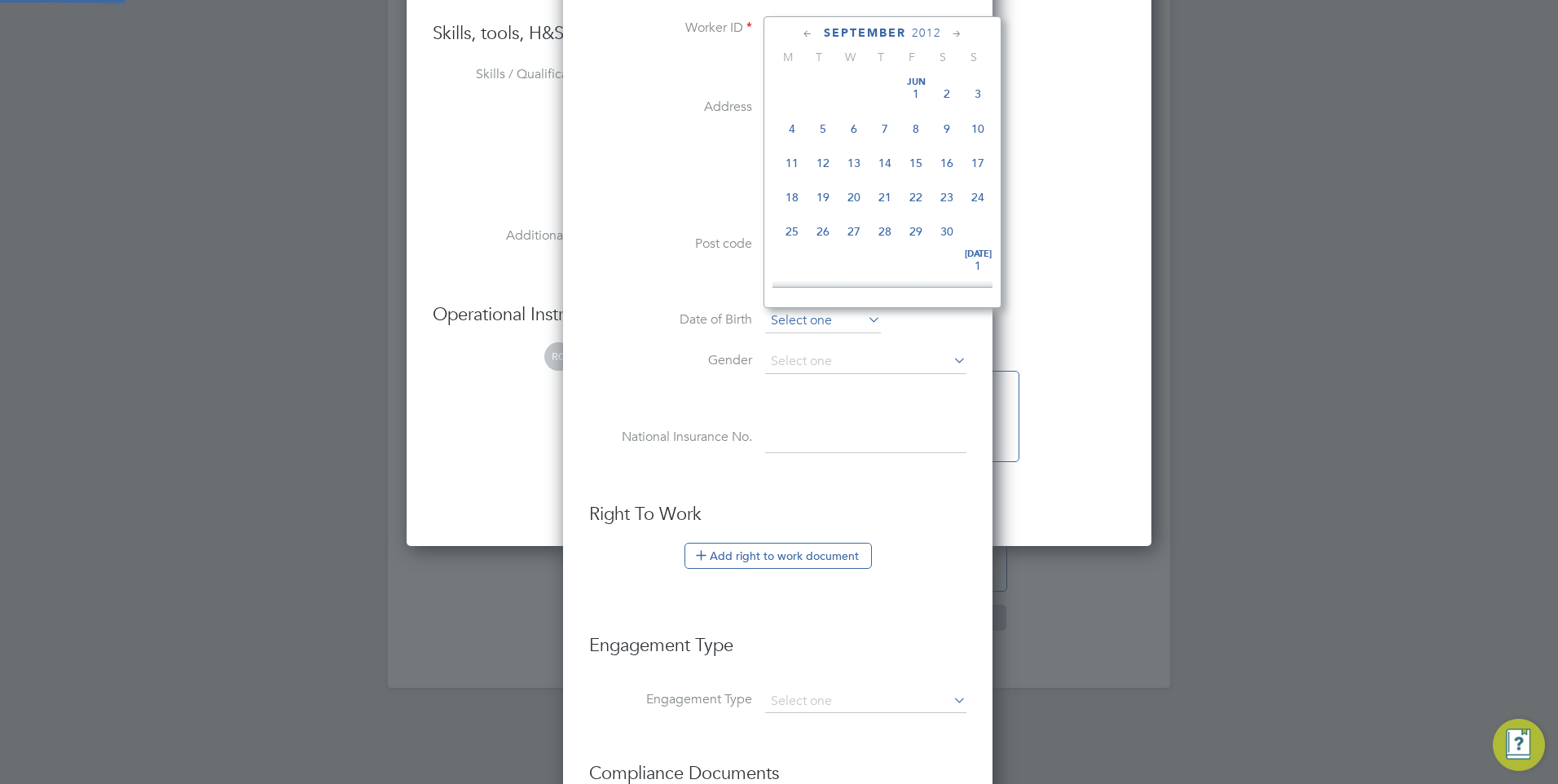
scroll to position [529, 0]
click at [931, 33] on span "2012" at bounding box center [926, 33] width 29 height 14
click at [891, 81] on span "1994" at bounding box center [885, 75] width 31 height 31
click at [805, 35] on icon at bounding box center [807, 34] width 16 height 18
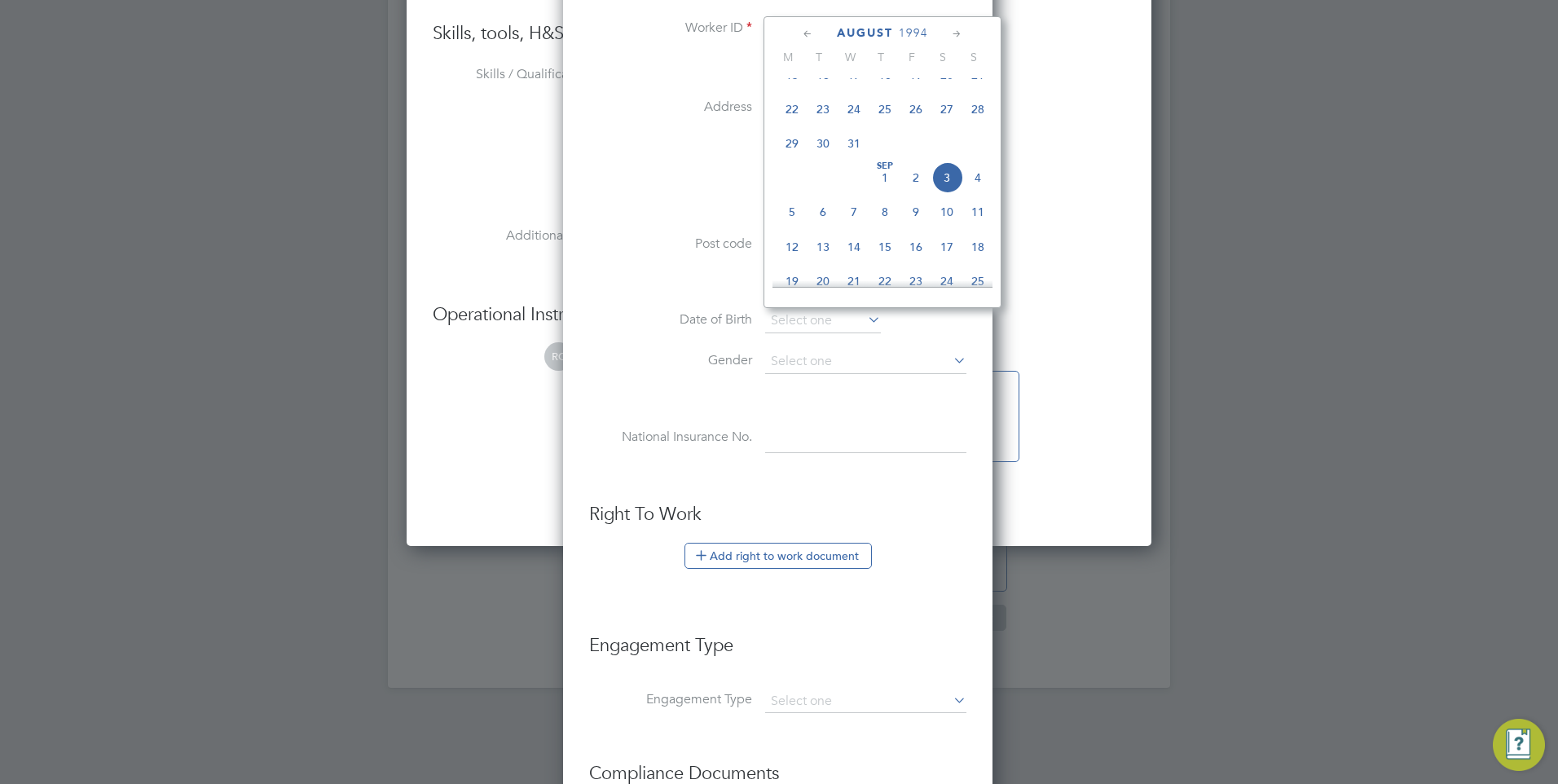
scroll to position [176, 0]
click at [919, 231] on span "29" at bounding box center [916, 227] width 31 height 31
type input "[DATE]"
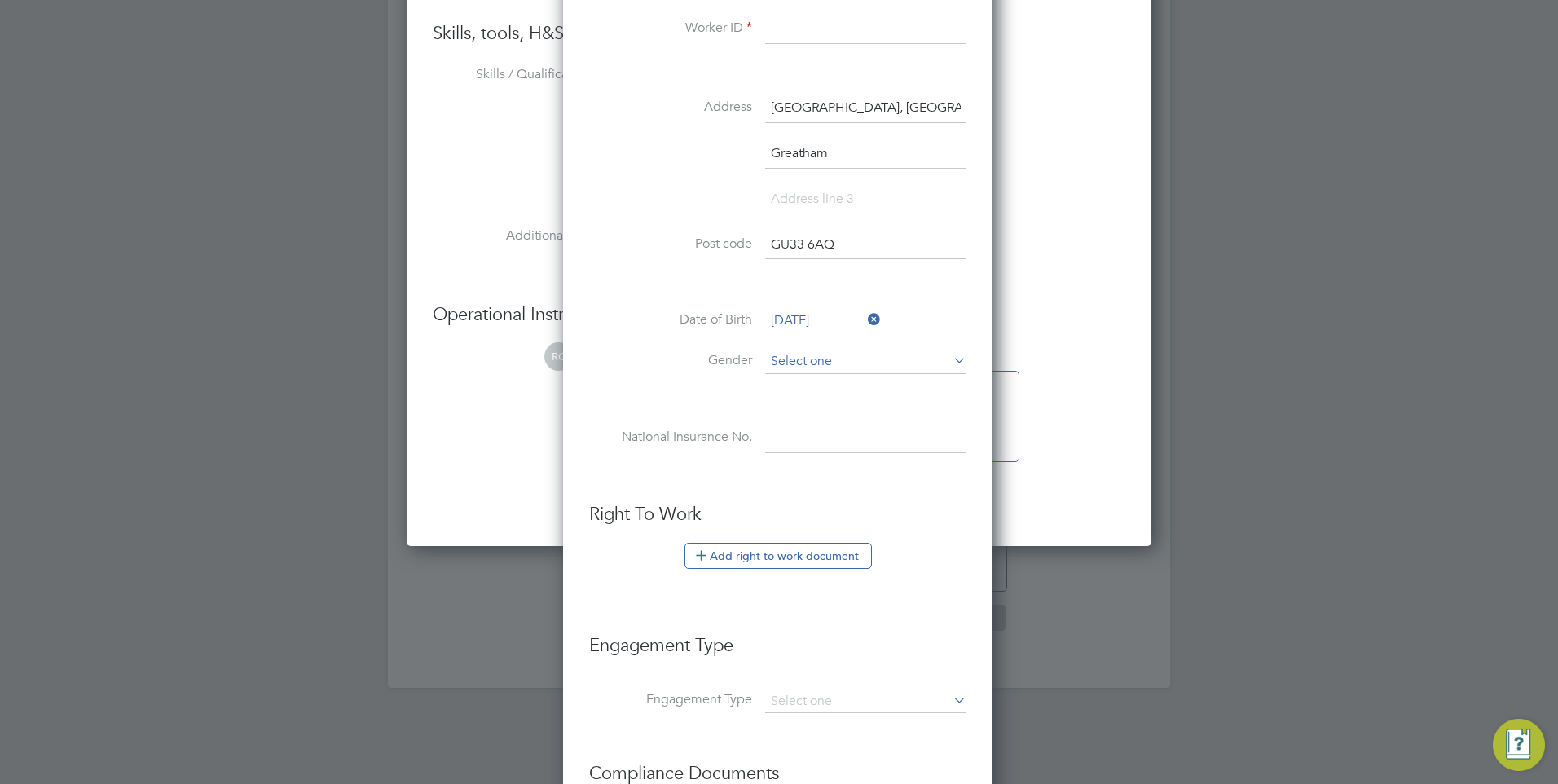
click at [843, 369] on input at bounding box center [866, 362] width 202 height 24
click at [821, 379] on li "[DEMOGRAPHIC_DATA]" at bounding box center [865, 385] width 203 height 21
type input "[DEMOGRAPHIC_DATA]"
click at [788, 445] on input at bounding box center [866, 438] width 202 height 29
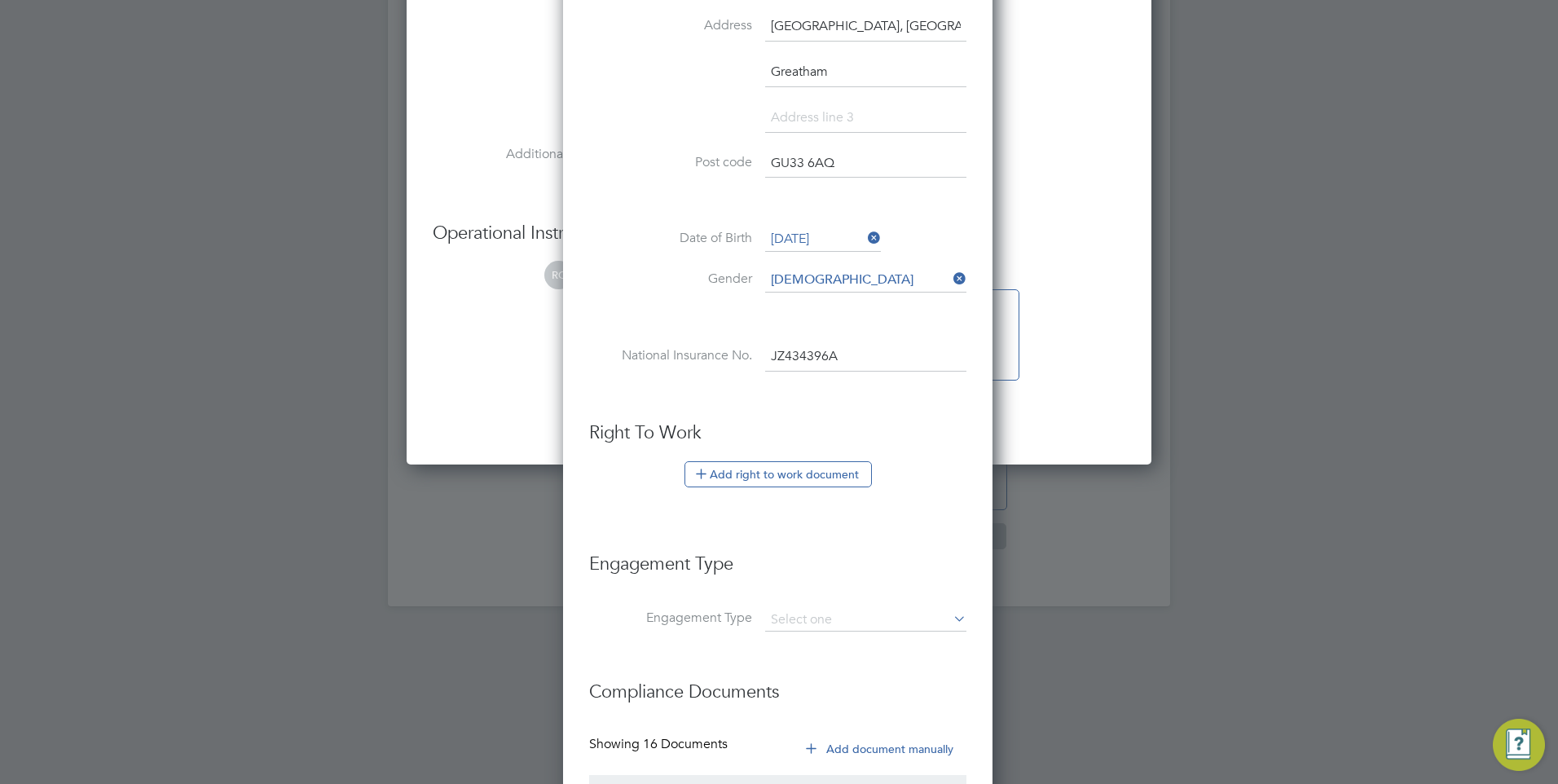
scroll to position [1671, 0]
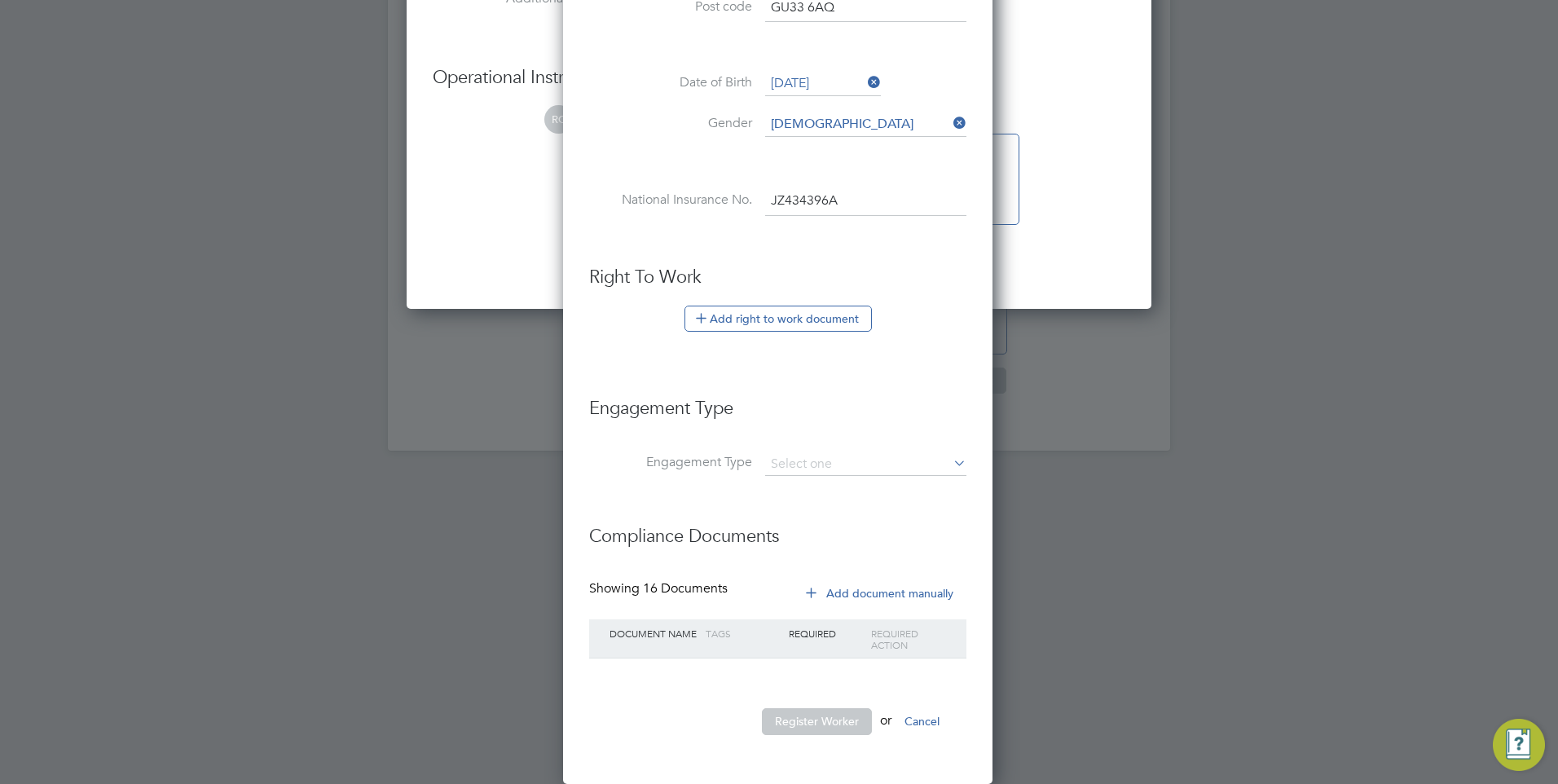
type input "JZ 43 43 96 A"
click at [849, 720] on button "Register Worker" at bounding box center [817, 721] width 110 height 26
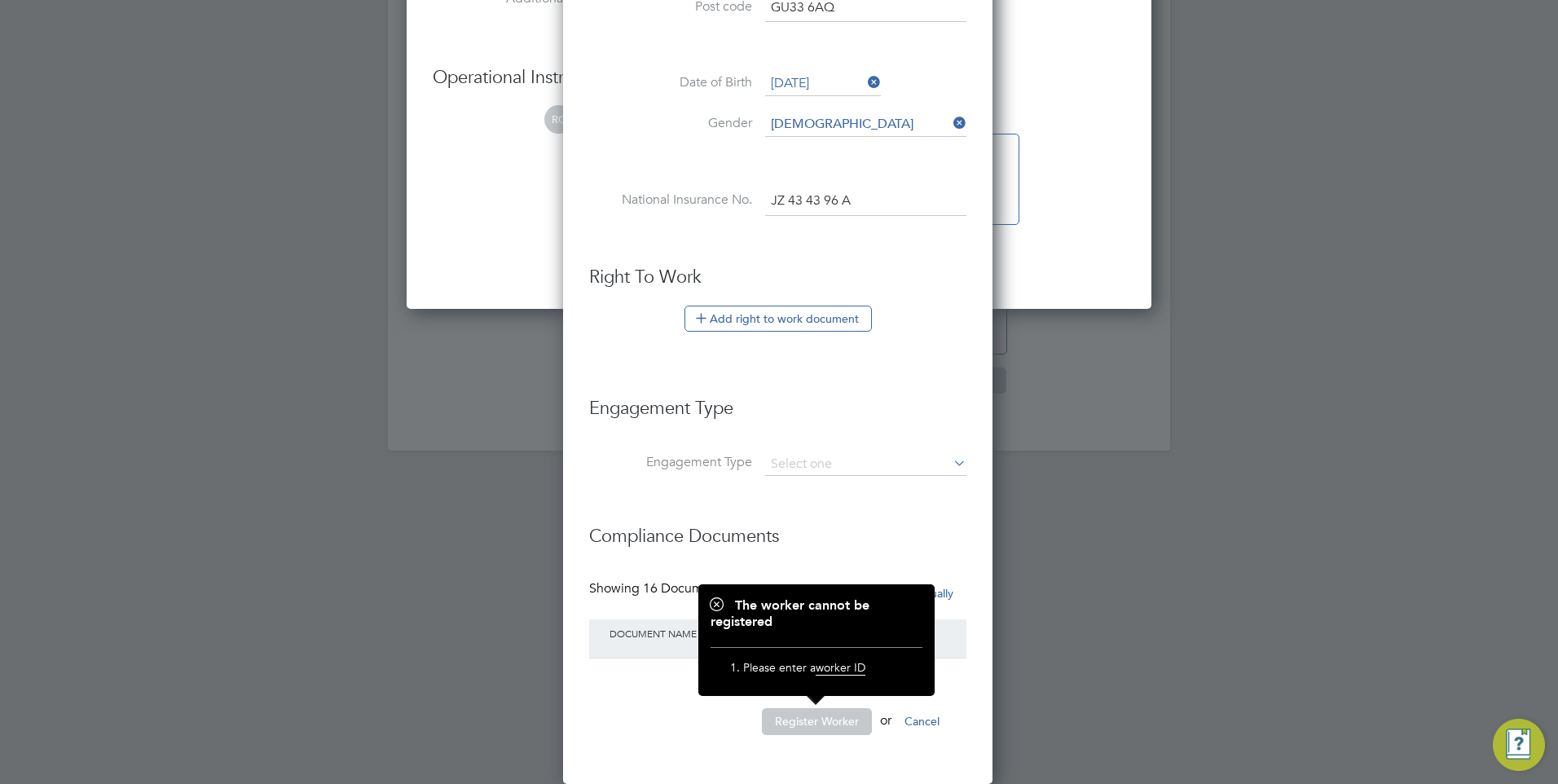
scroll to position [1345, 0]
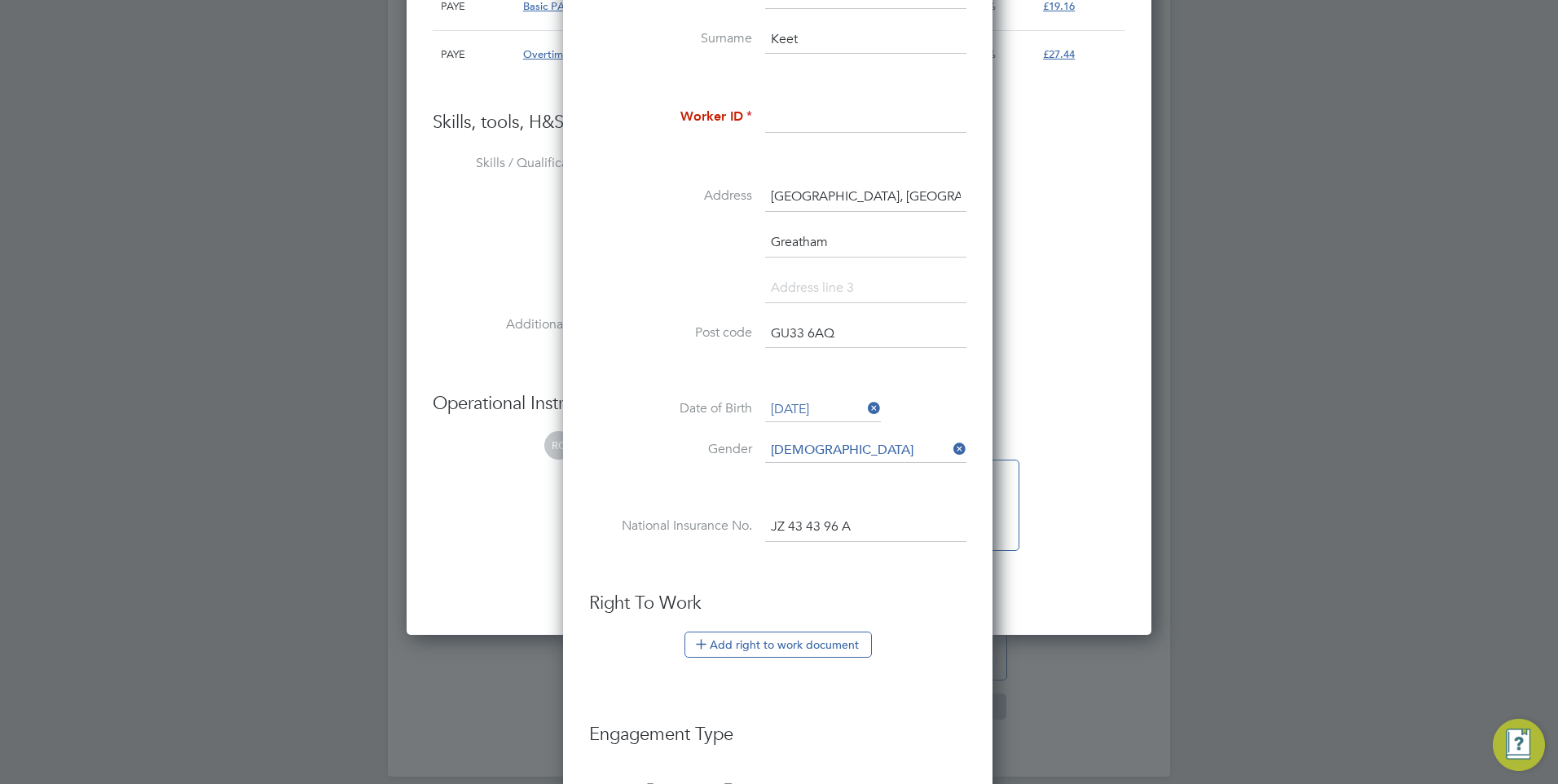
click at [790, 110] on input at bounding box center [866, 118] width 202 height 29
click at [832, 112] on input at bounding box center [866, 118] width 202 height 29
paste input "CAN-200498"
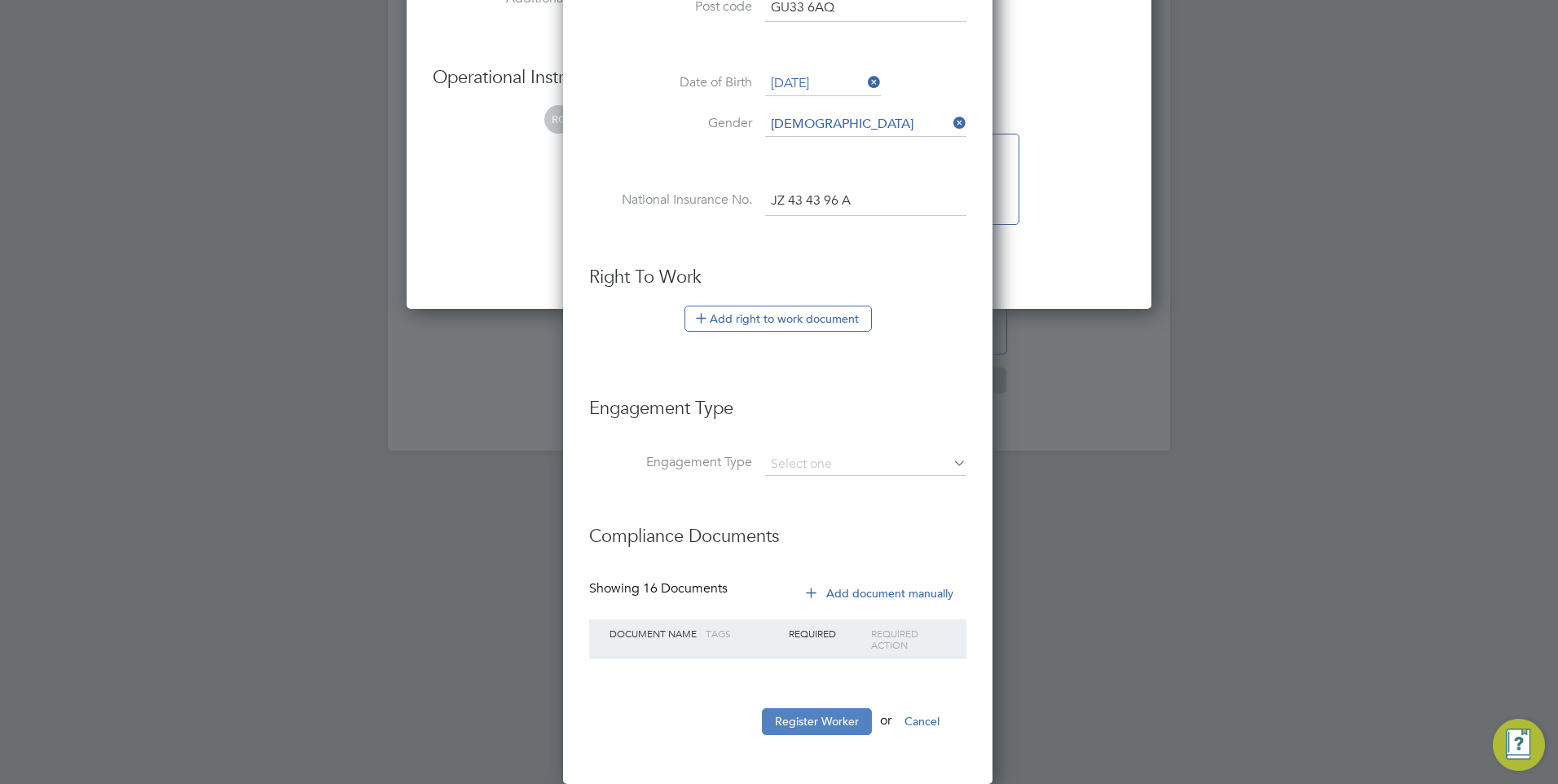
type input "CAN-200498"
click at [818, 723] on button "Register Worker" at bounding box center [817, 721] width 110 height 26
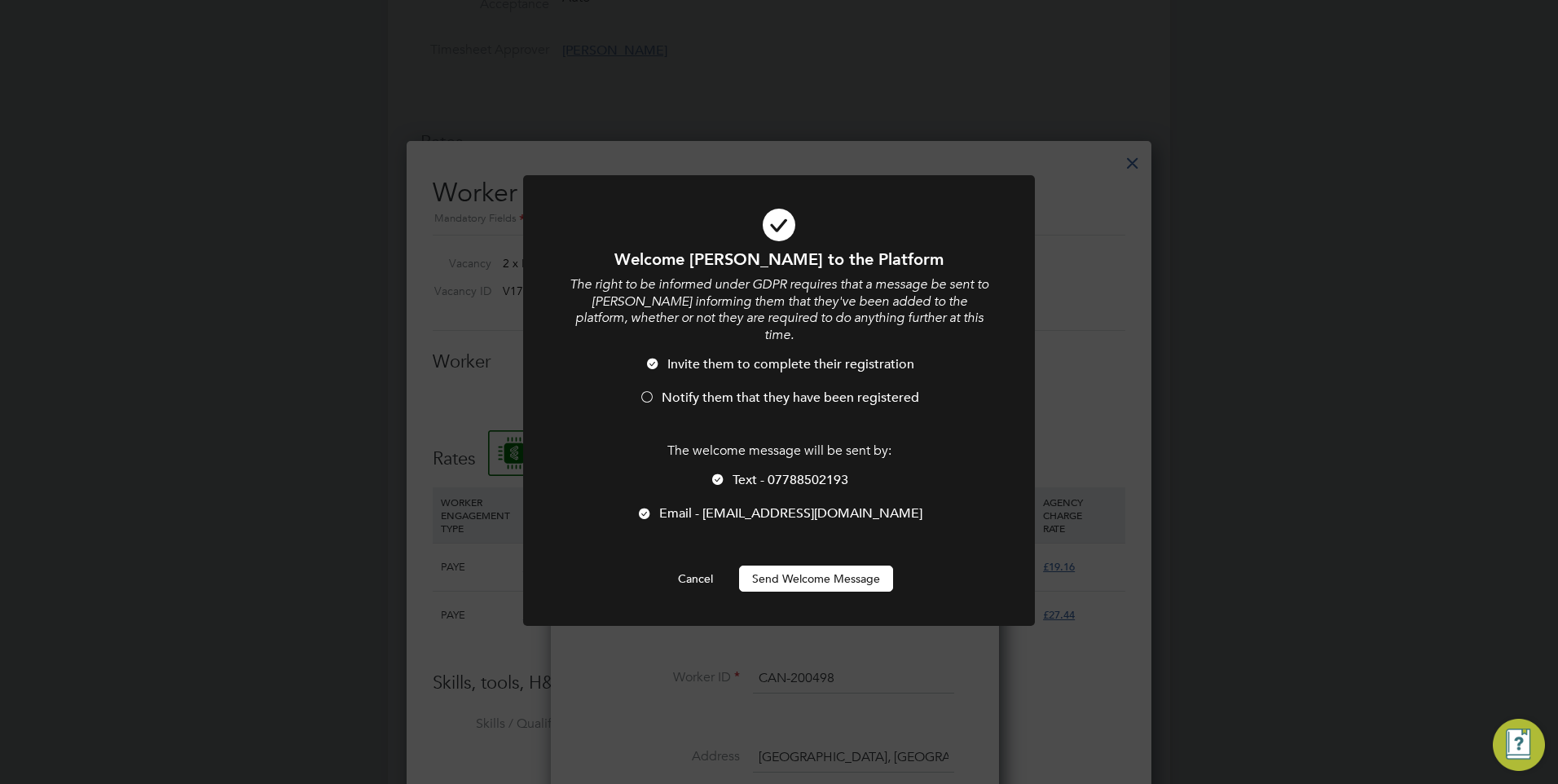
scroll to position [1432, 432]
click at [709, 357] on span "Invite them to complete their registration" at bounding box center [791, 364] width 247 height 16
click at [688, 357] on span "Invite them to complete their registration" at bounding box center [791, 364] width 247 height 16
click at [825, 567] on button "Send Welcome Message" at bounding box center [816, 579] width 154 height 26
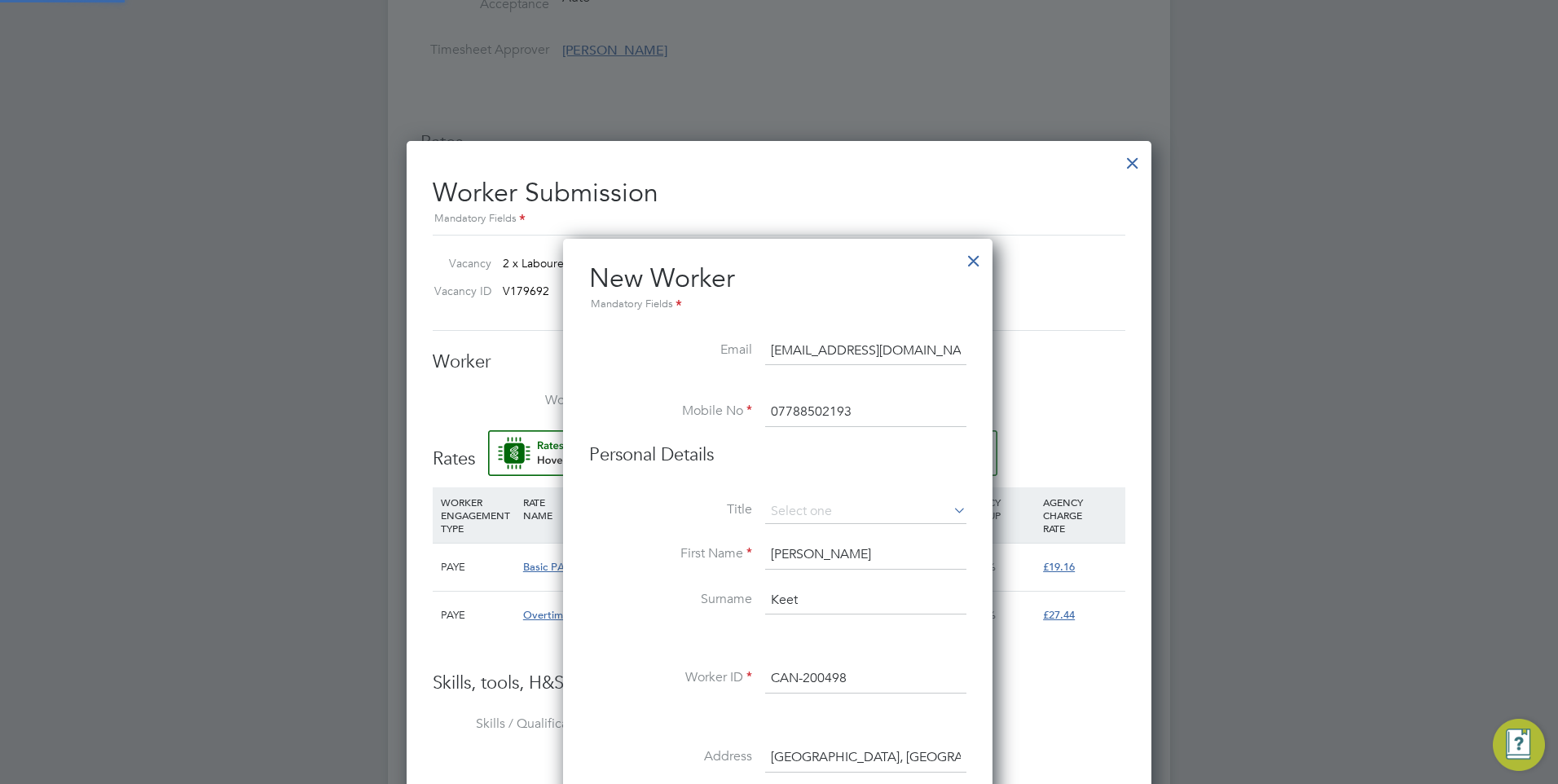
type input "[PERSON_NAME] (CAN-200498)"
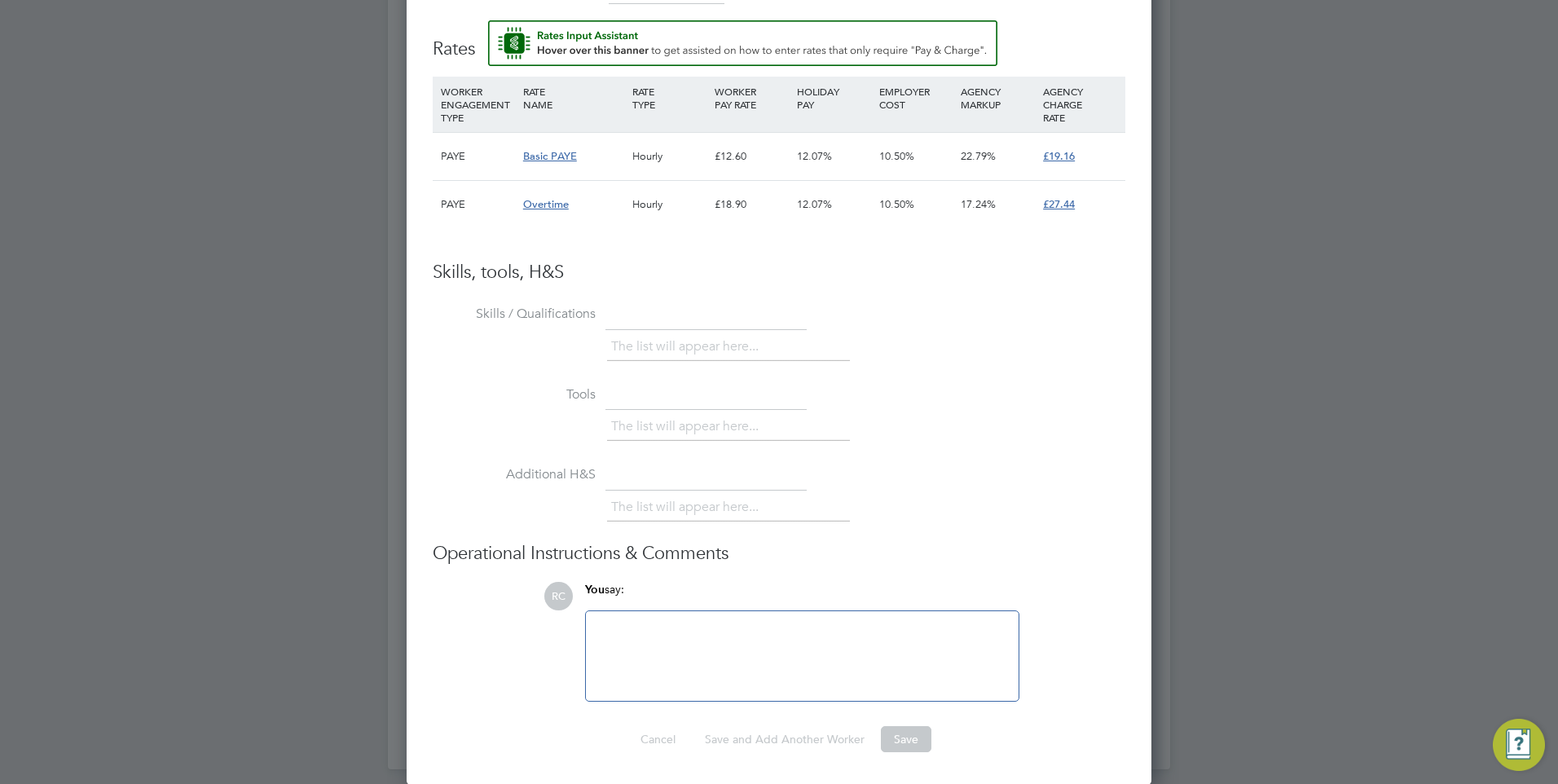
scroll to position [1352, 0]
click at [690, 632] on div at bounding box center [802, 654] width 414 height 70
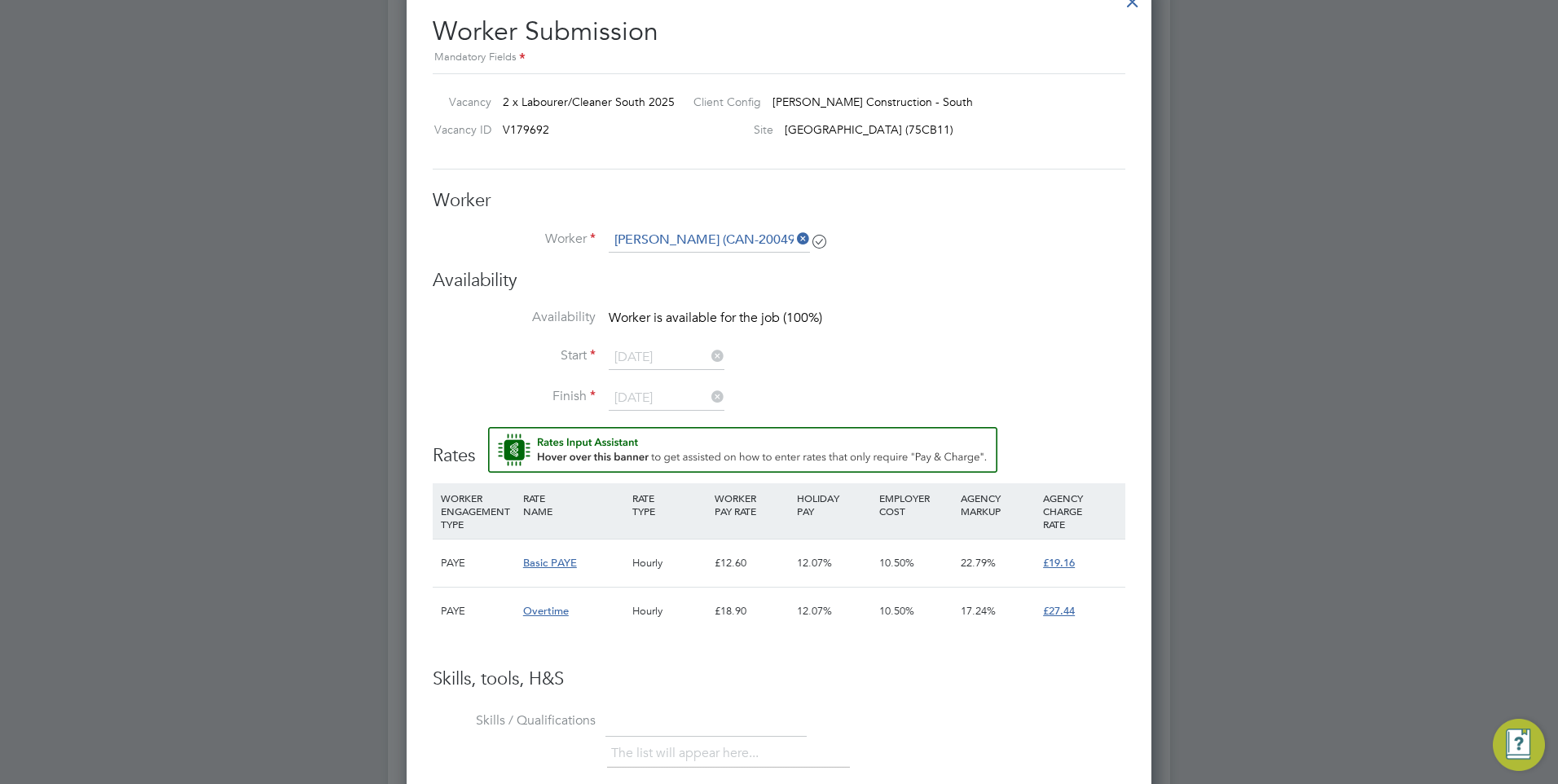
scroll to position [620, 0]
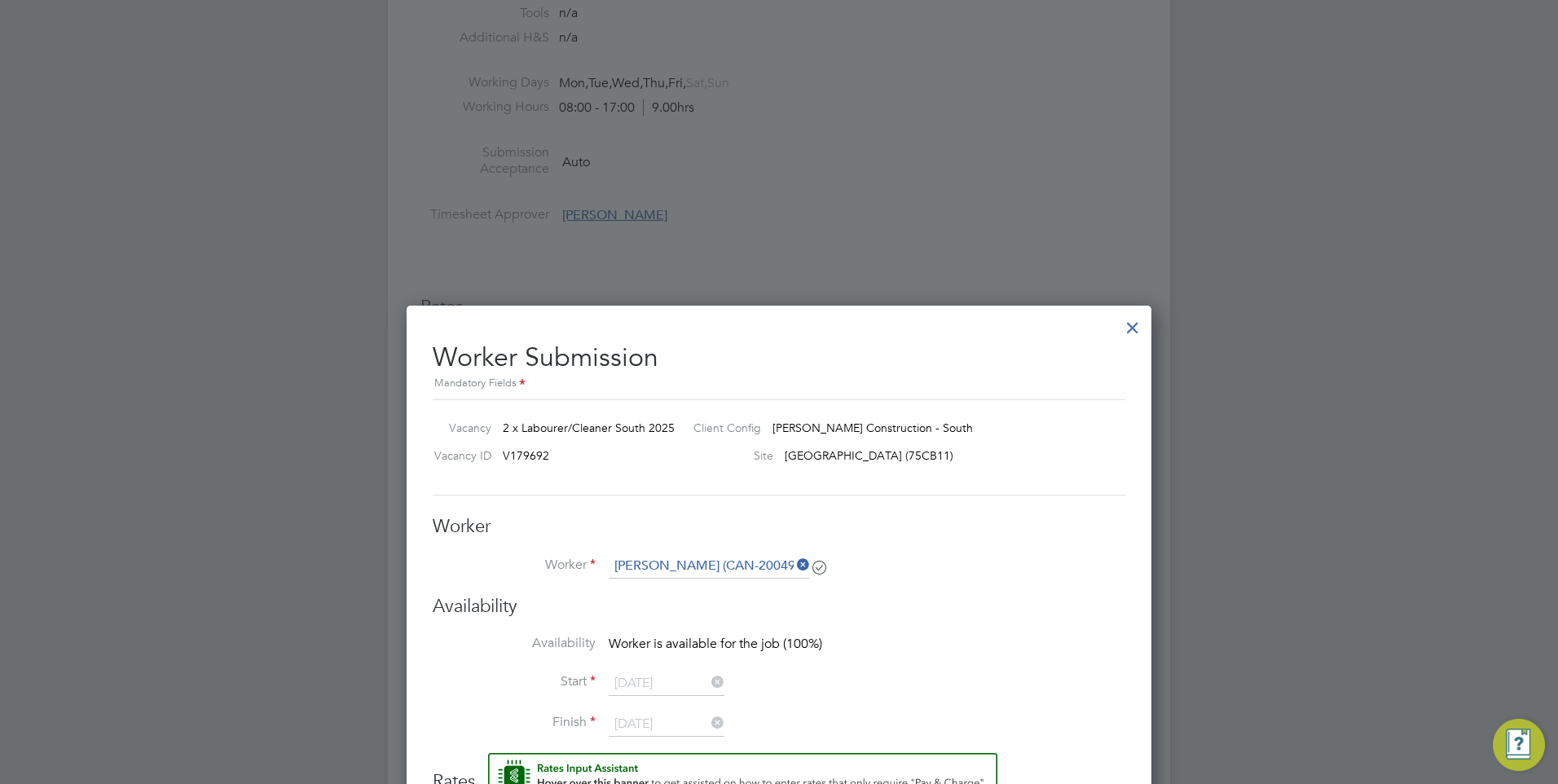
click at [1130, 329] on div at bounding box center [1132, 323] width 29 height 29
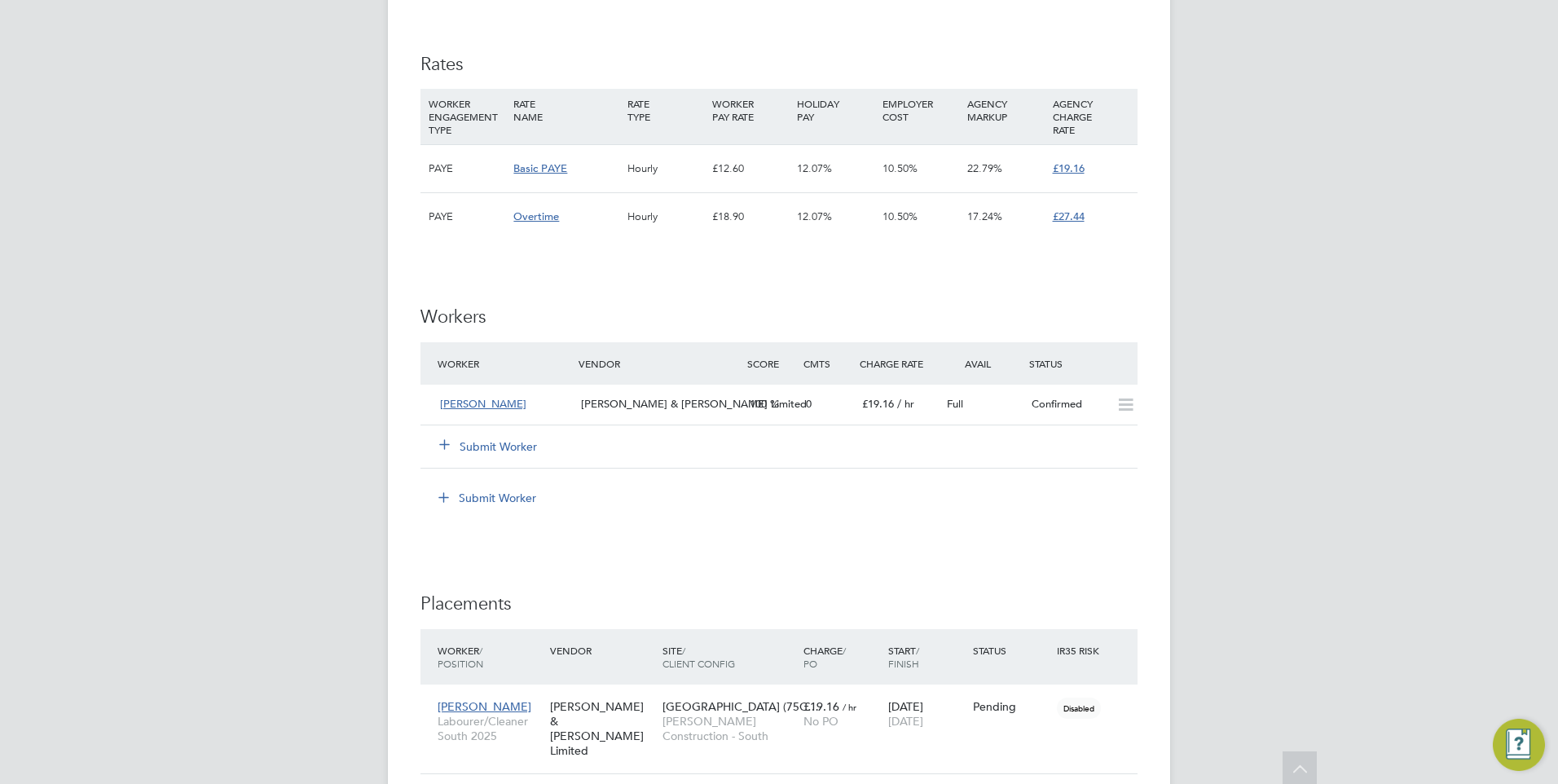
scroll to position [863, 0]
click at [506, 448] on button "Submit Worker" at bounding box center [489, 445] width 98 height 16
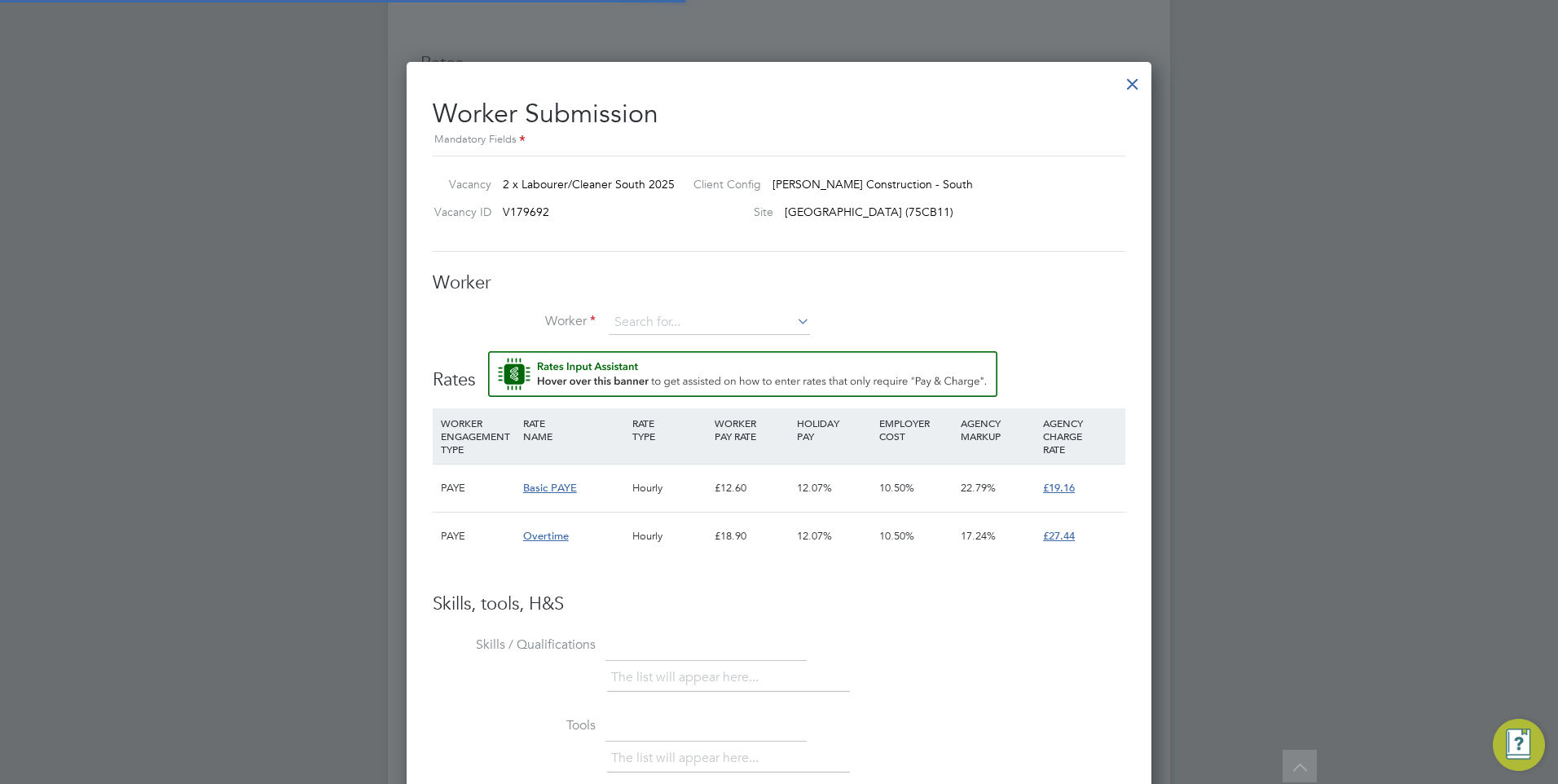
scroll to position [24, 255]
click at [645, 321] on input at bounding box center [709, 323] width 202 height 24
click at [712, 339] on b "Keet" at bounding box center [724, 345] width 25 height 14
type input "[PERSON_NAME] (CAN-200498)"
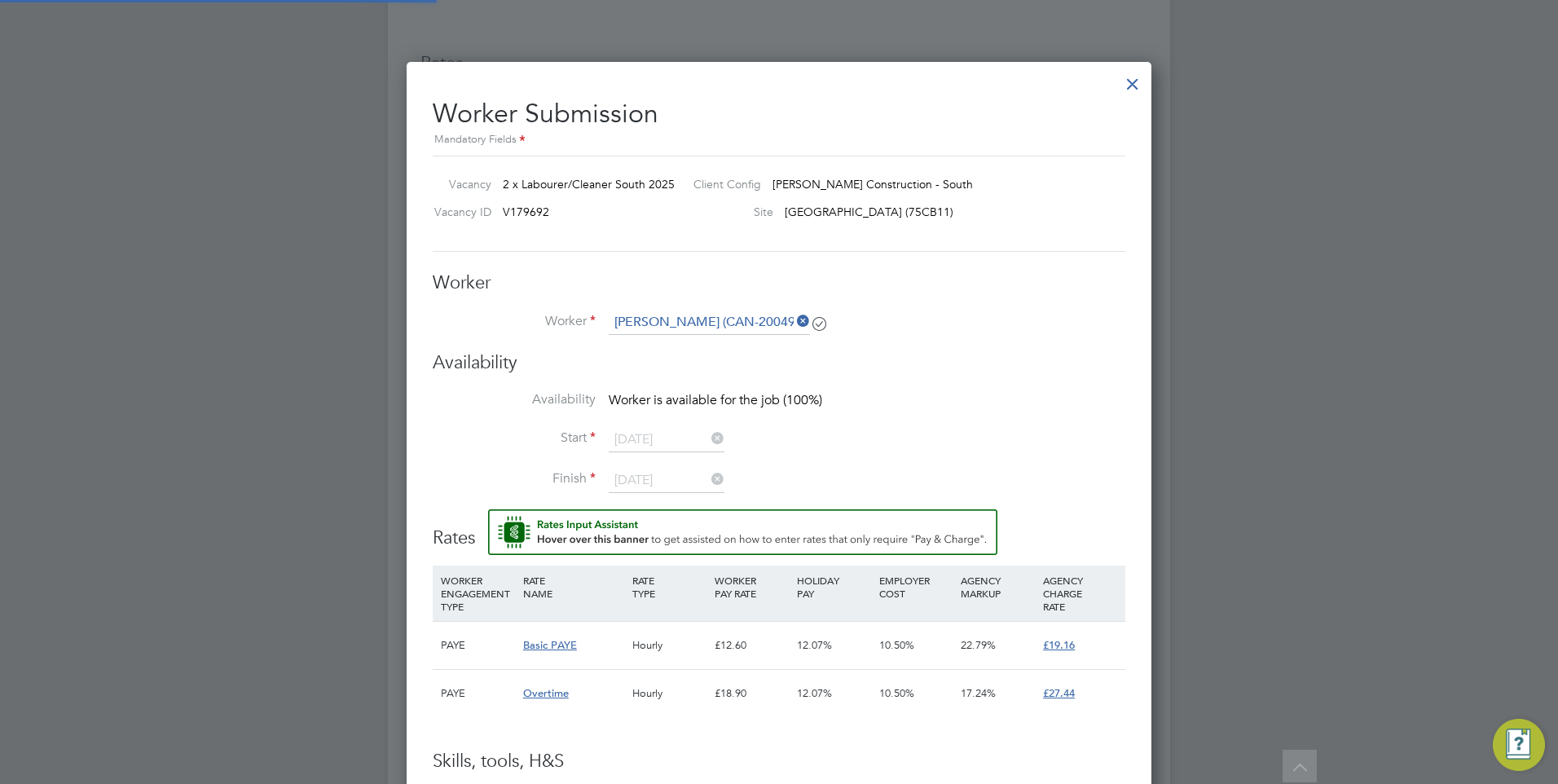
scroll to position [8, 8]
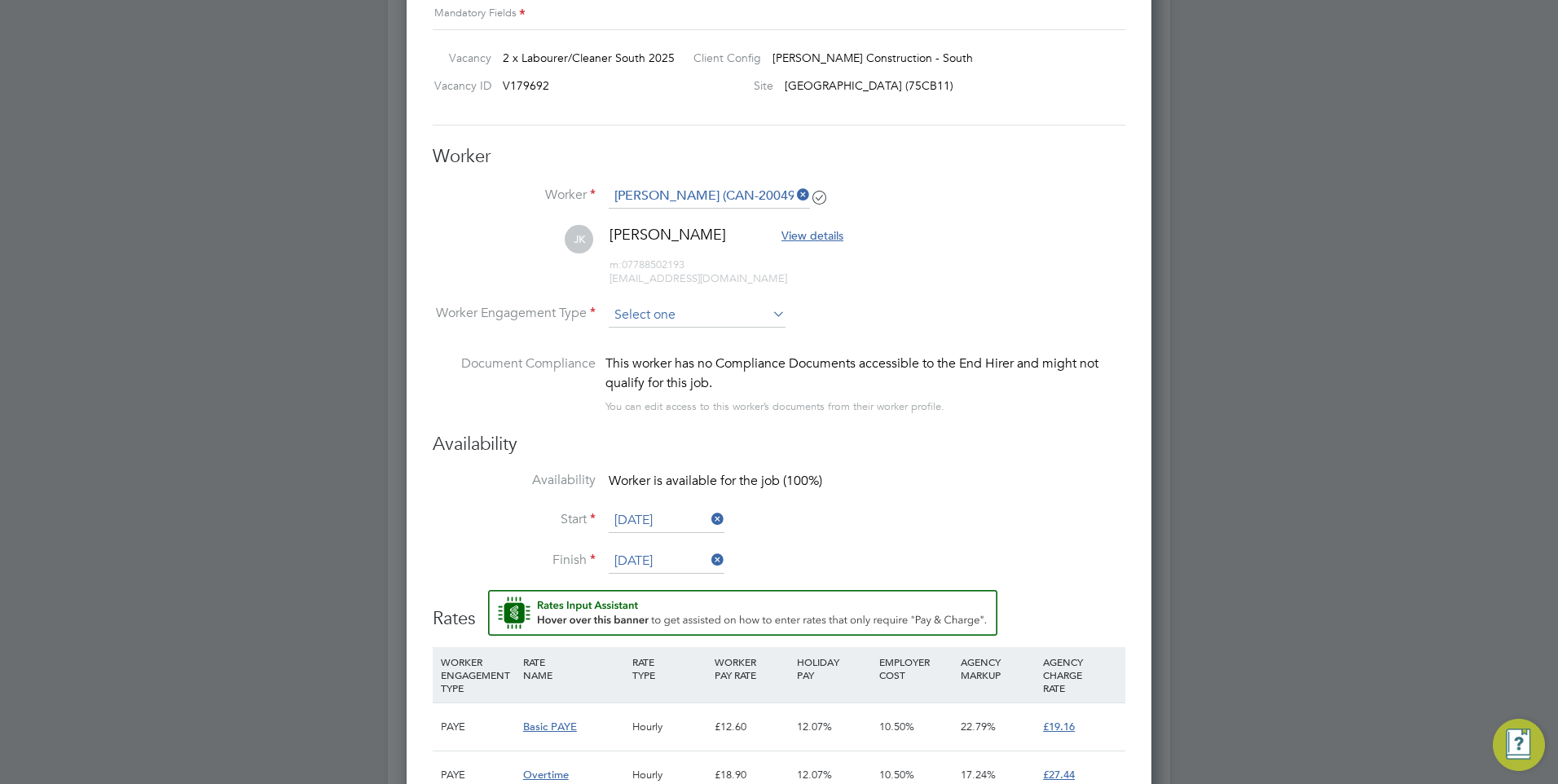
click at [707, 318] on input at bounding box center [696, 315] width 176 height 24
click at [679, 355] on li "PAYE" at bounding box center [696, 358] width 178 height 21
type input "PAYE"
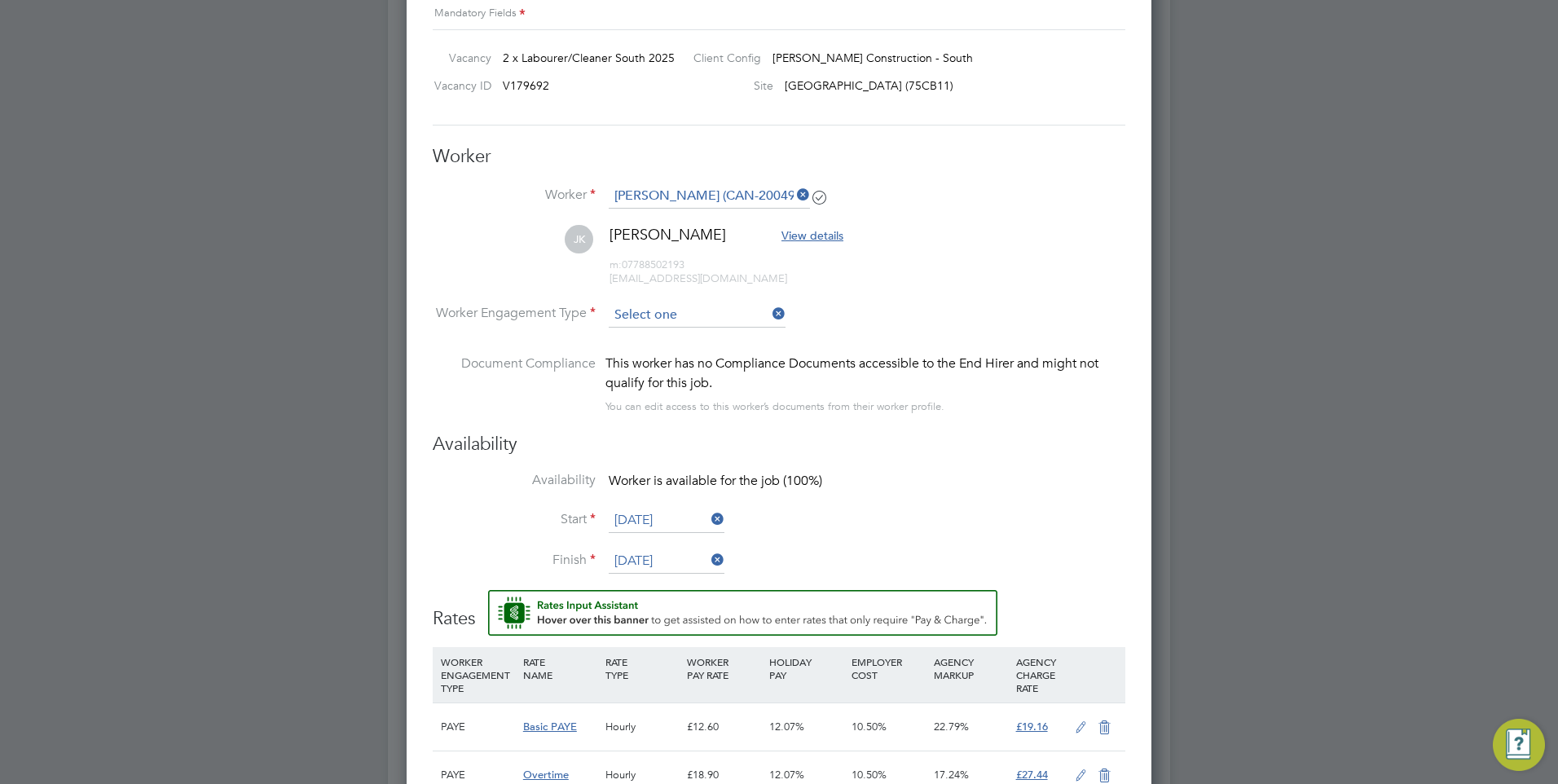
click at [718, 316] on input at bounding box center [696, 315] width 176 height 24
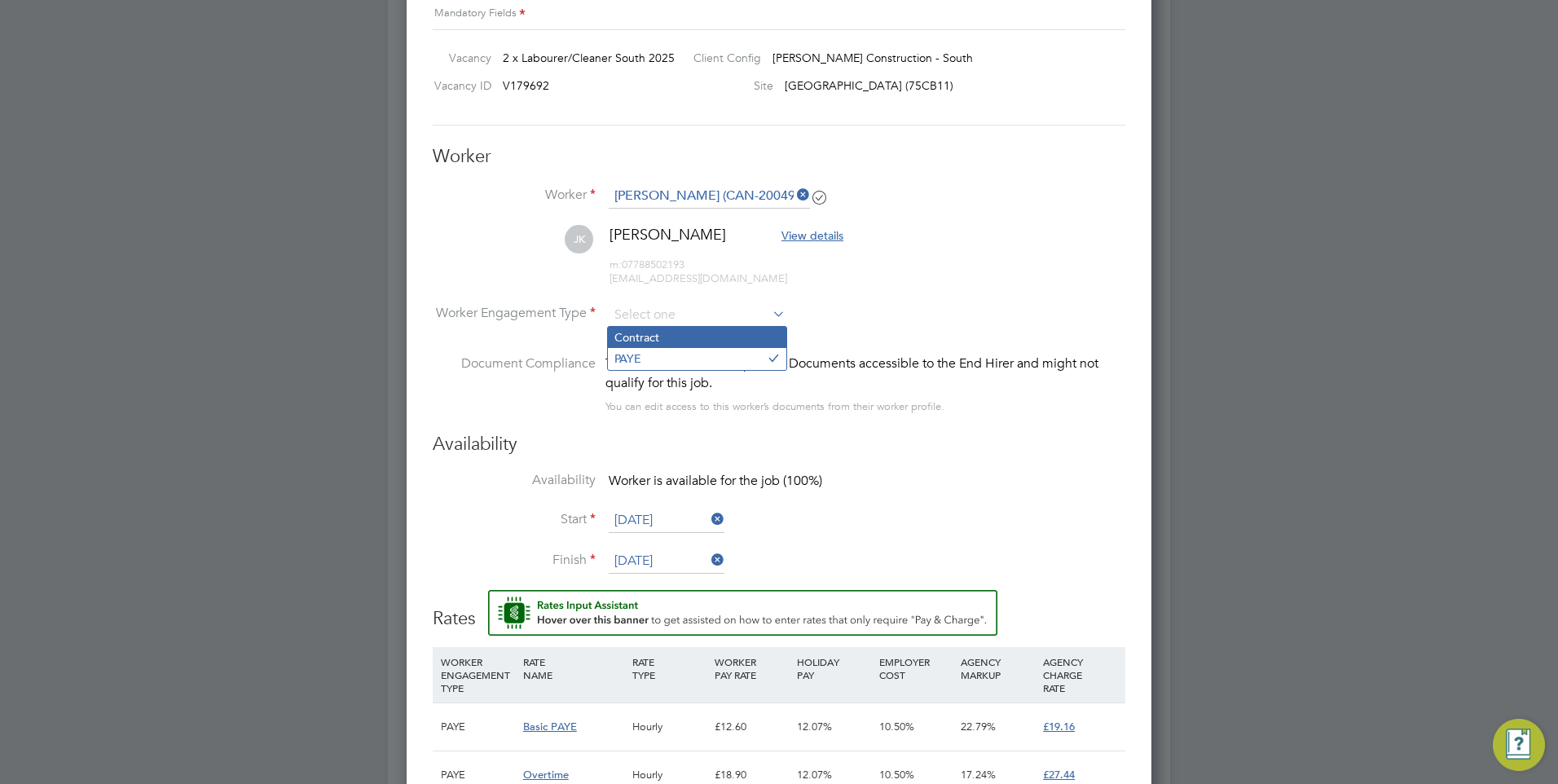
click at [695, 337] on li "Contract" at bounding box center [696, 337] width 178 height 21
type input "Contract"
click at [653, 323] on input at bounding box center [696, 315] width 176 height 24
click at [659, 357] on li "PAYE" at bounding box center [696, 358] width 178 height 21
type input "PAYE"
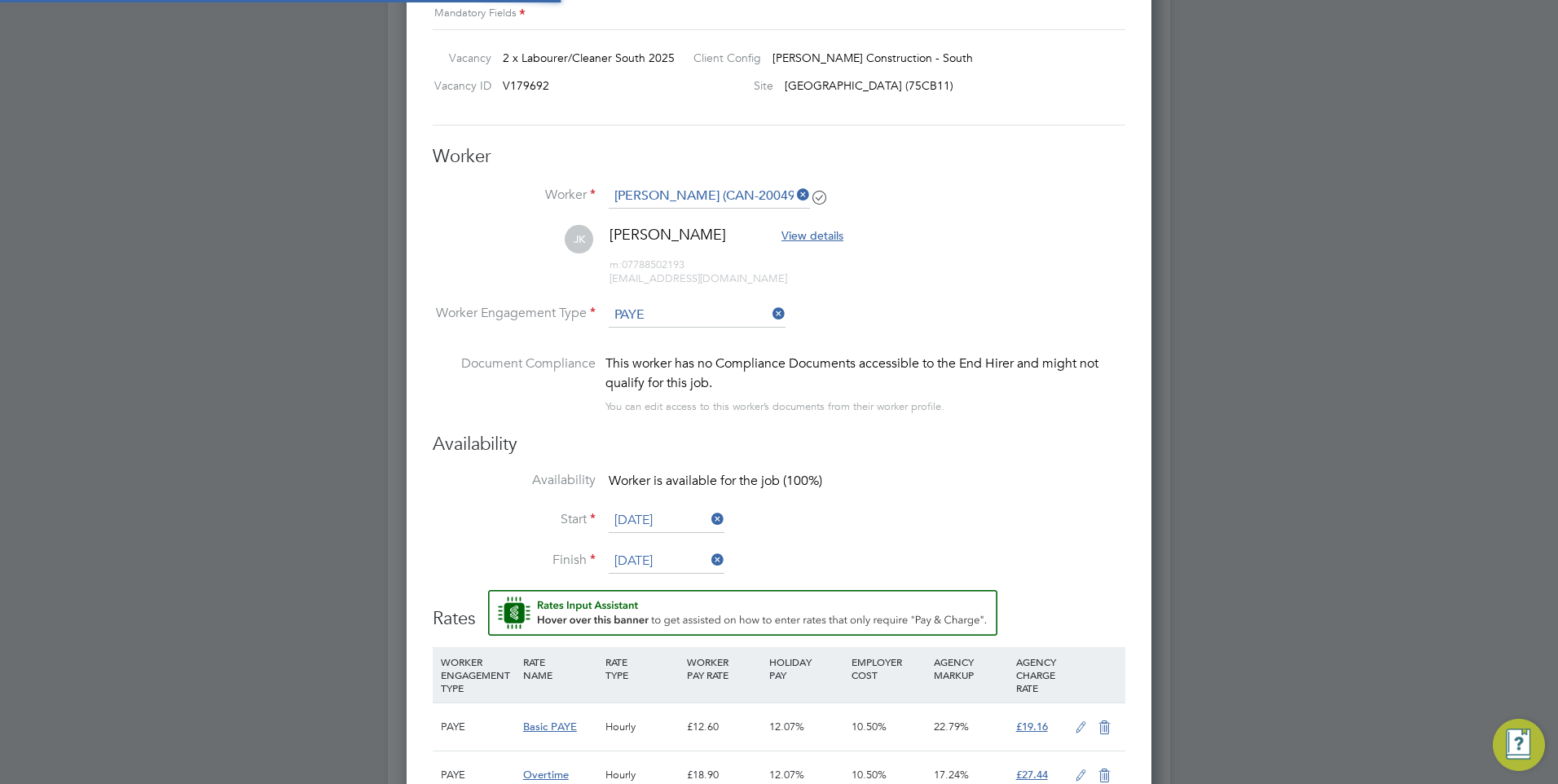
click at [980, 478] on li "Availability Worker is available for the job (100%)" at bounding box center [779, 490] width 693 height 36
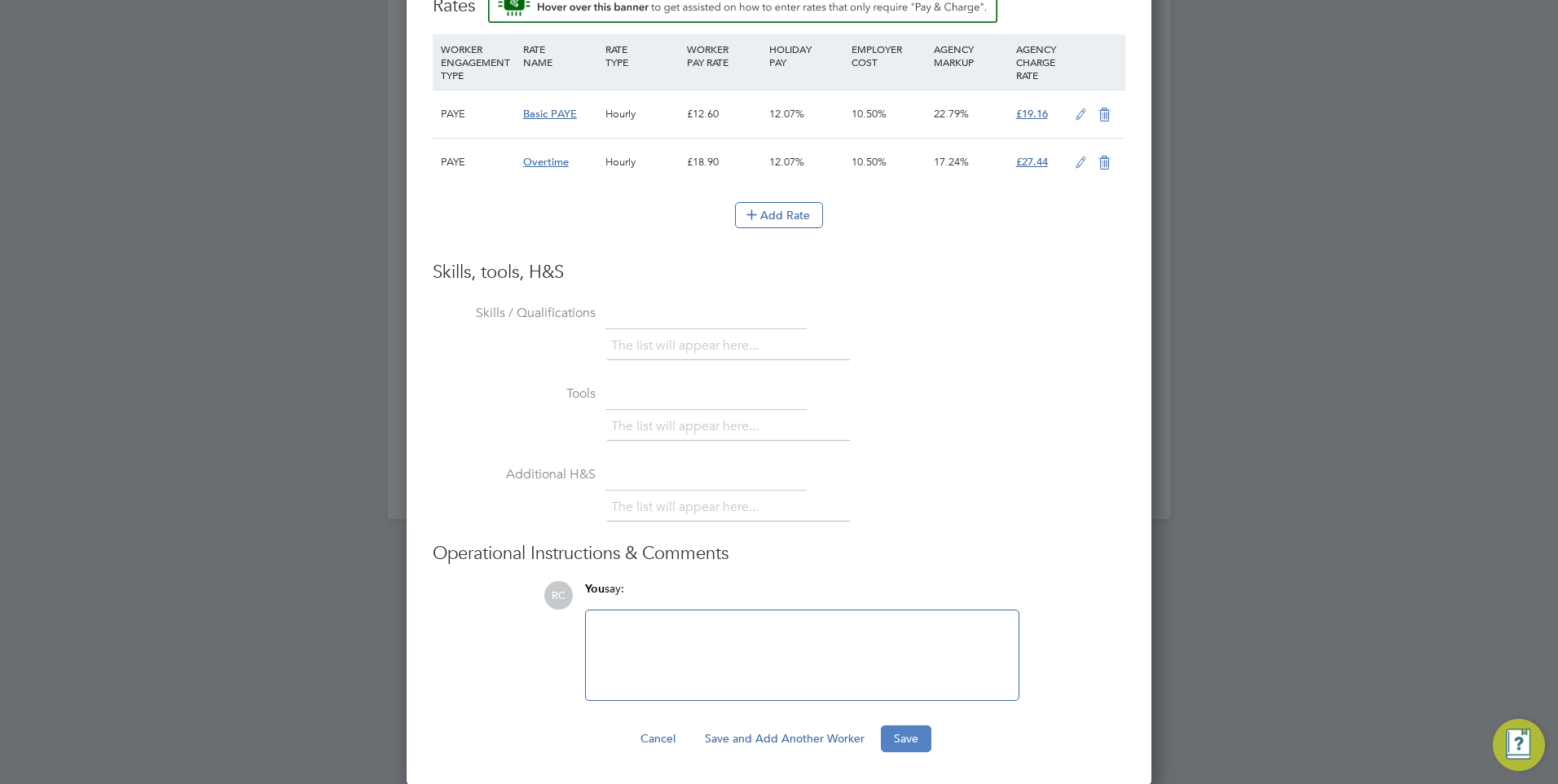
click at [904, 737] on button "Save" at bounding box center [906, 738] width 50 height 26
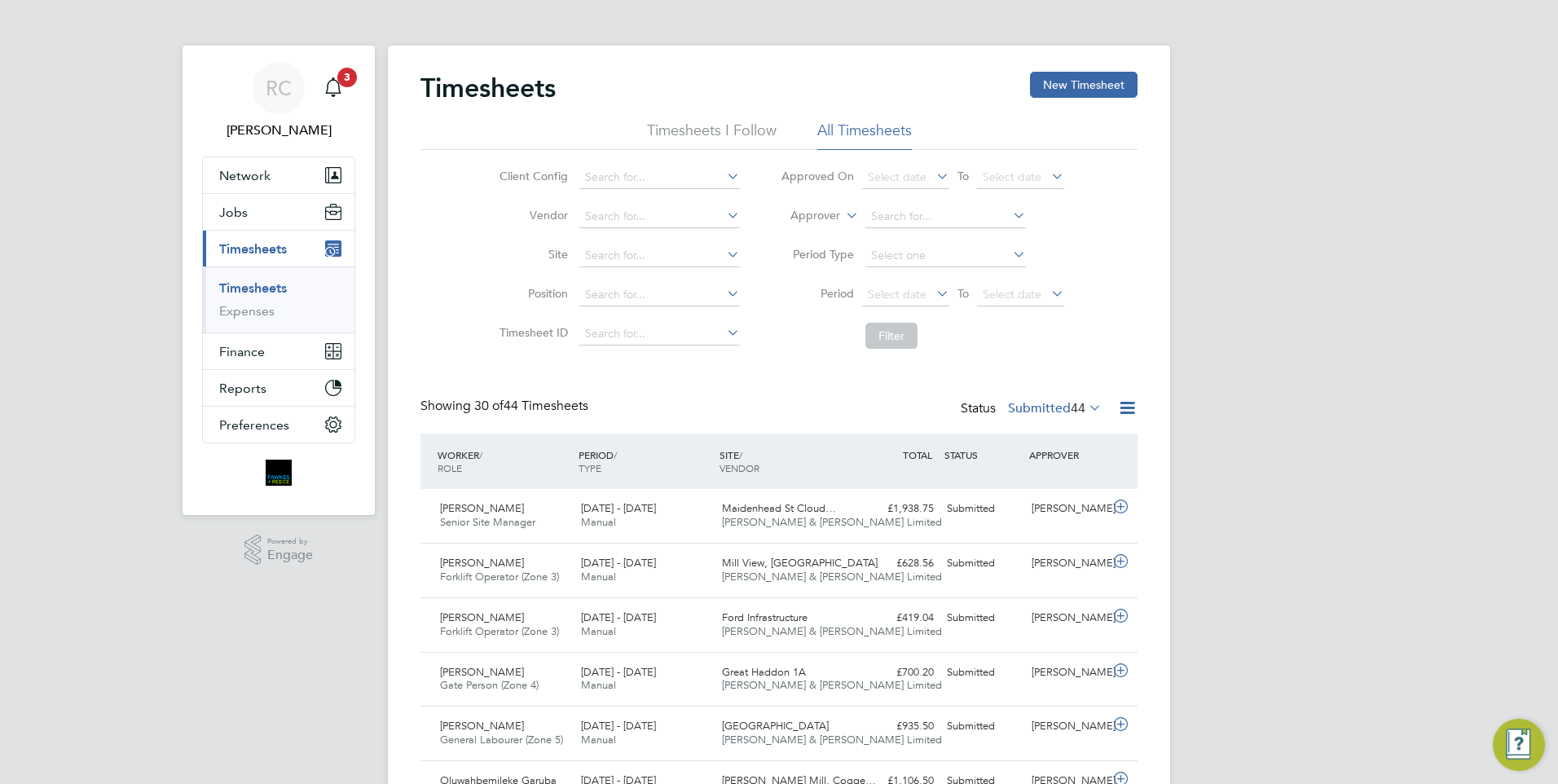
drag, startPoint x: 571, startPoint y: 31, endPoint x: 568, endPoint y: 38, distance: 7.6
